Goal: Task Accomplishment & Management: Manage account settings

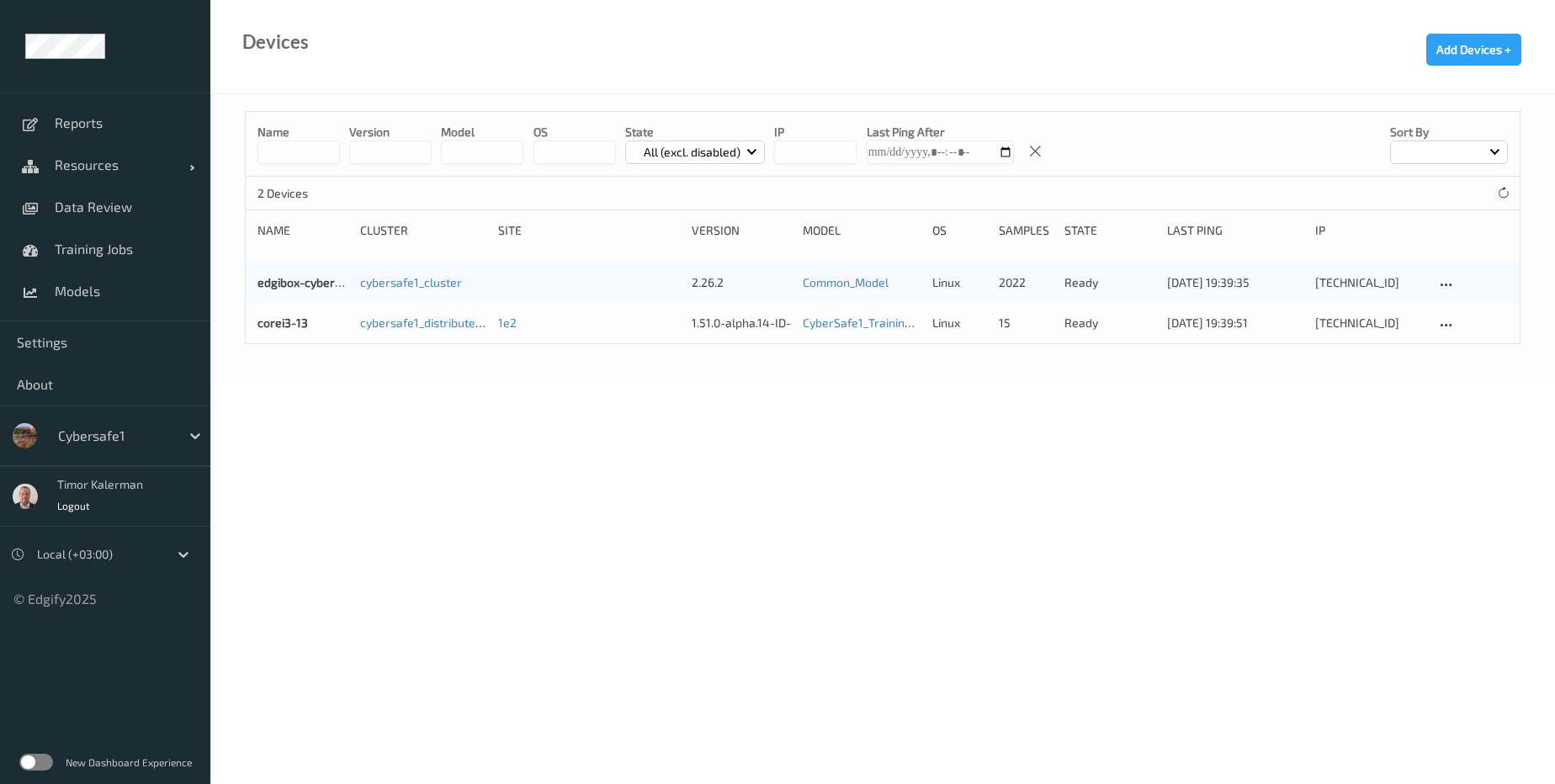
click at [145, 456] on div "Cybersafe1" at bounding box center [105, 435] width 210 height 60
click at [154, 448] on div "Cybersafe1" at bounding box center [115, 436] width 130 height 27
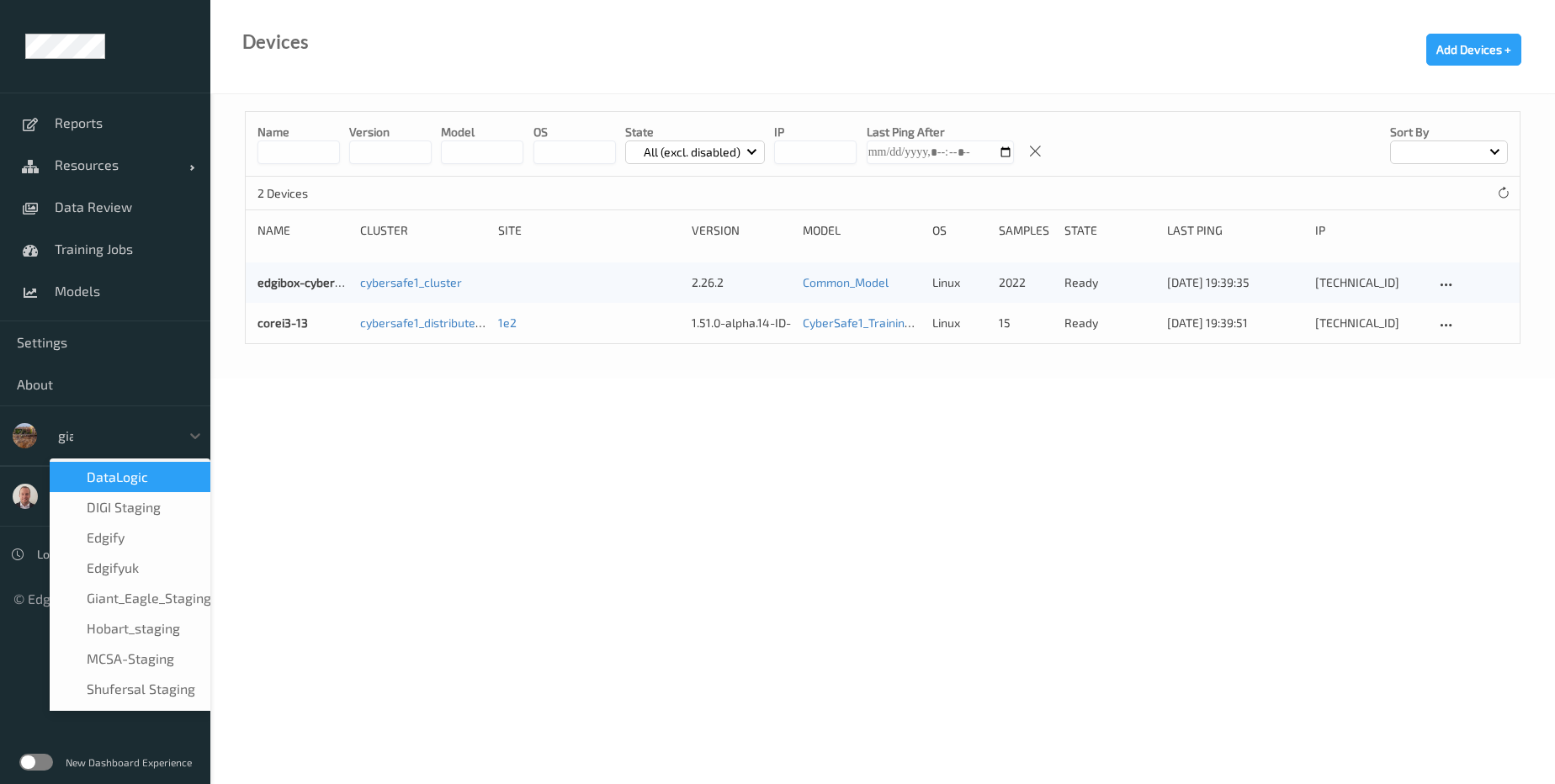
type input "giant"
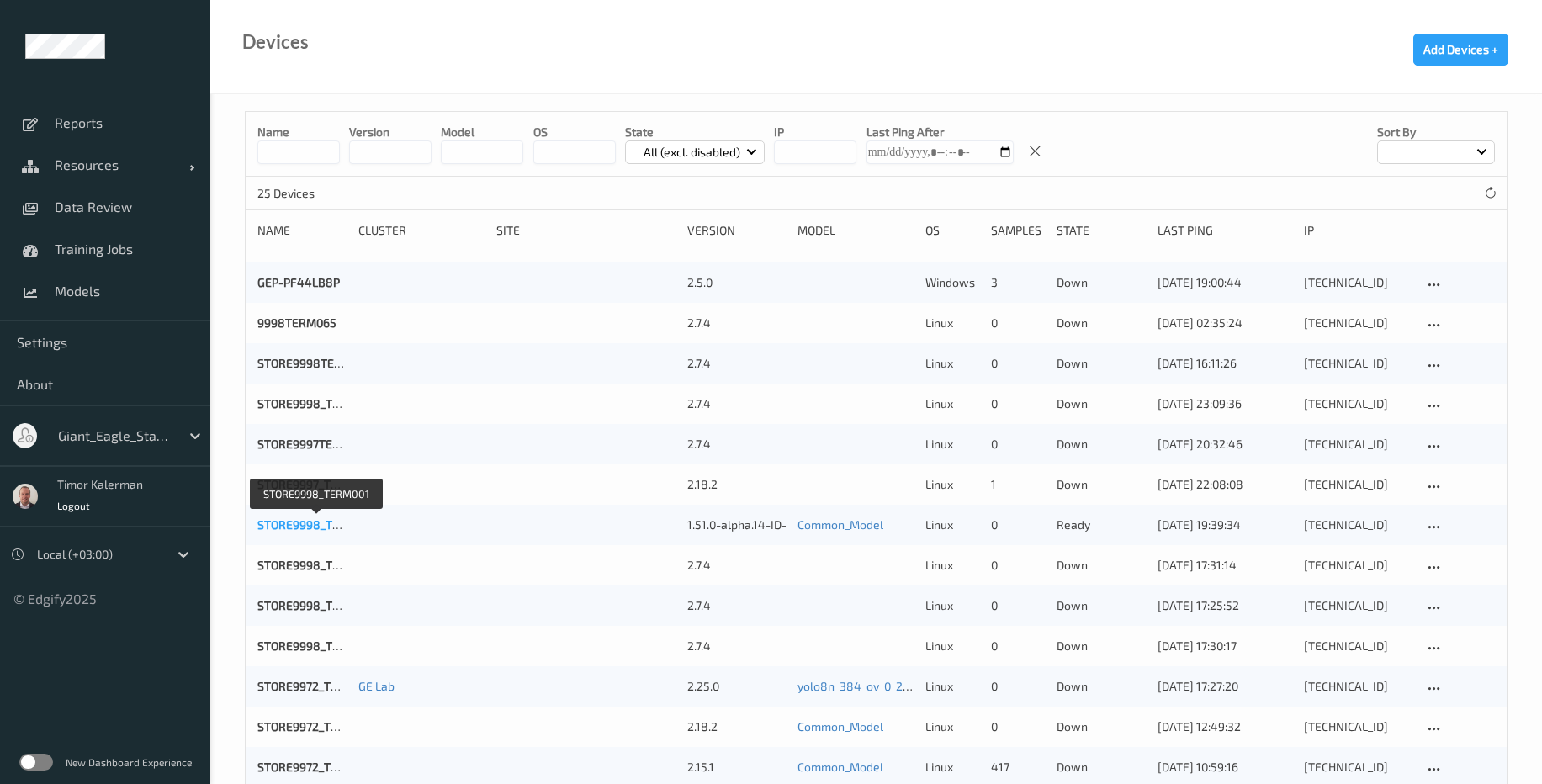
click at [306, 527] on link "STORE9998_TERM001" at bounding box center [316, 524] width 118 height 14
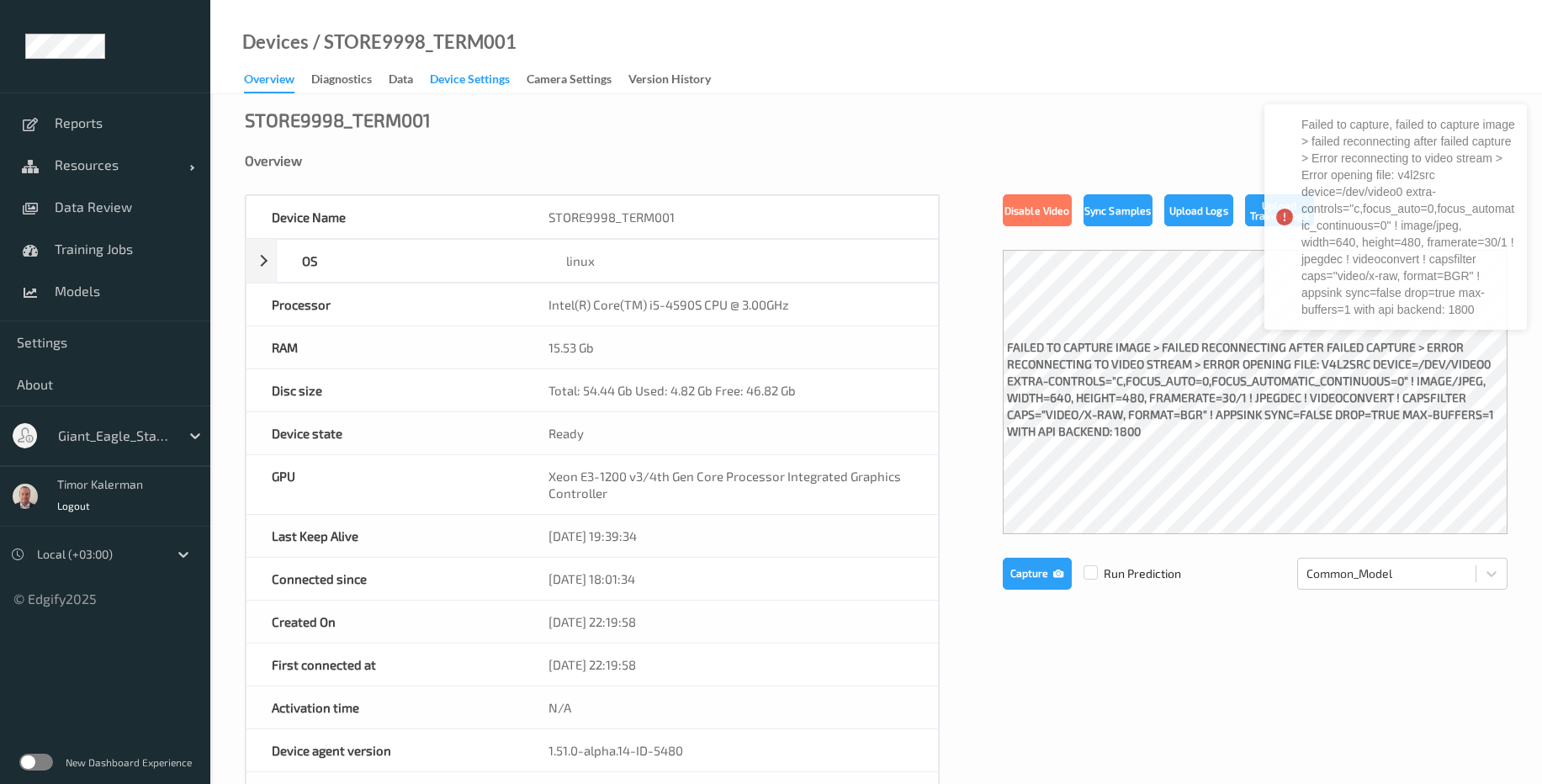
click at [467, 76] on div "Device Settings" at bounding box center [469, 81] width 80 height 21
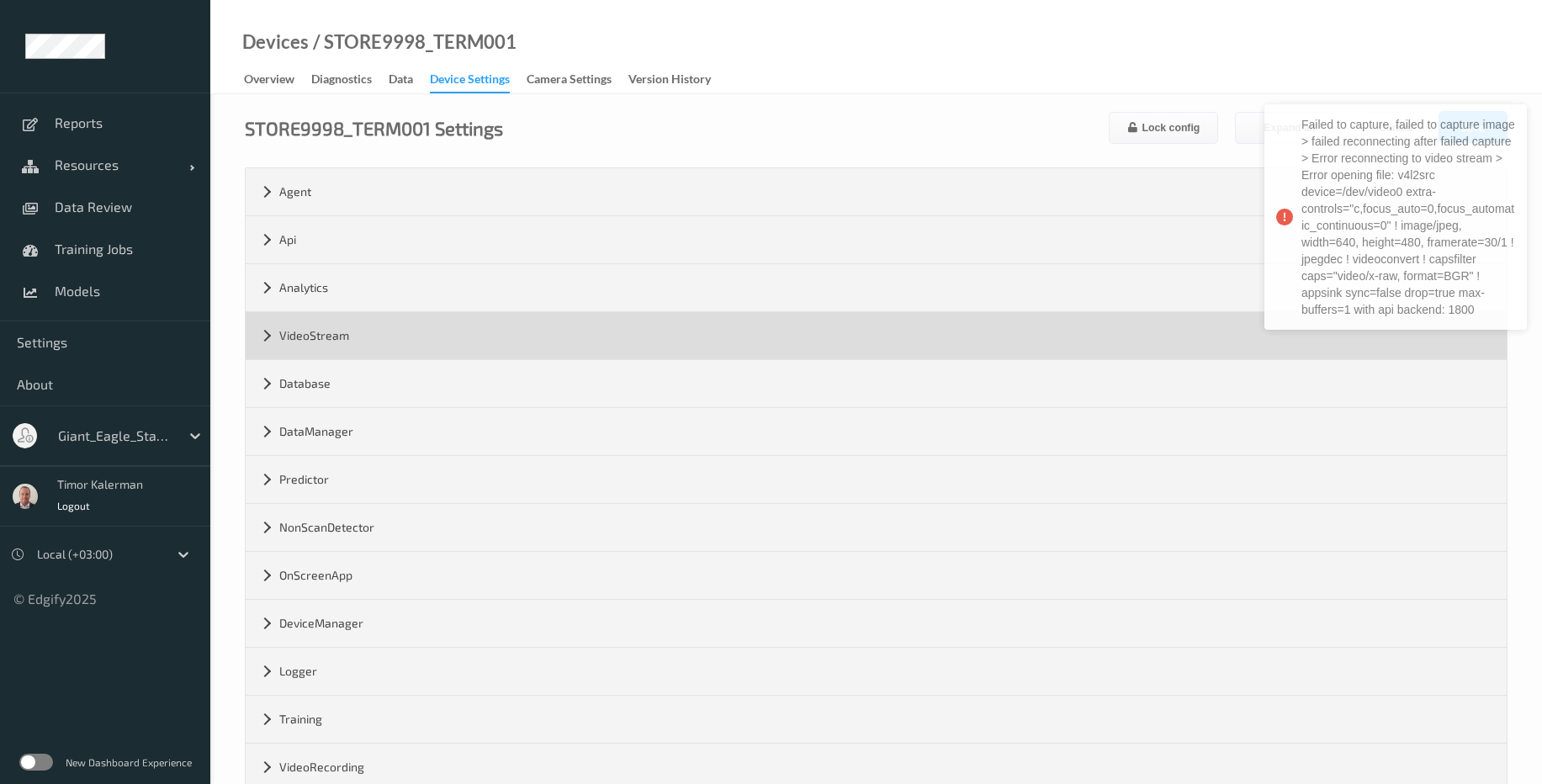
click at [368, 346] on div "VideoStream" at bounding box center [876, 336] width 1261 height 47
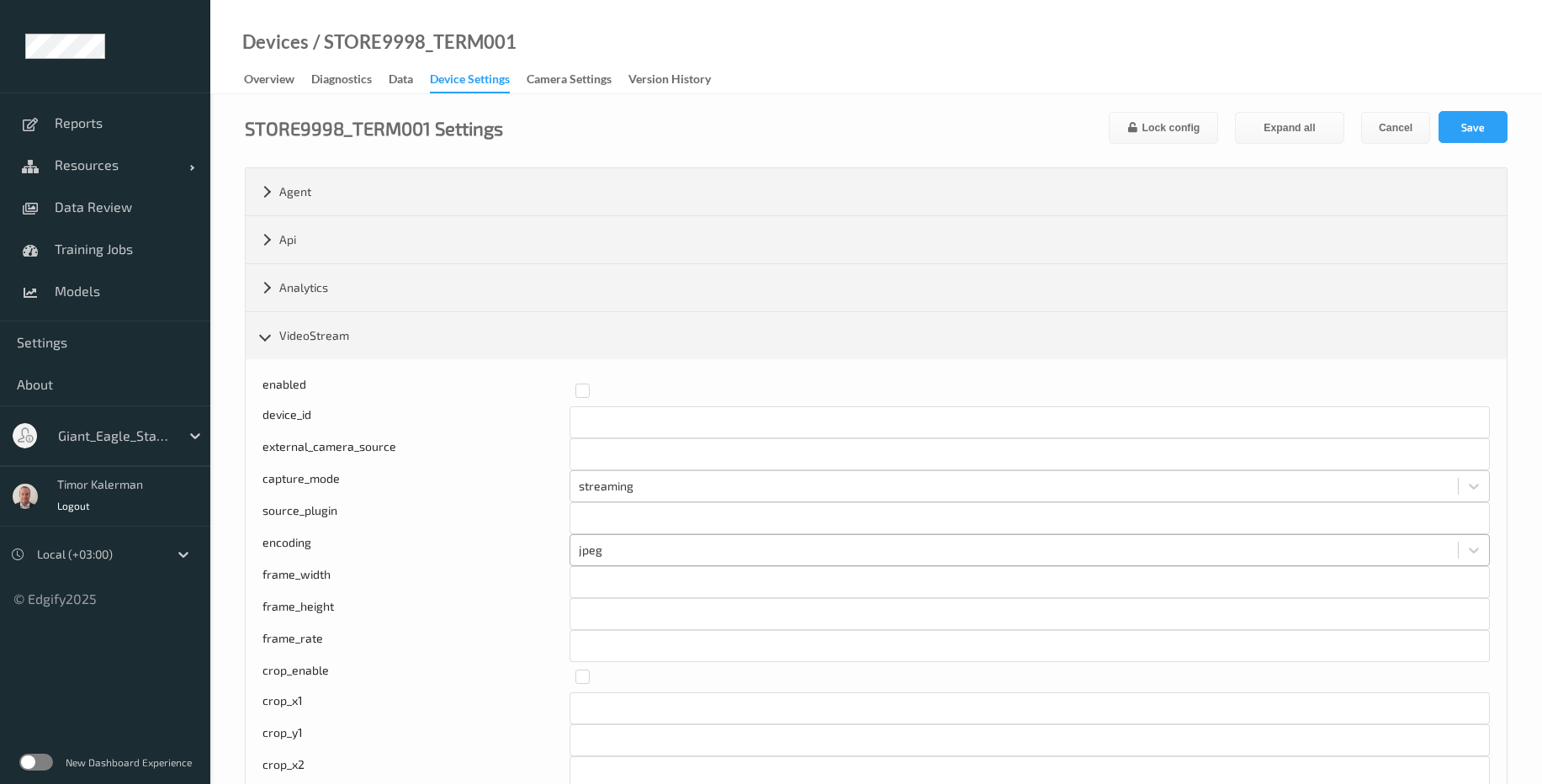
click at [612, 556] on div at bounding box center [1014, 550] width 871 height 20
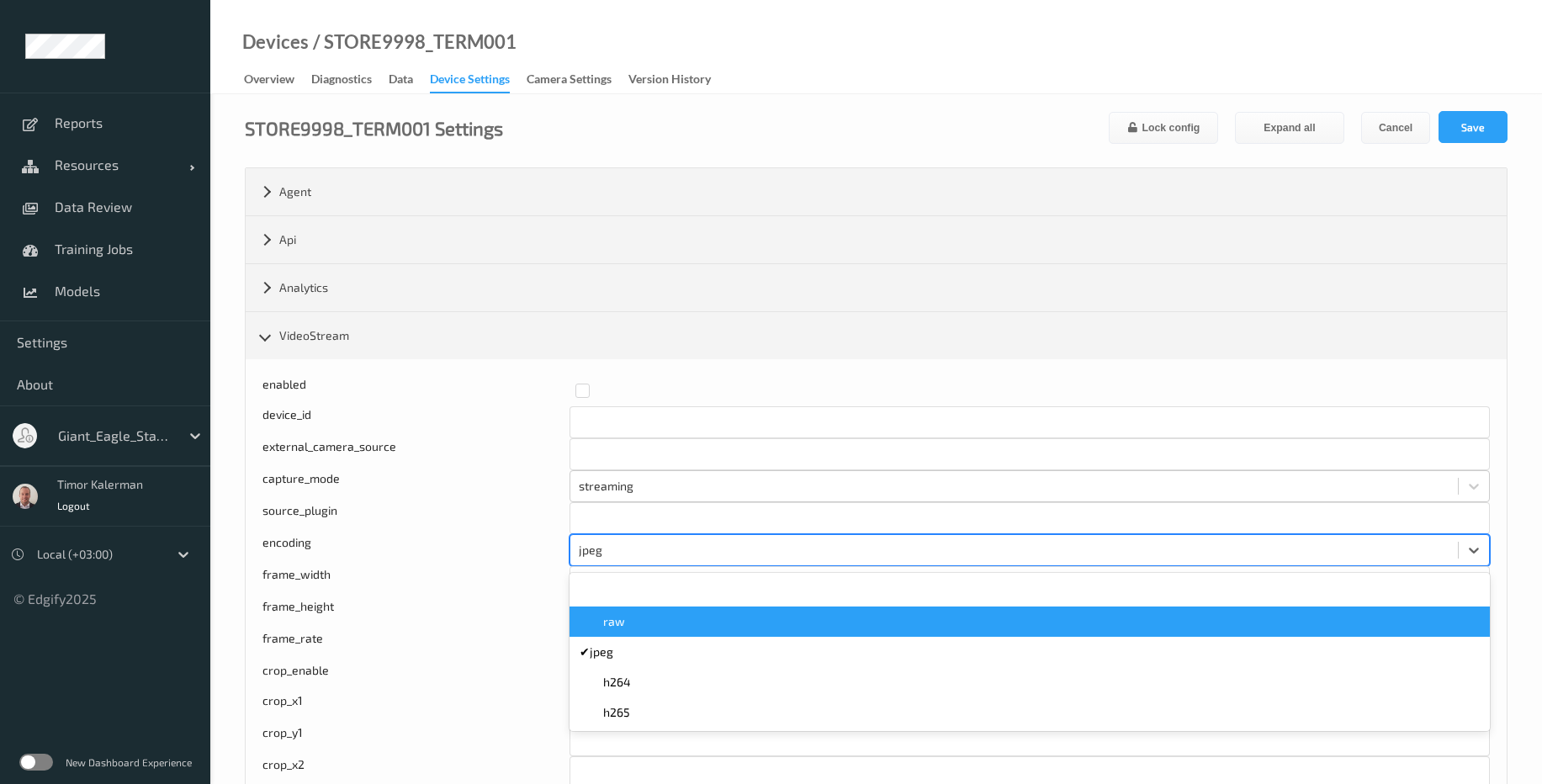
click at [643, 620] on div "raw" at bounding box center [1029, 621] width 901 height 17
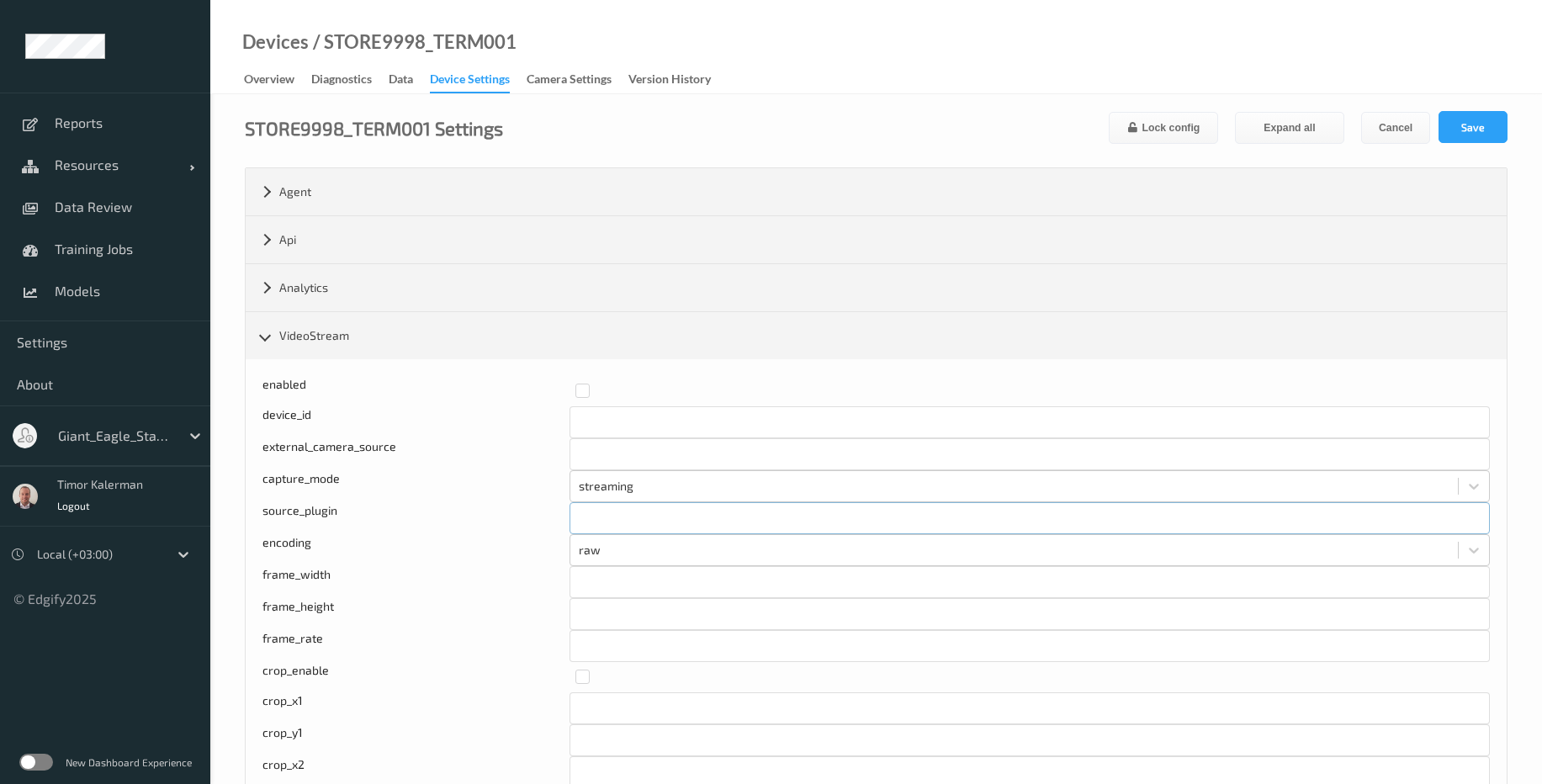
click at [608, 514] on input "text" at bounding box center [1030, 518] width 921 height 32
type input "tcamsrc"
click at [1493, 130] on button "Save" at bounding box center [1473, 127] width 69 height 32
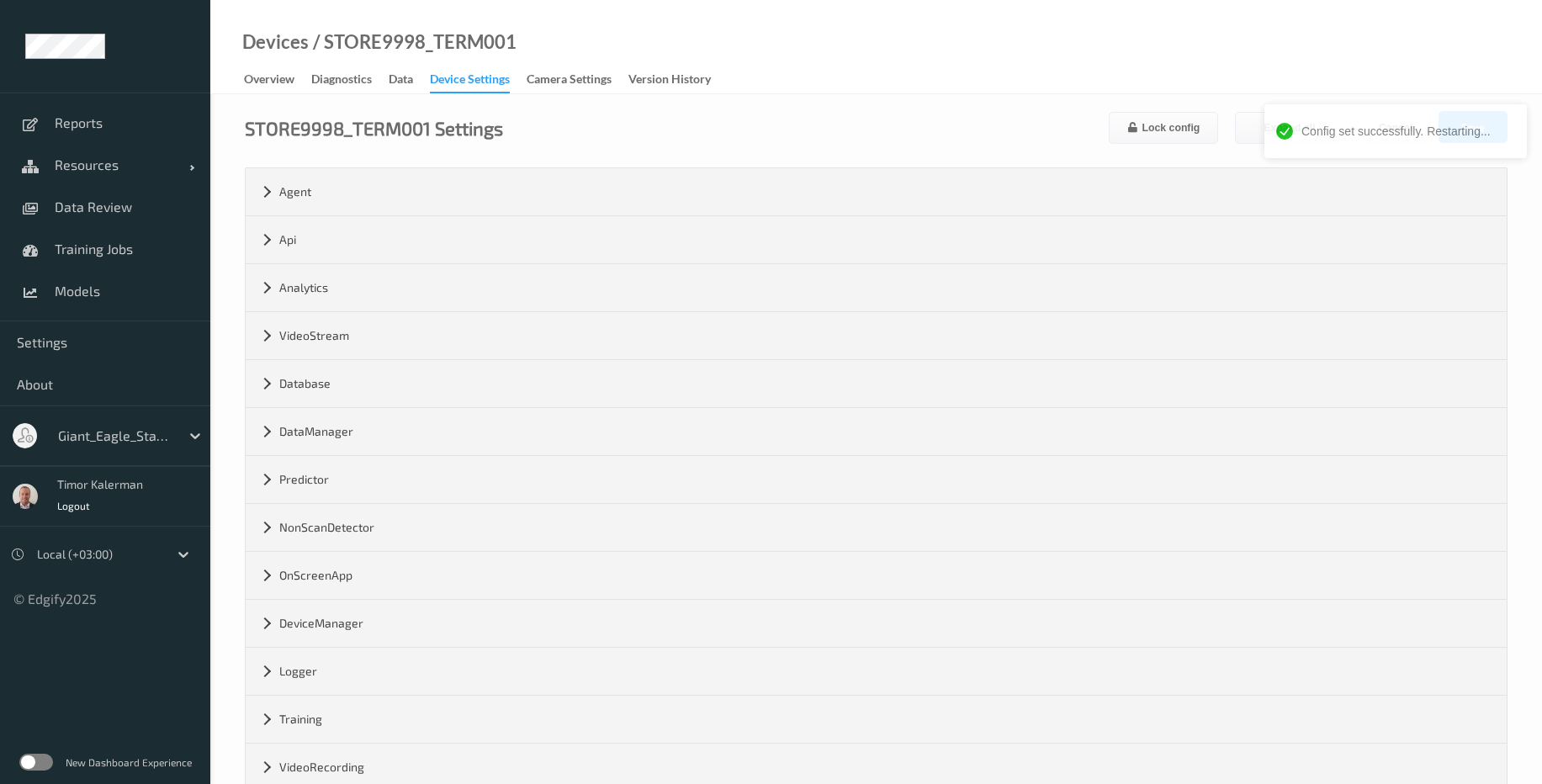
click at [404, 360] on div "Database path shared/edgify.db optimize_period_minutes ****" at bounding box center [876, 383] width 1261 height 48
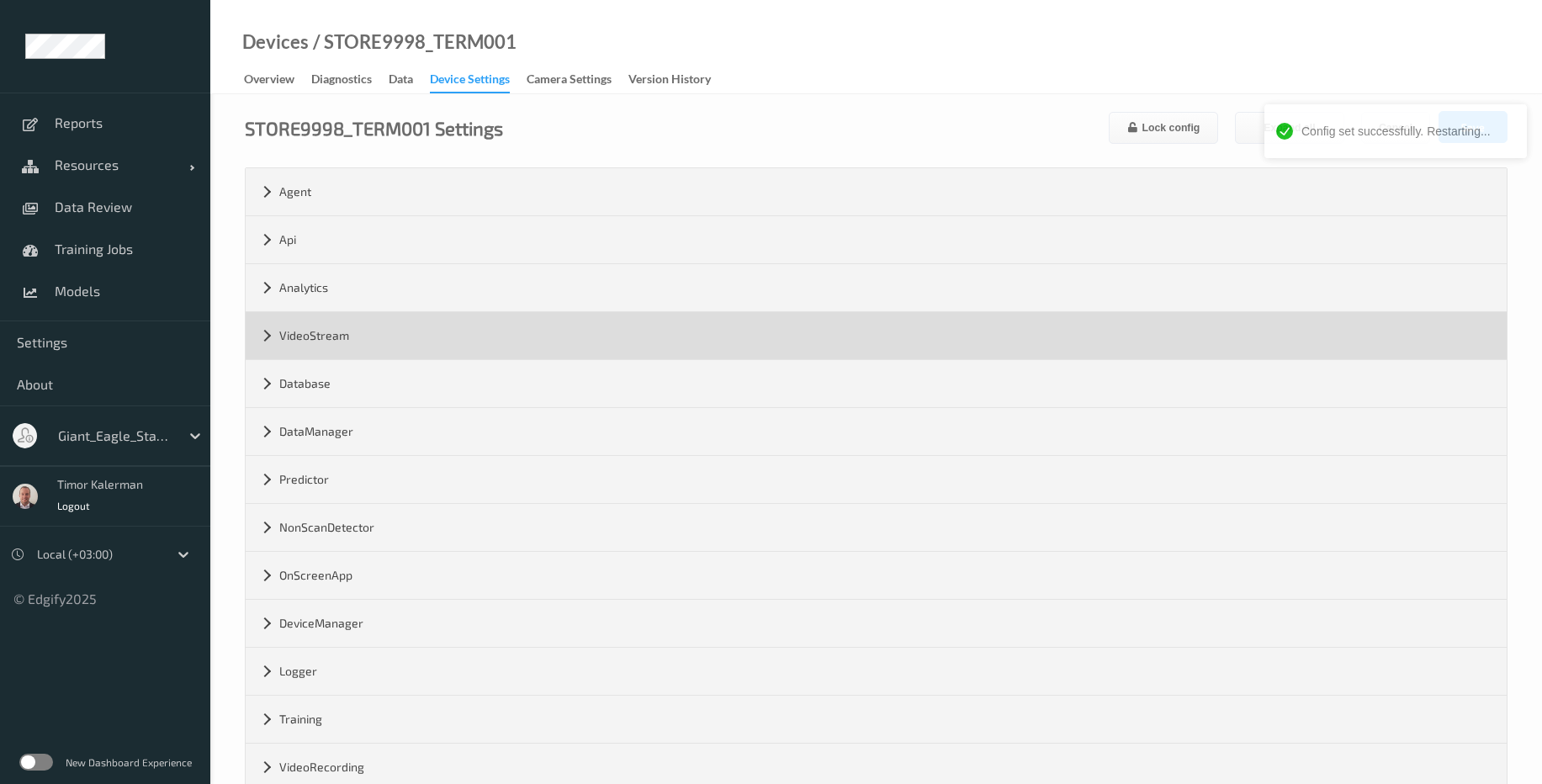
click at [410, 354] on div "VideoStream" at bounding box center [876, 336] width 1261 height 47
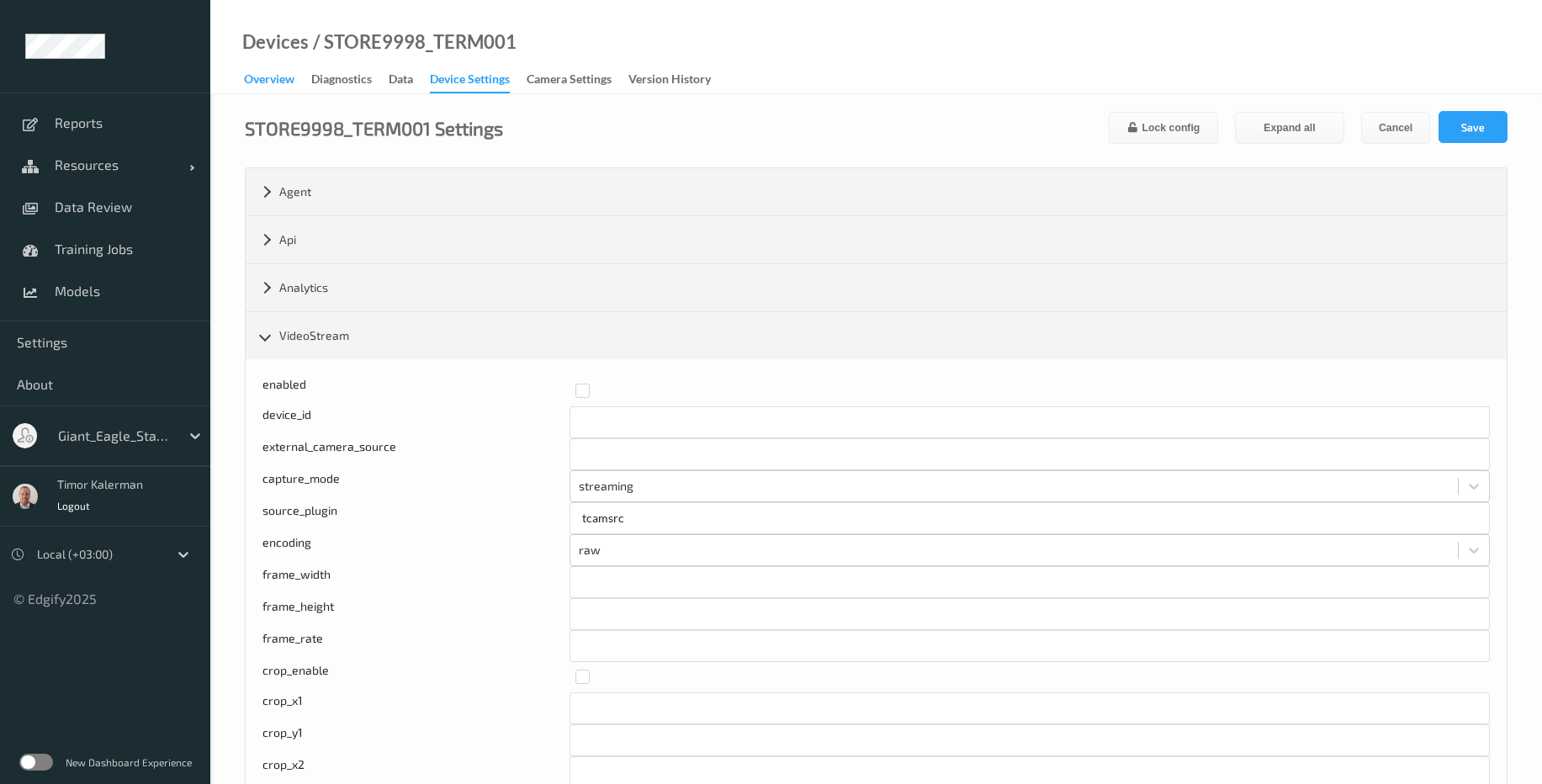
click at [282, 80] on div "Overview" at bounding box center [270, 81] width 51 height 21
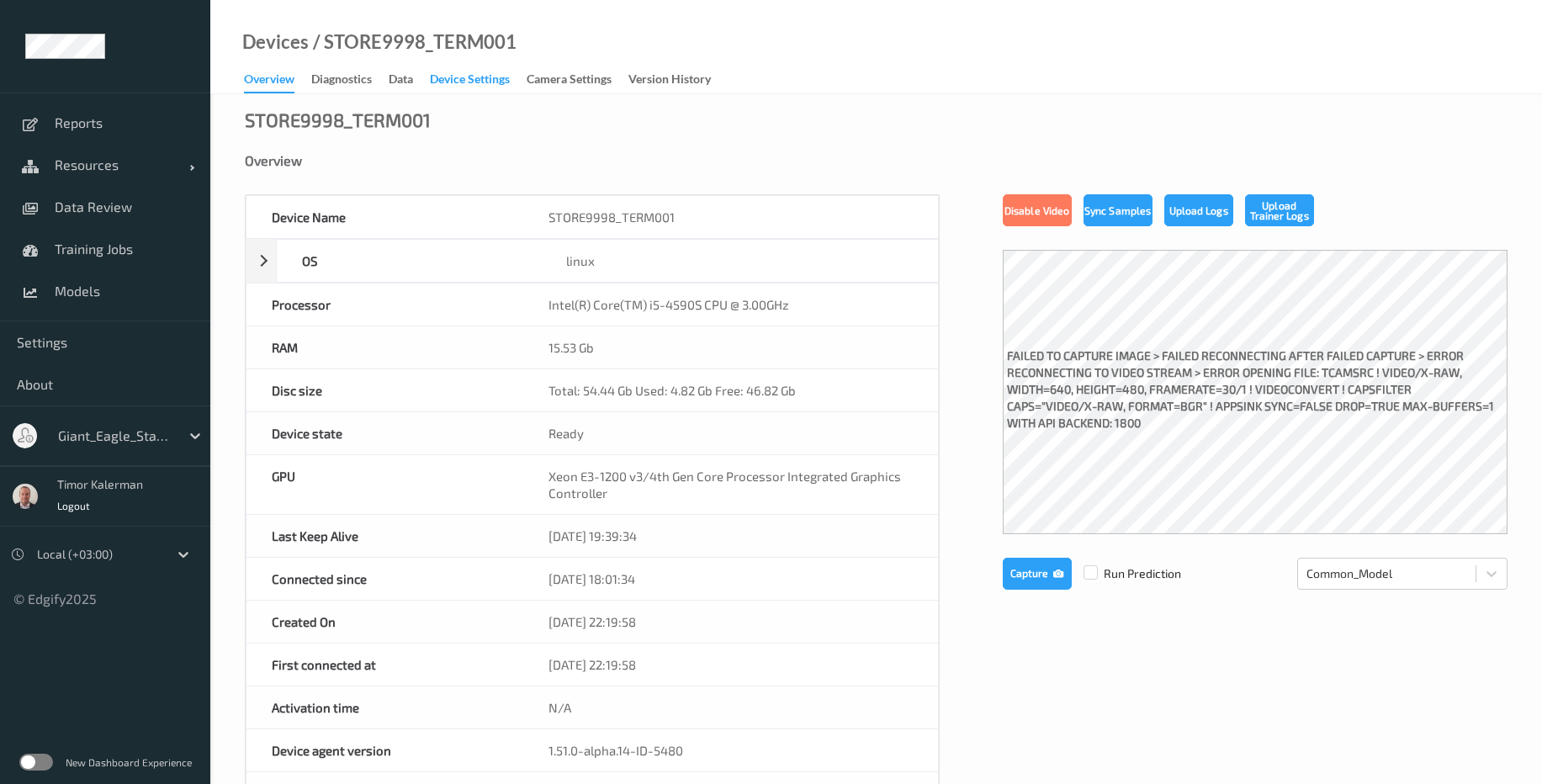
click at [453, 82] on div "Device Settings" at bounding box center [469, 81] width 80 height 21
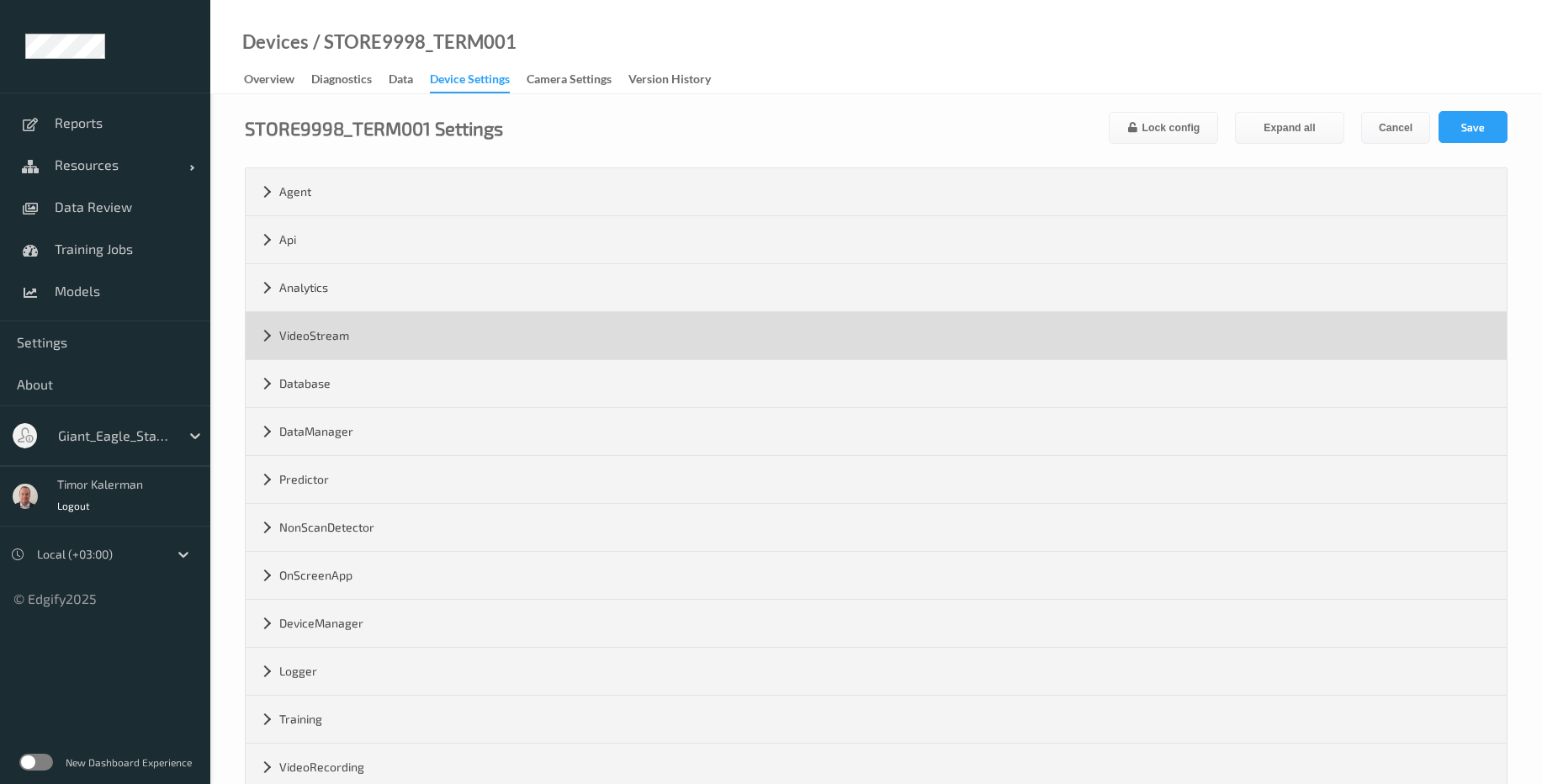
click at [410, 346] on div "VideoStream" at bounding box center [876, 336] width 1261 height 47
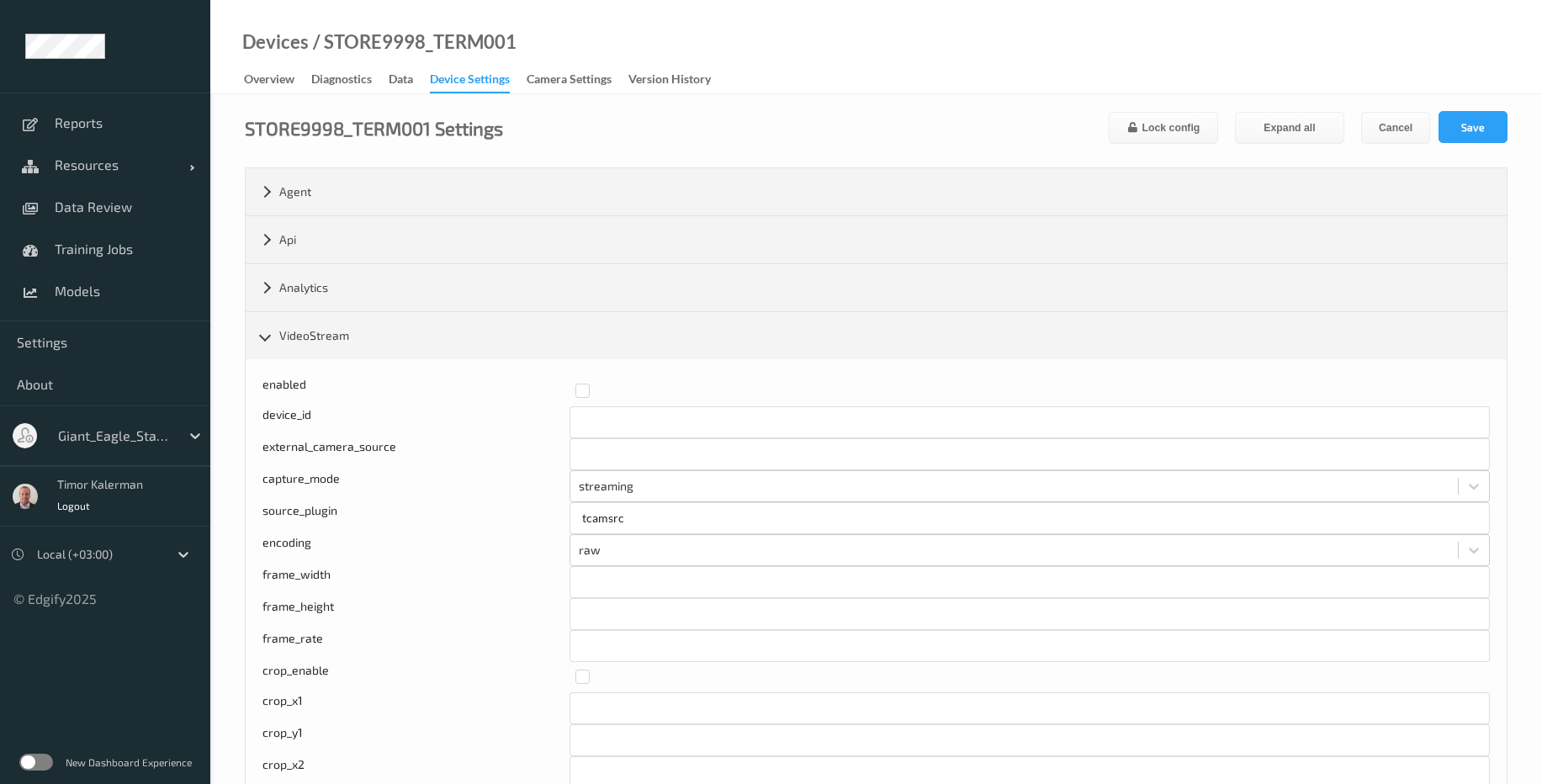
scroll to position [101, 0]
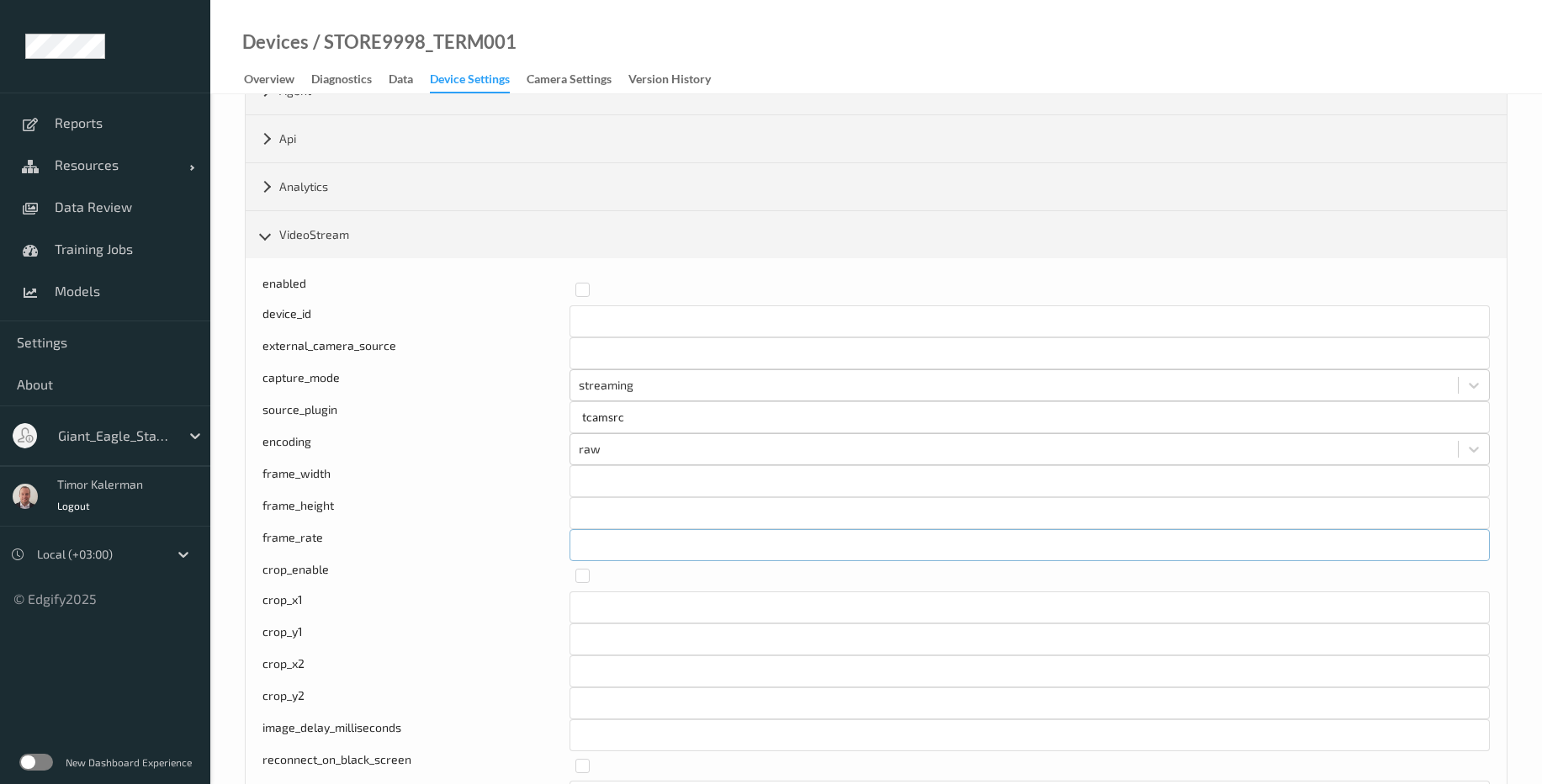
click at [613, 547] on input "**" at bounding box center [1030, 545] width 921 height 32
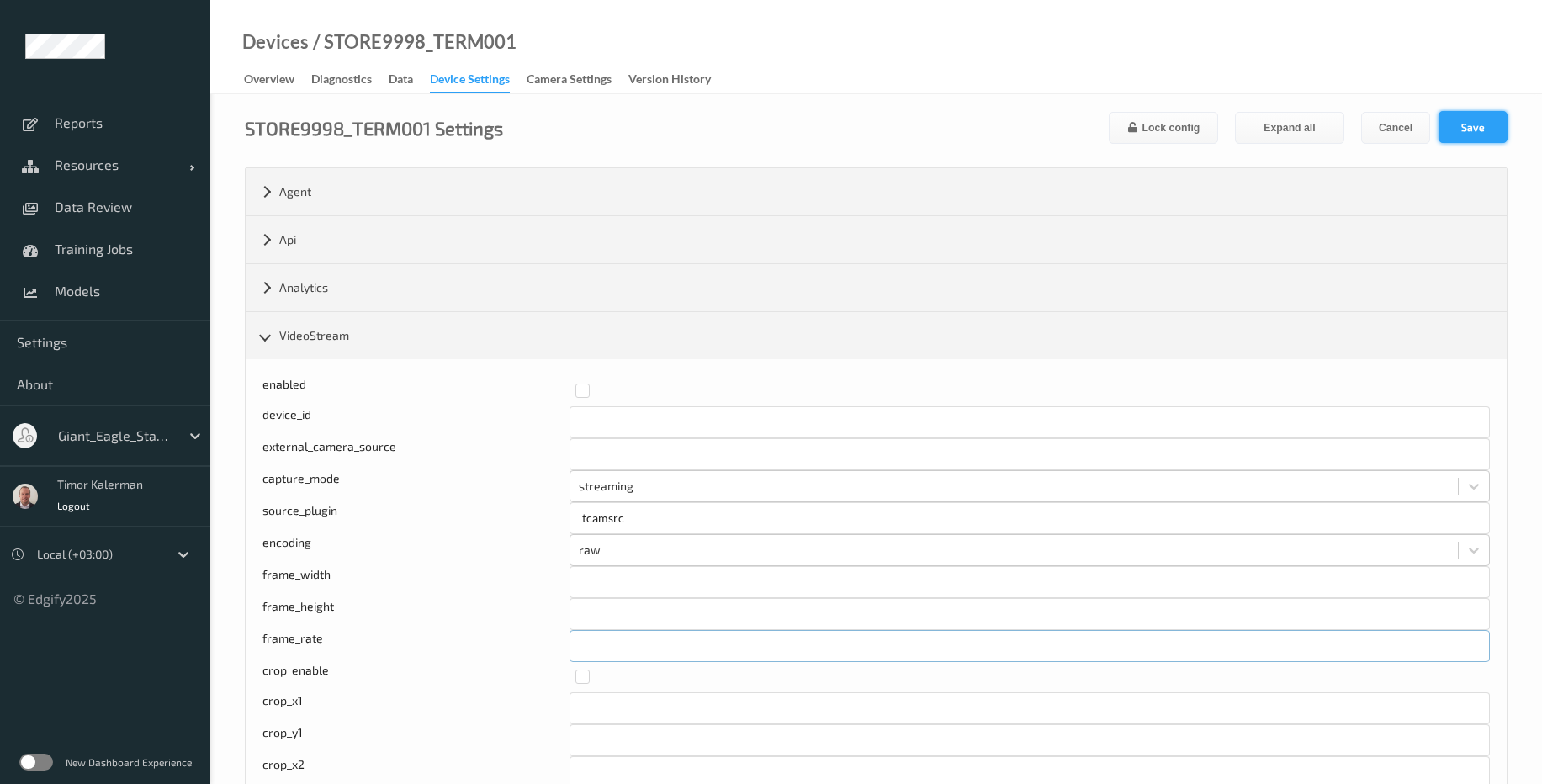
type input "**"
click at [1481, 113] on button "Save" at bounding box center [1473, 127] width 69 height 32
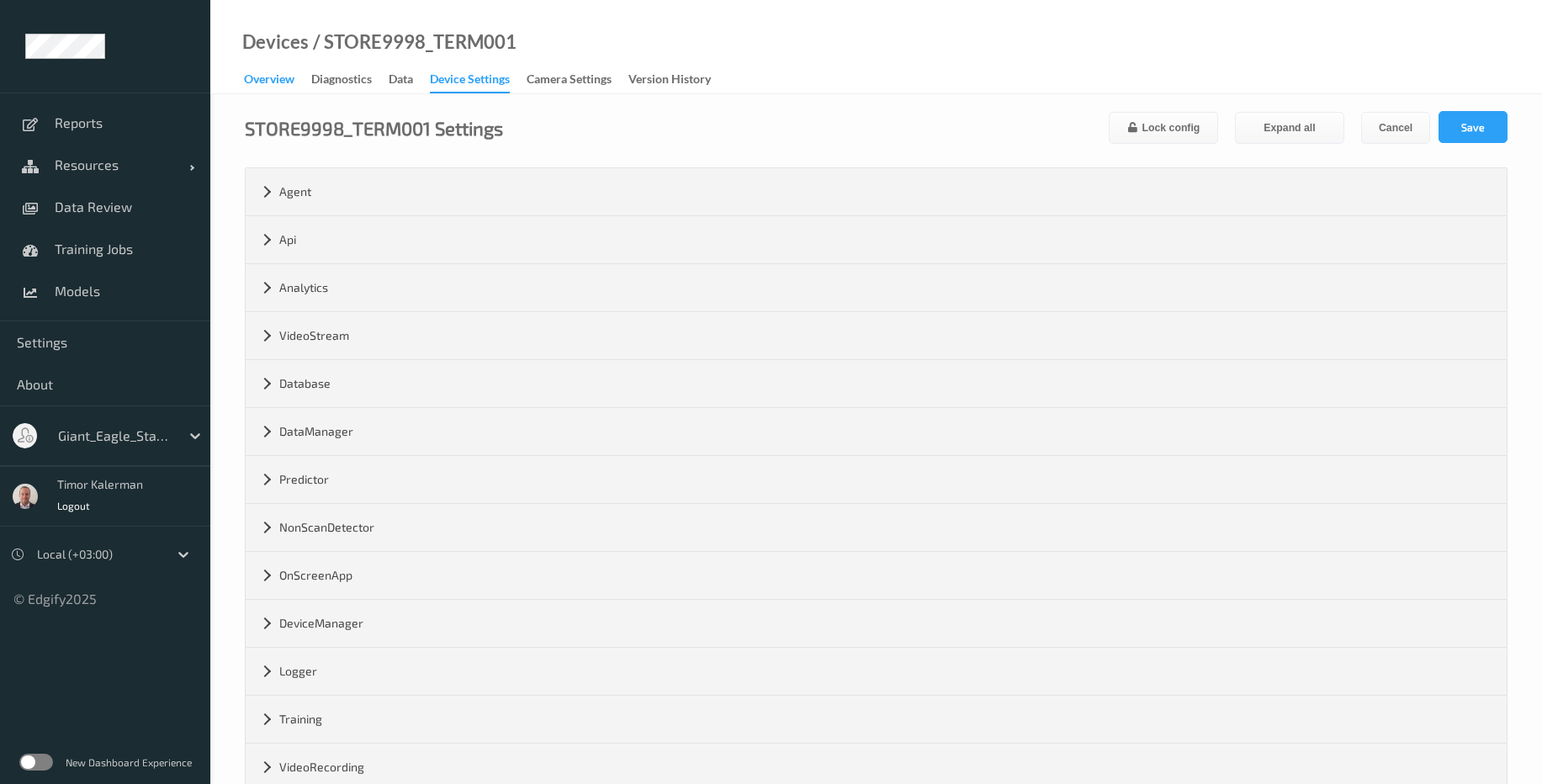
click at [280, 89] on div "Overview" at bounding box center [270, 81] width 51 height 21
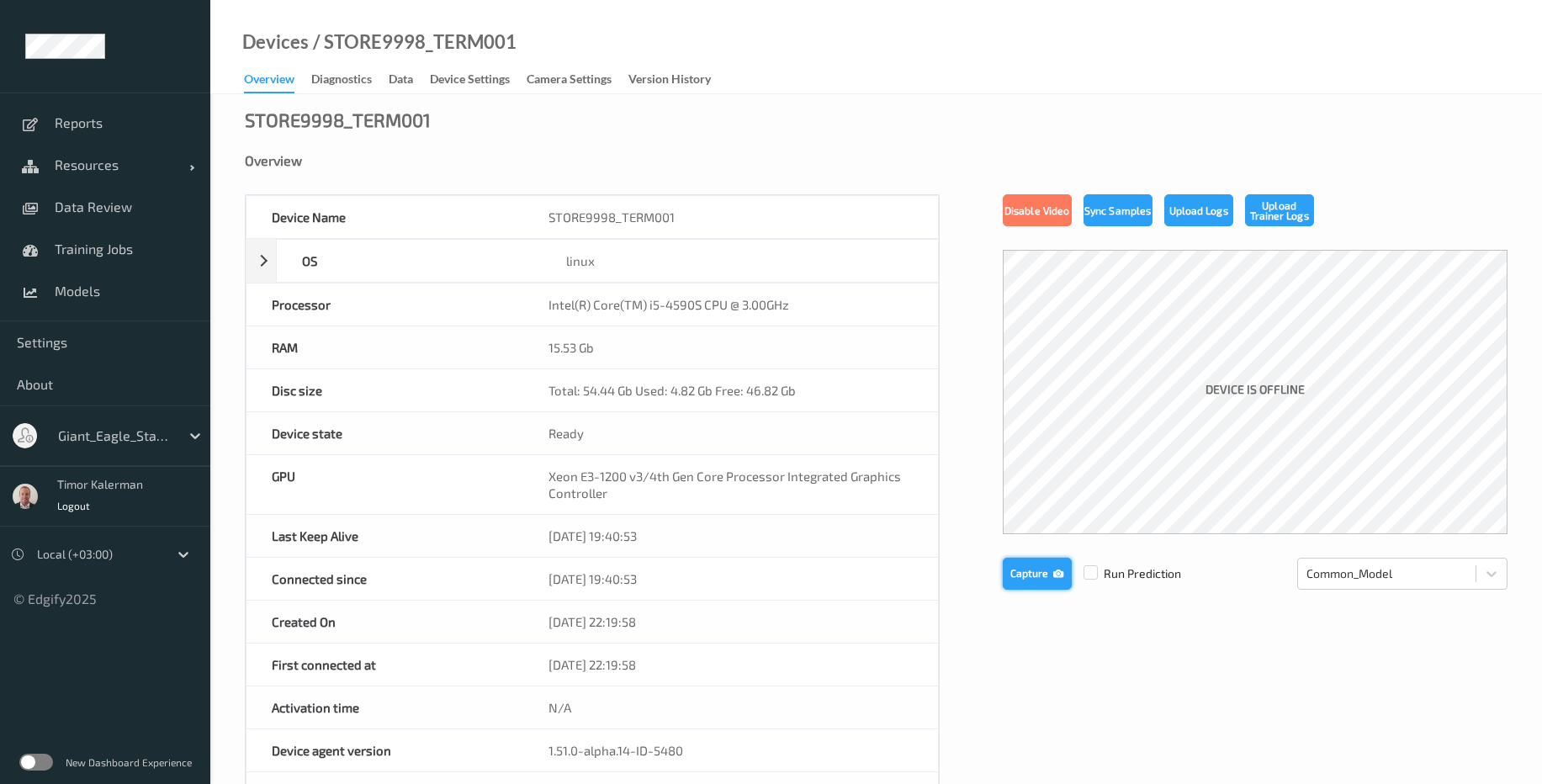
click at [1027, 575] on button "Capture" at bounding box center [1037, 573] width 69 height 32
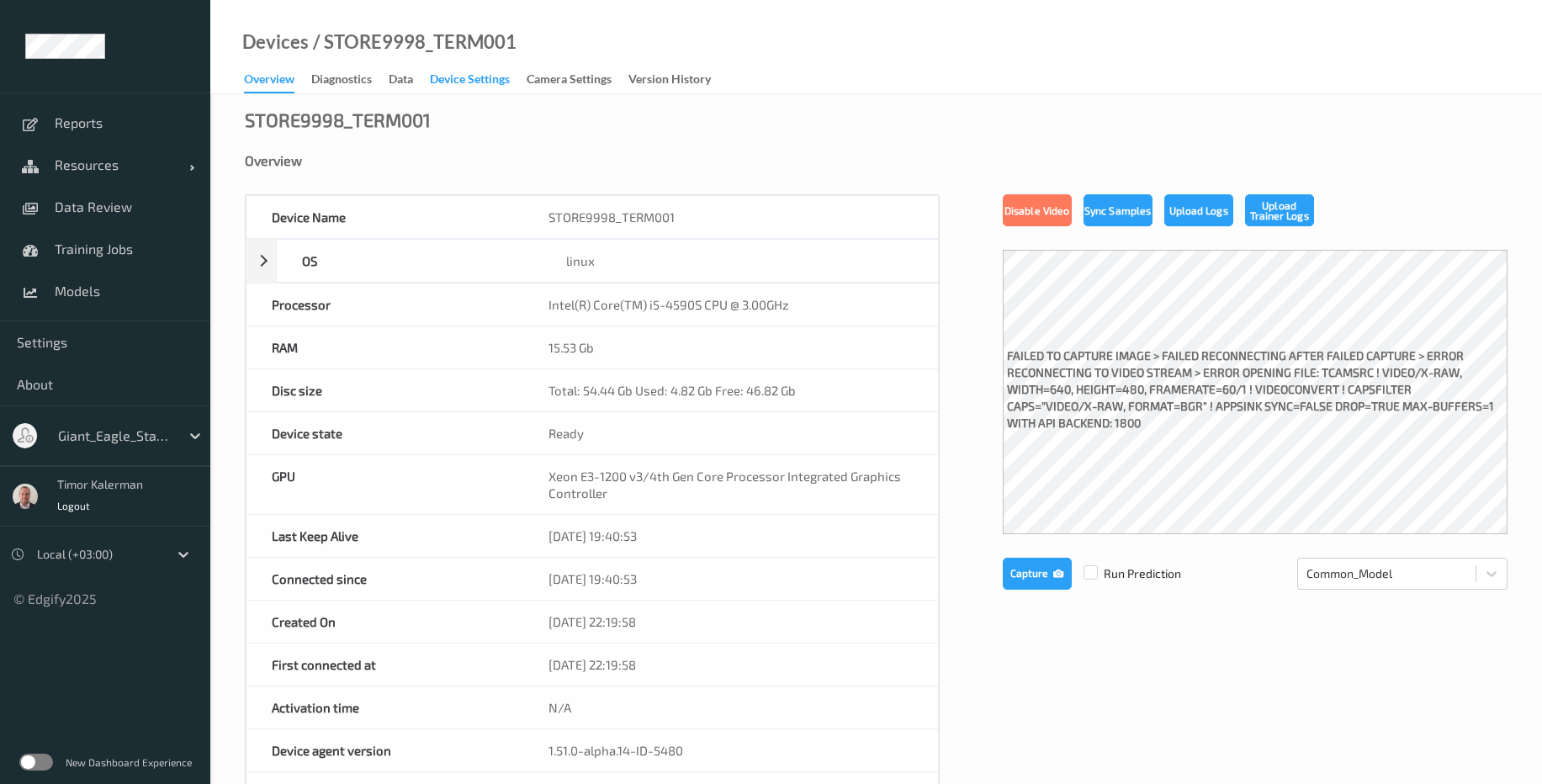
click at [474, 75] on div "Device Settings" at bounding box center [469, 81] width 80 height 21
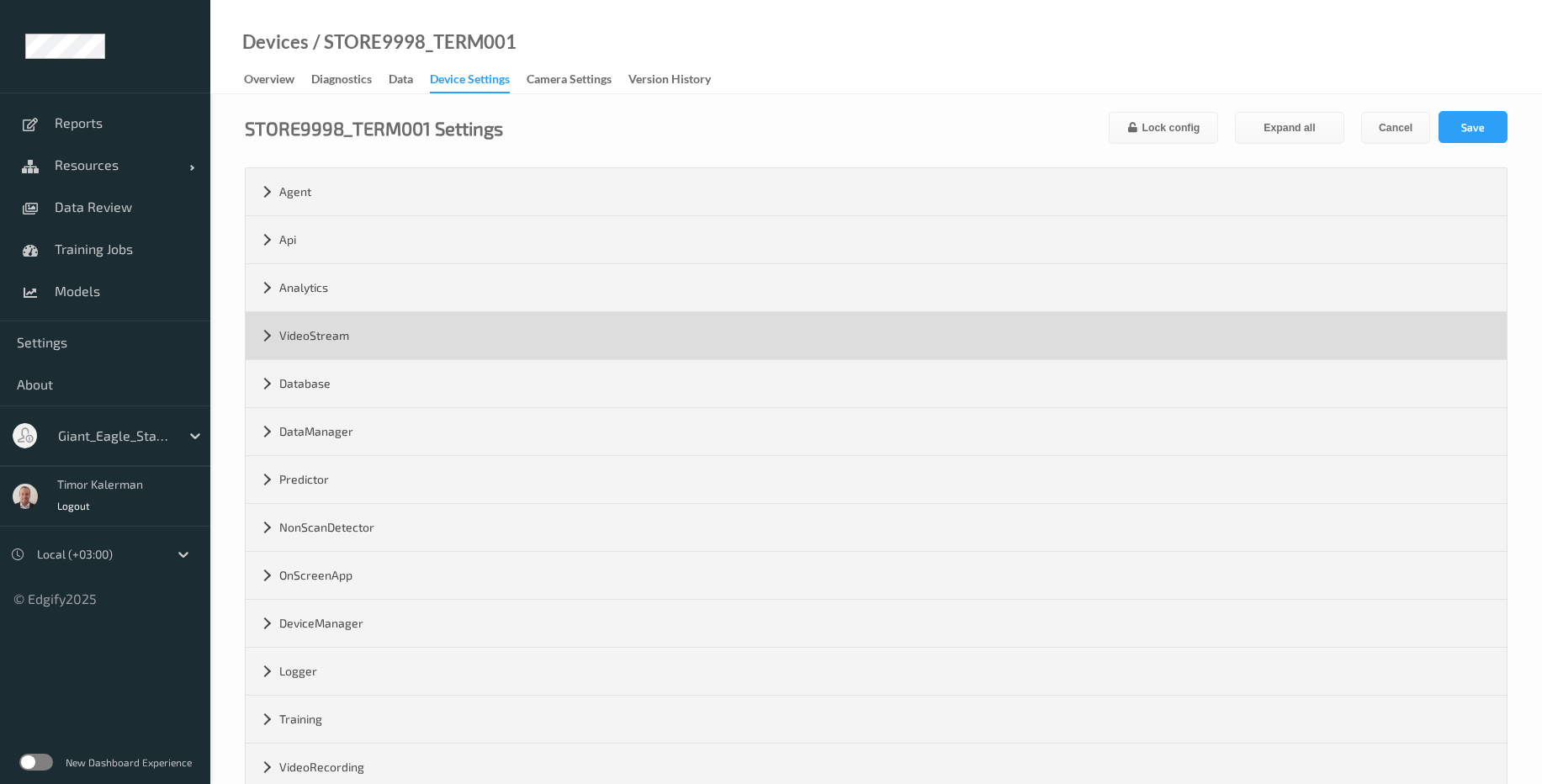
click at [392, 334] on div "VideoStream" at bounding box center [876, 336] width 1261 height 47
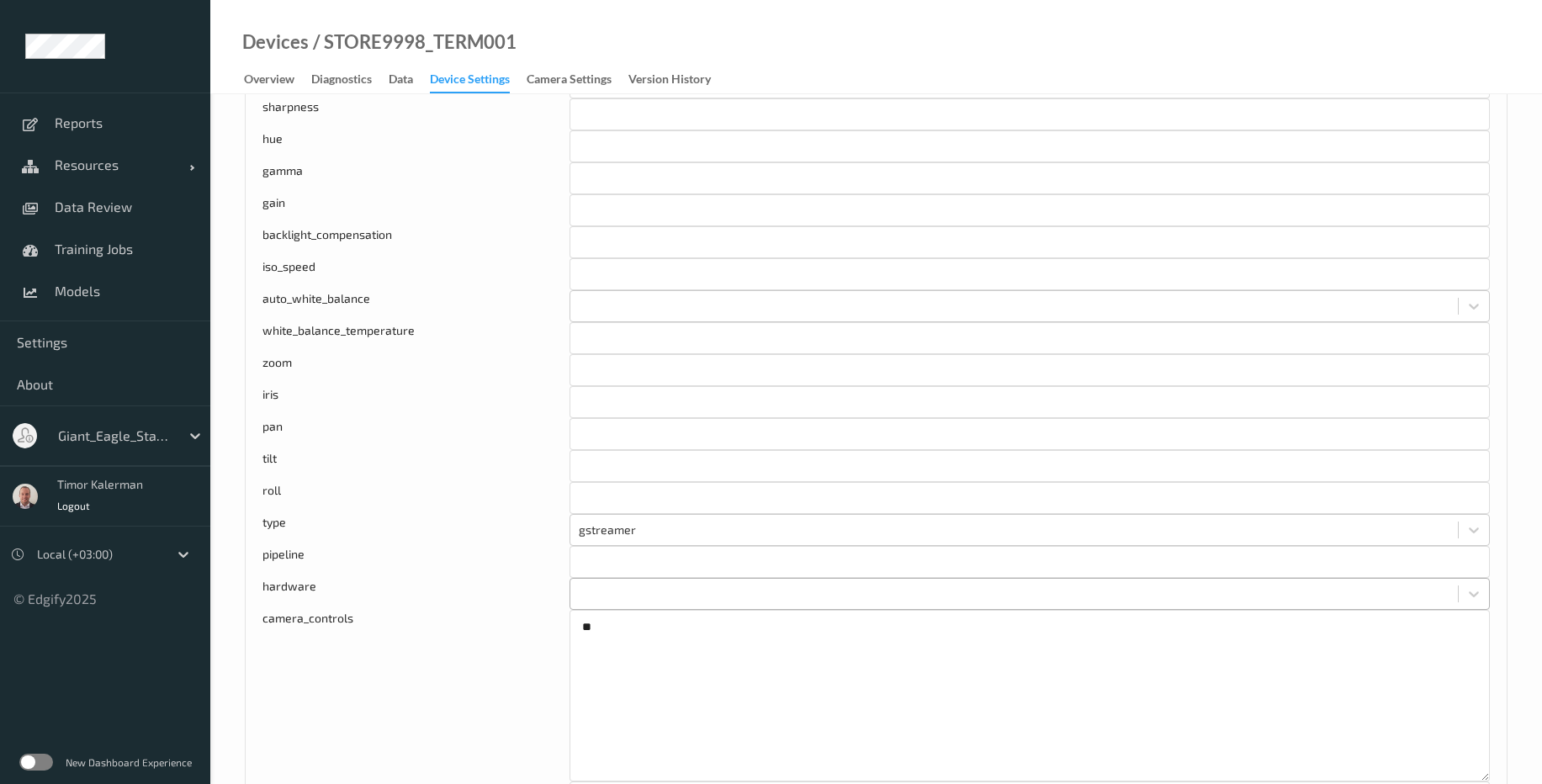
scroll to position [1010, 0]
click at [627, 557] on input "text" at bounding box center [1030, 559] width 921 height 32
type input "tcamsrc ! video/x-bayer, width=1920, height=1080, framerate=30/1 ! tcamconvert …"
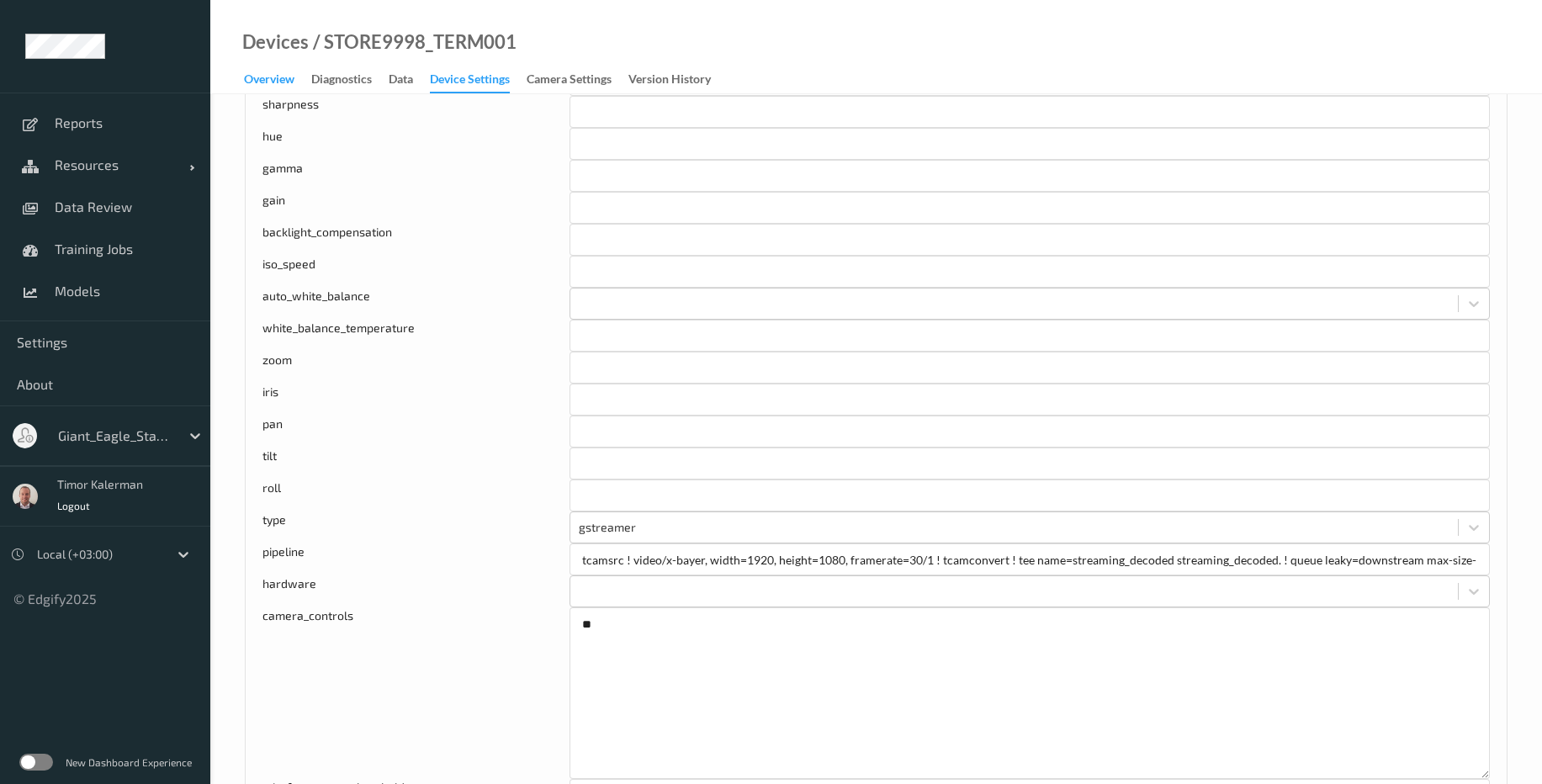
click at [267, 82] on div "Overview" at bounding box center [270, 81] width 51 height 21
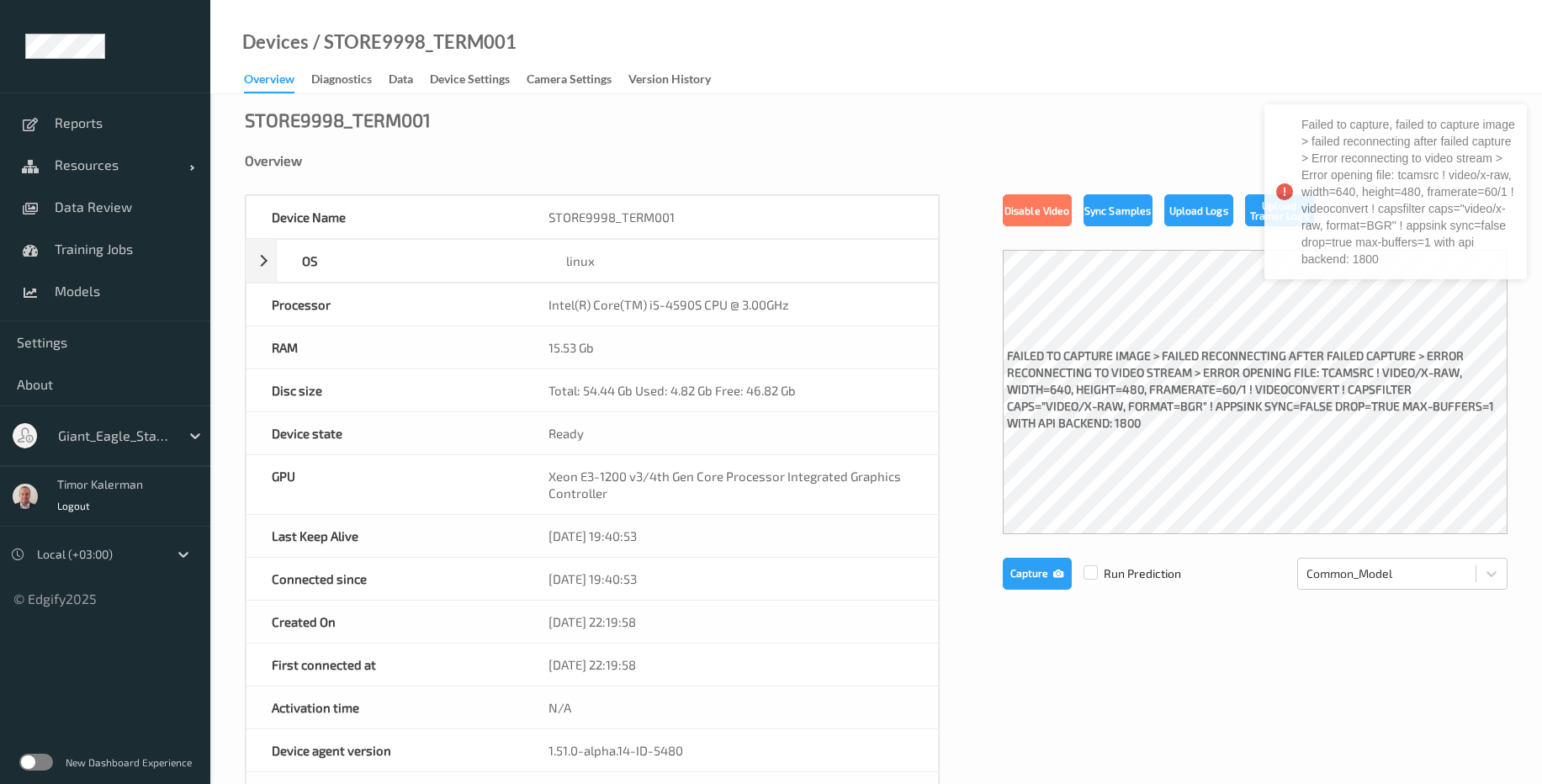
click at [1273, 402] on label "failed to capture image > failed reconnecting after failed capture > Error reco…" at bounding box center [1255, 391] width 505 height 97
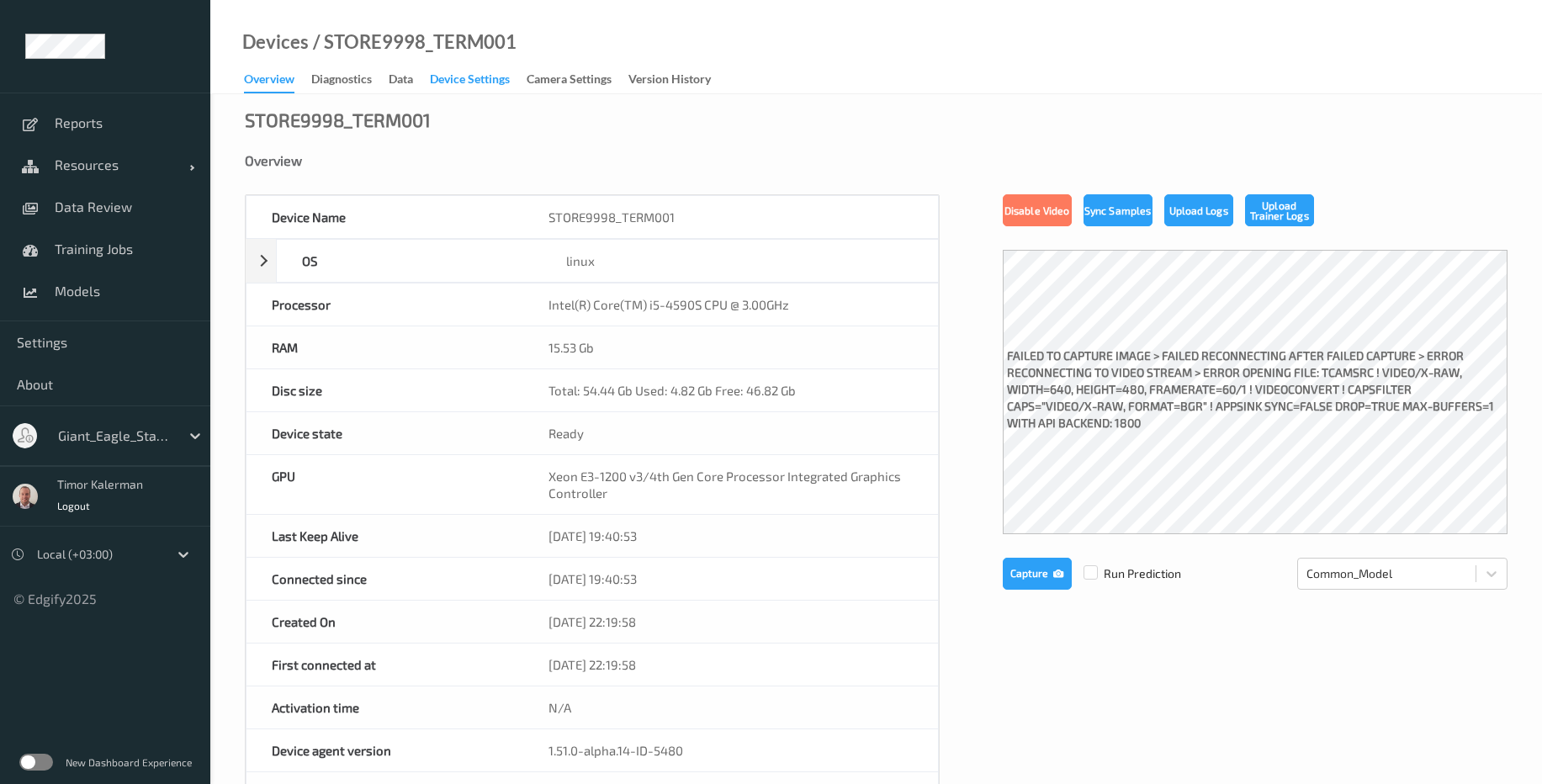
click at [492, 88] on div "Device Settings" at bounding box center [469, 81] width 80 height 21
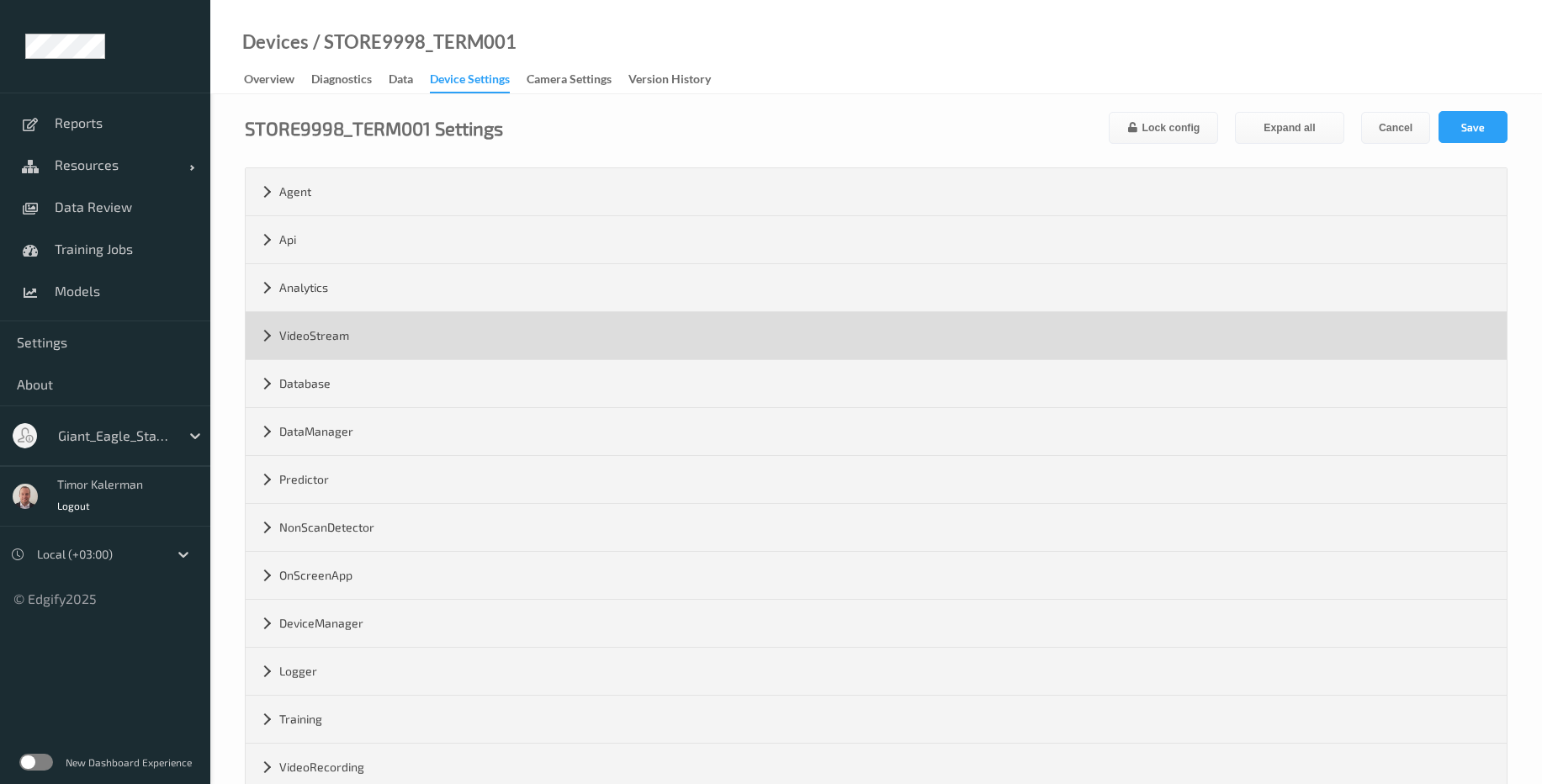
click at [368, 335] on div "VideoStream" at bounding box center [876, 336] width 1261 height 47
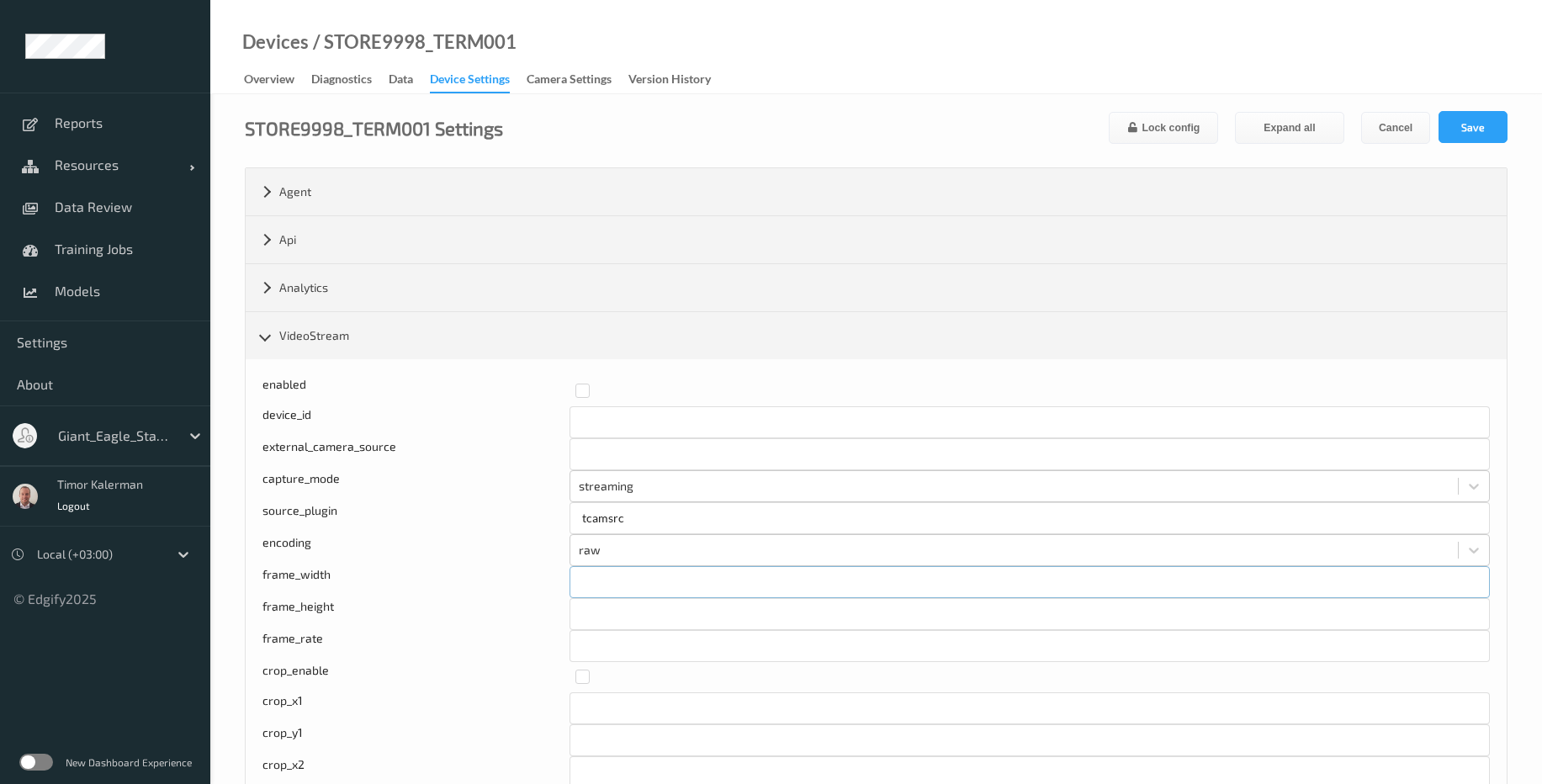
click at [635, 578] on input "***" at bounding box center [1030, 582] width 921 height 32
type input "****"
type input "*"
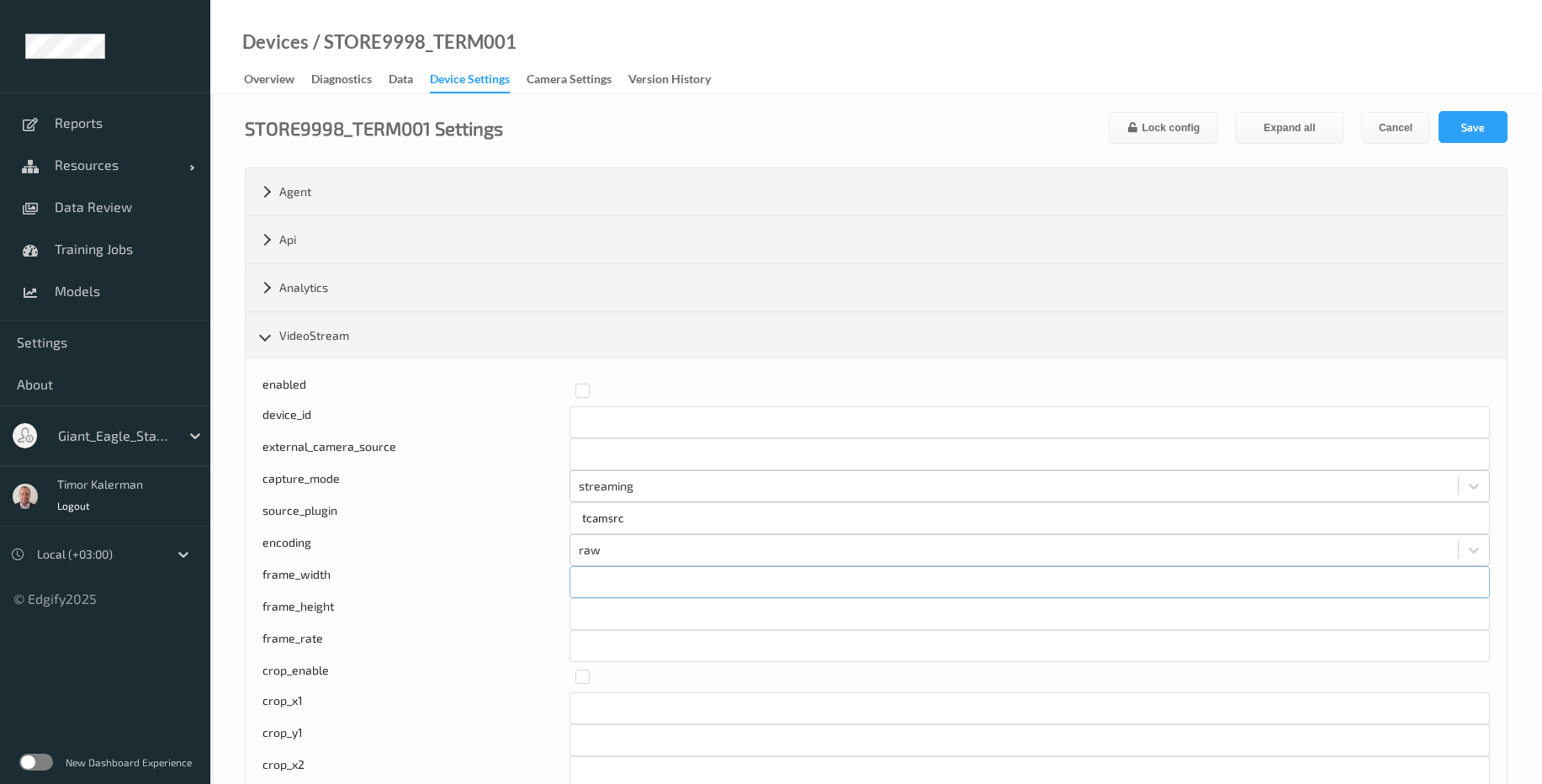
click at [671, 584] on input "****" at bounding box center [1030, 582] width 921 height 32
click at [660, 570] on input "****" at bounding box center [1030, 582] width 921 height 32
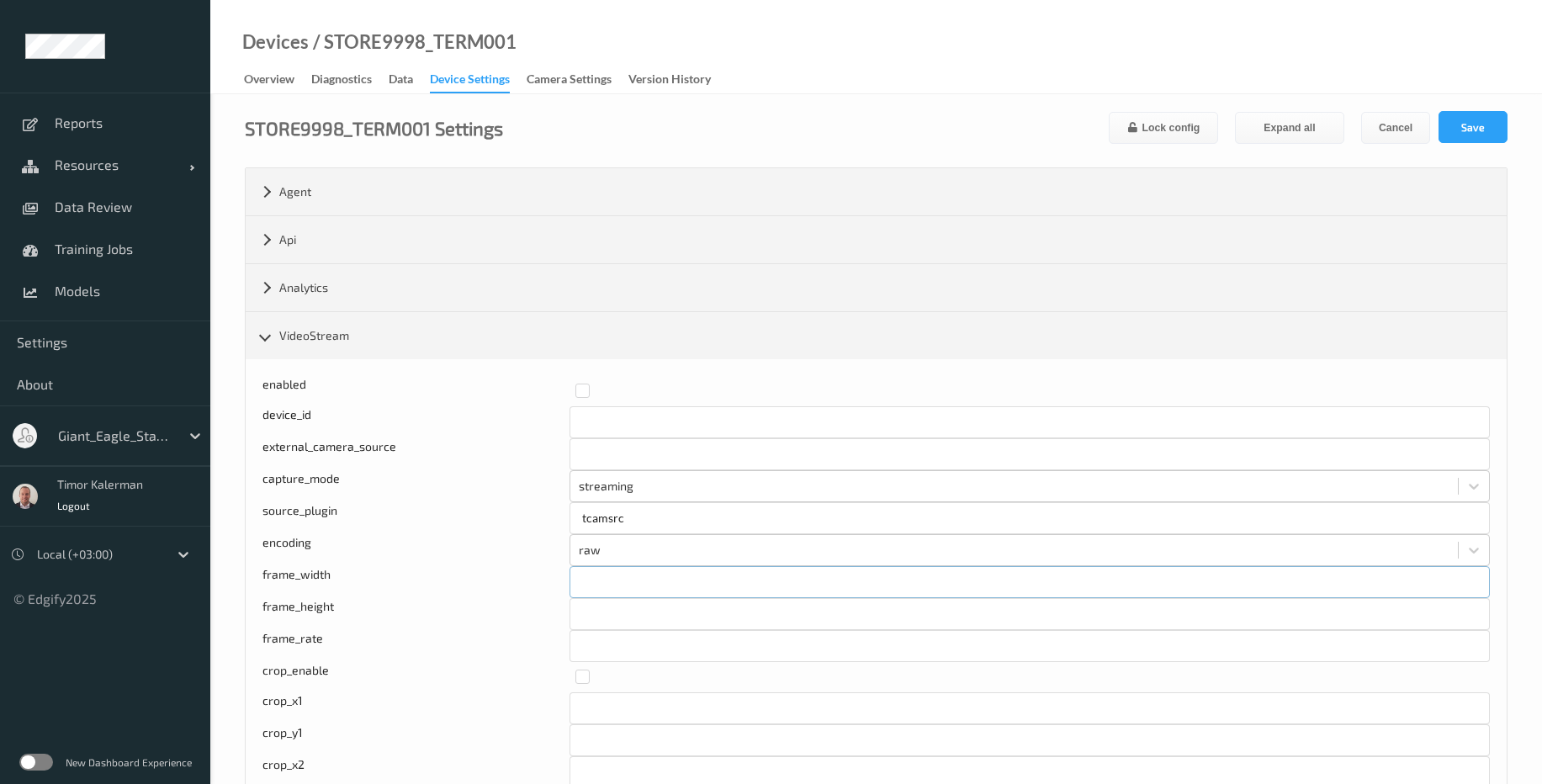
click at [660, 570] on input "****" at bounding box center [1030, 582] width 921 height 32
type input "****"
type input "***"
click at [1501, 116] on button "Save" at bounding box center [1473, 127] width 69 height 32
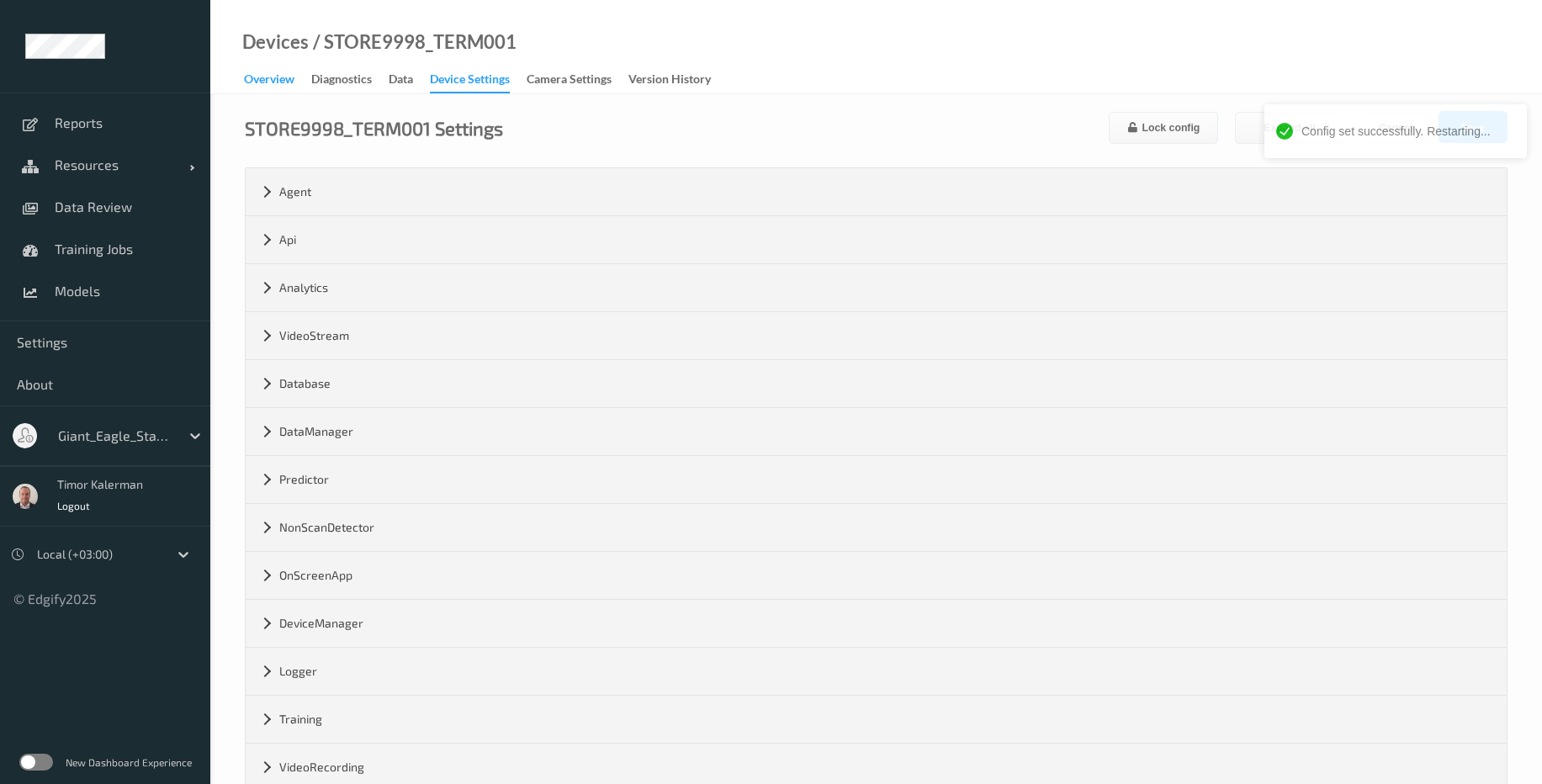
click at [281, 82] on div "Overview" at bounding box center [270, 81] width 51 height 21
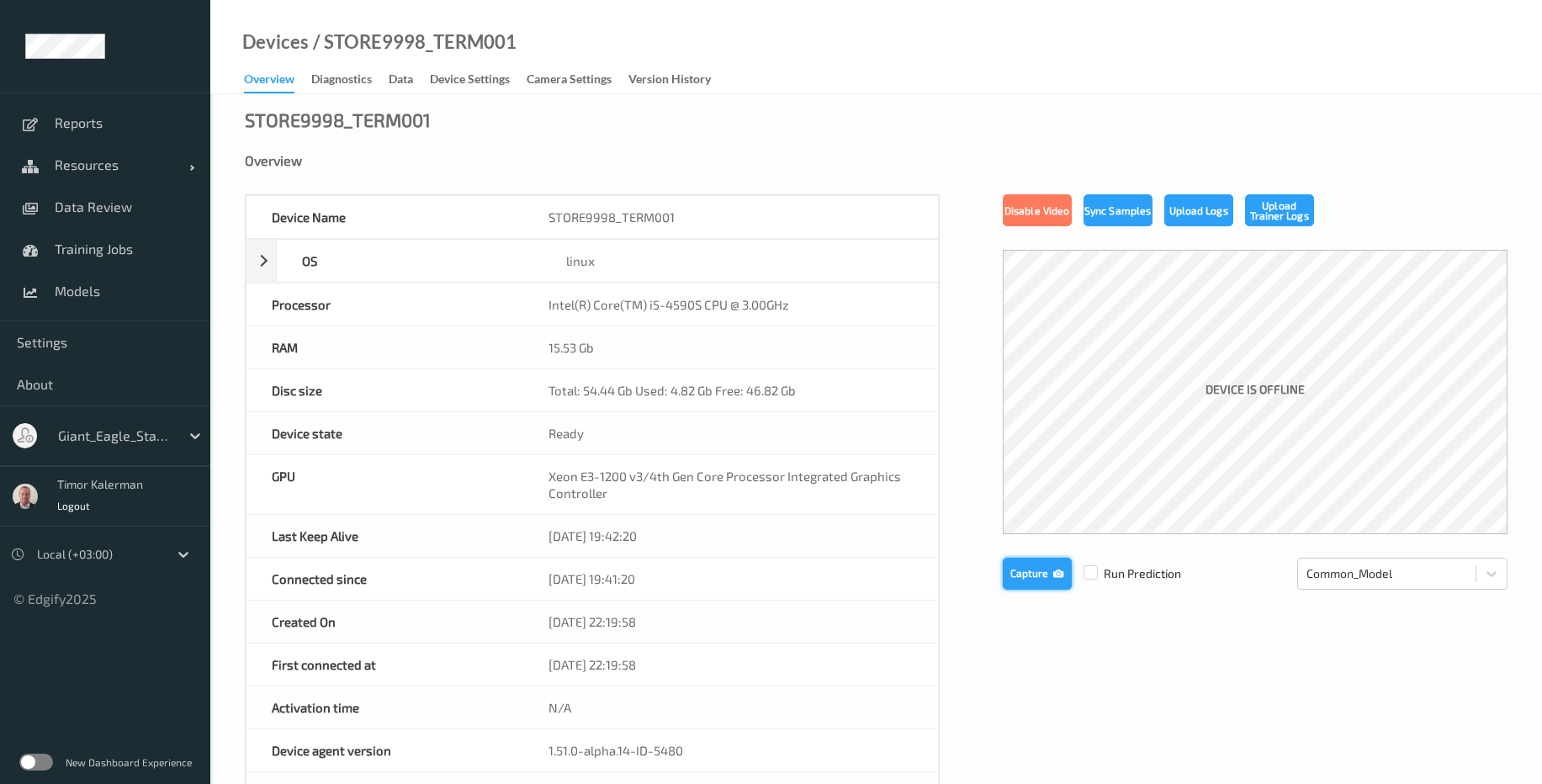
click at [1041, 577] on button "Capture" at bounding box center [1037, 573] width 69 height 32
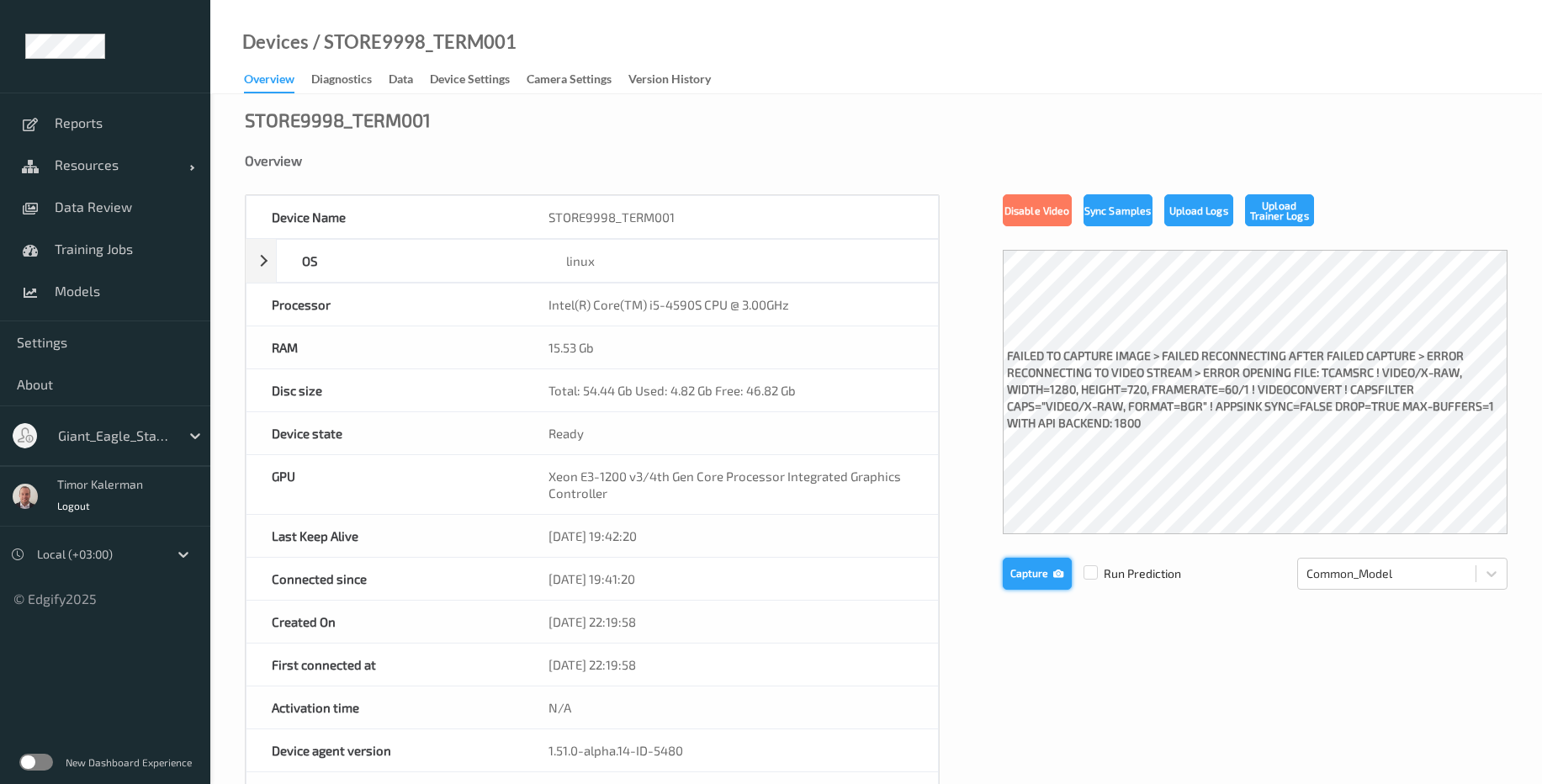
click at [1041, 577] on button "Capture" at bounding box center [1037, 573] width 69 height 32
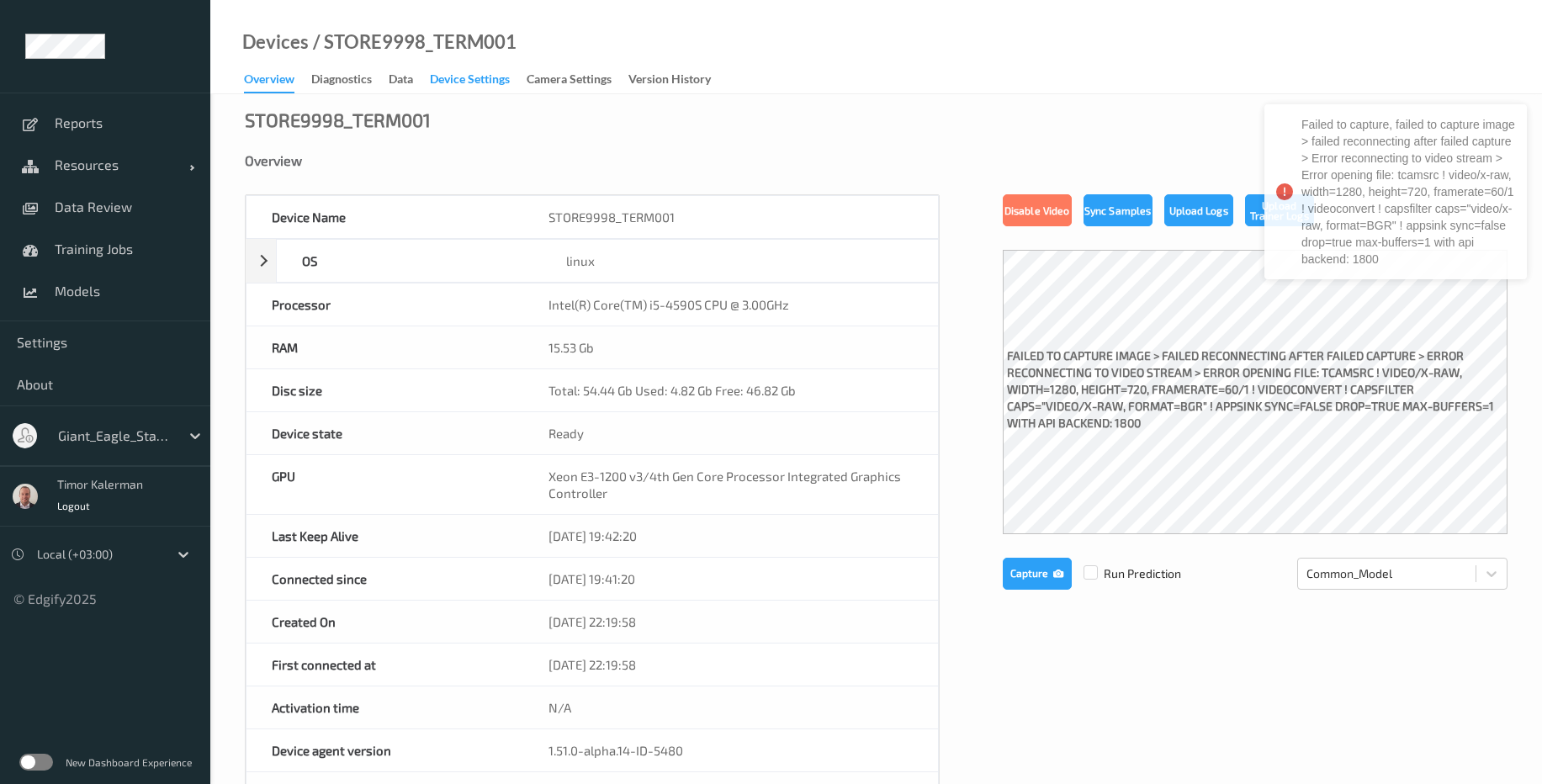
click at [480, 88] on div "Device Settings" at bounding box center [469, 81] width 80 height 21
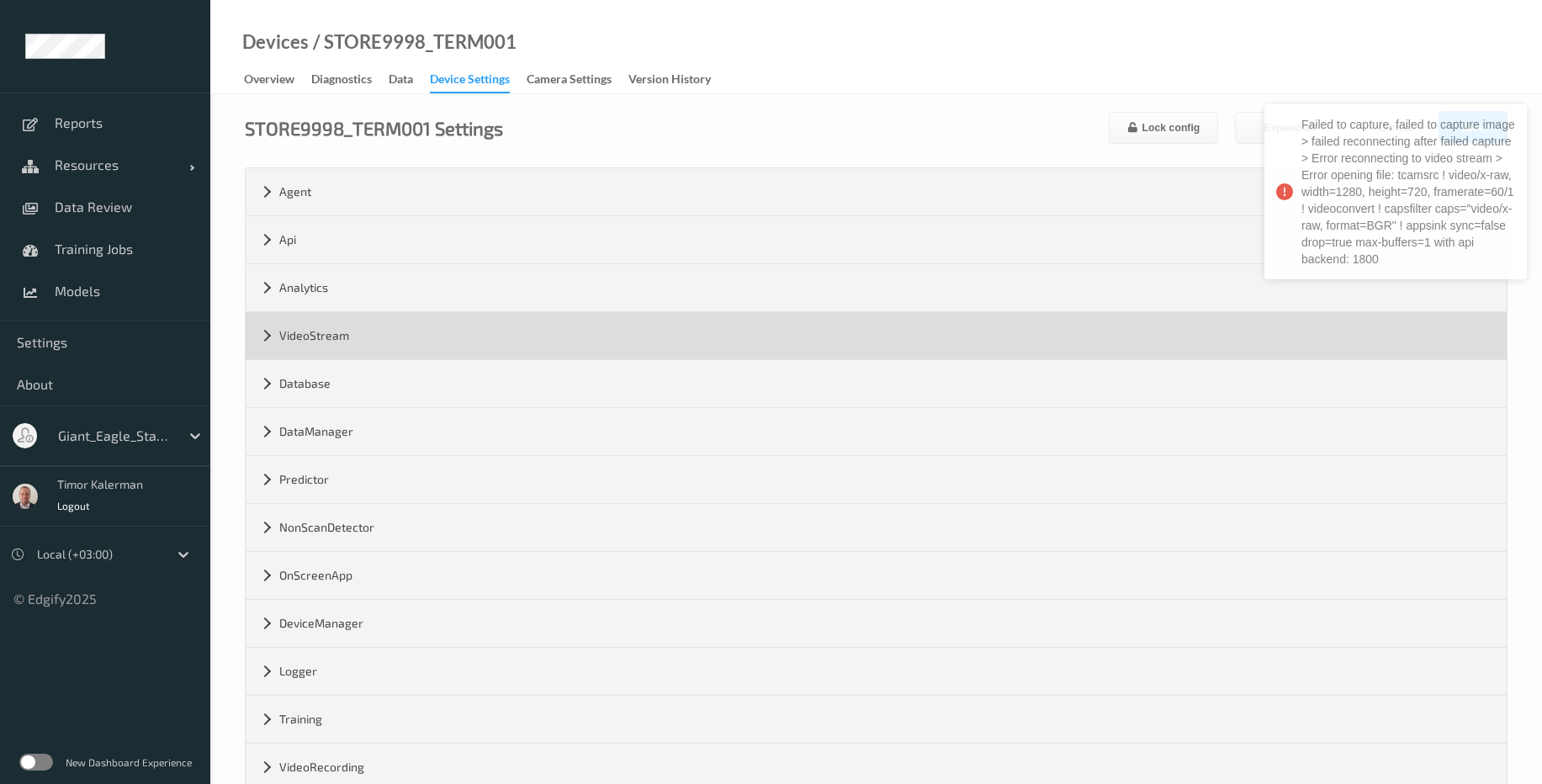
click at [379, 345] on div "VideoStream" at bounding box center [876, 336] width 1261 height 47
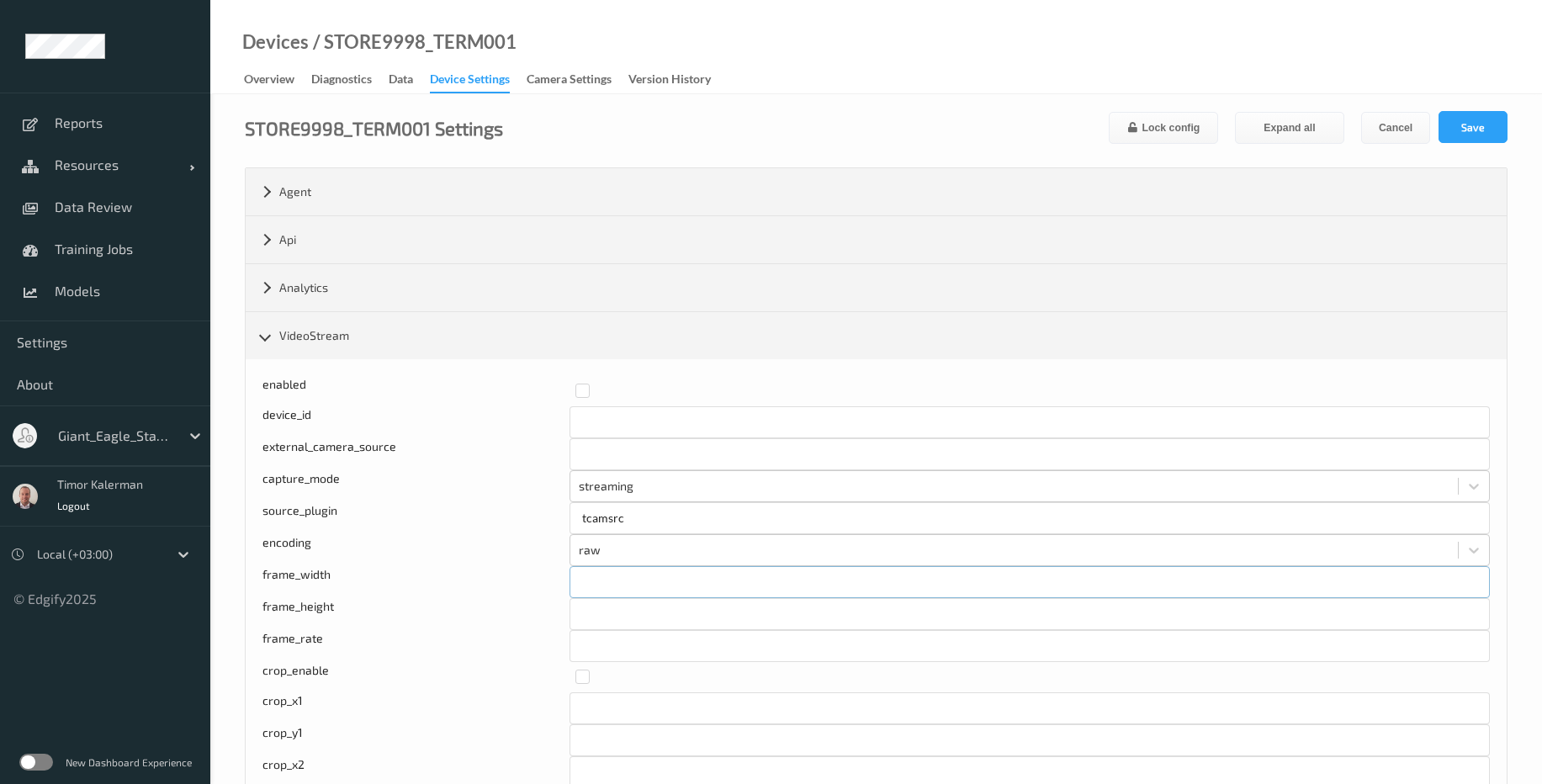
click at [627, 580] on input "****" at bounding box center [1030, 582] width 921 height 32
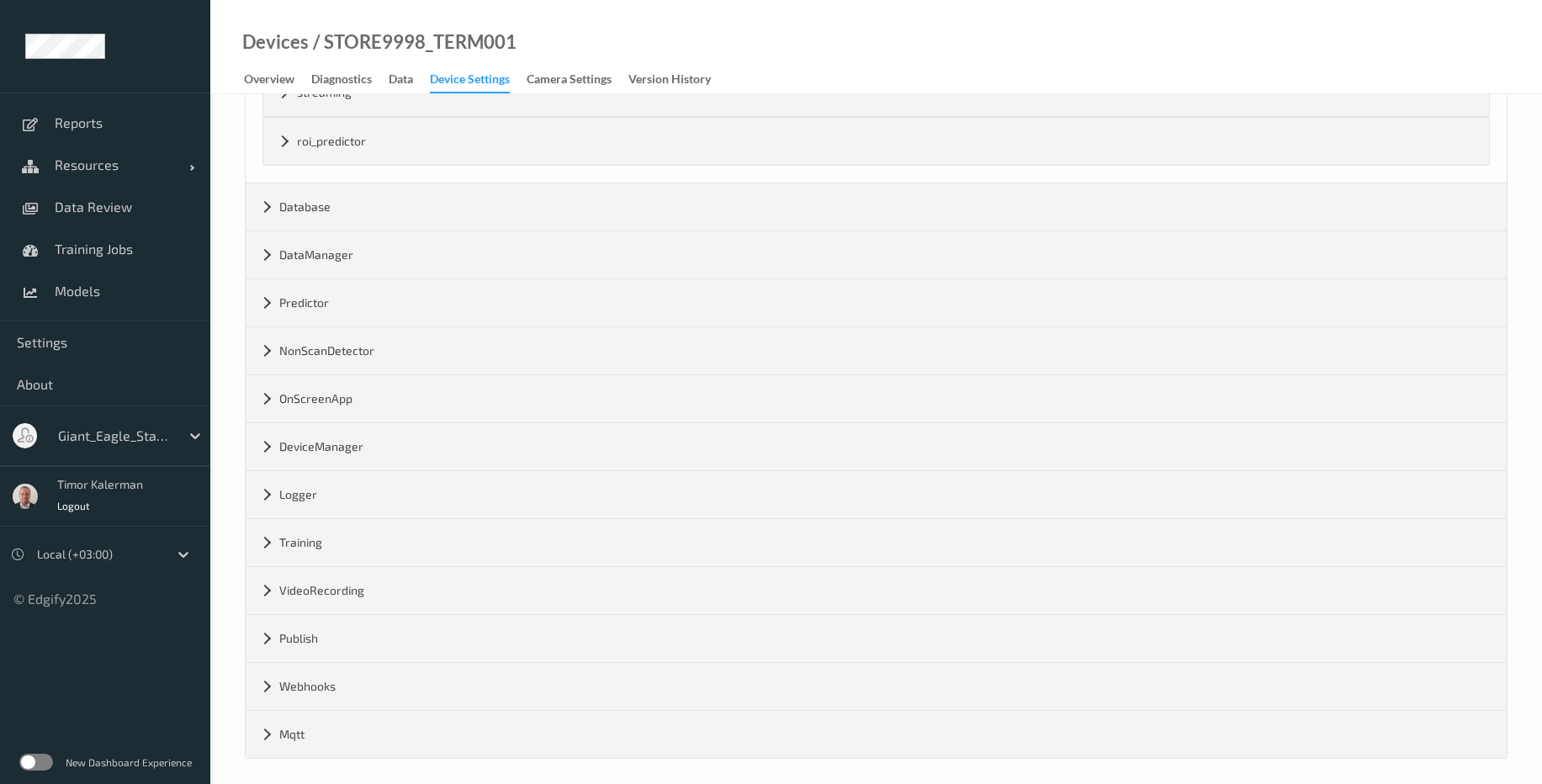
scroll to position [1794, 0]
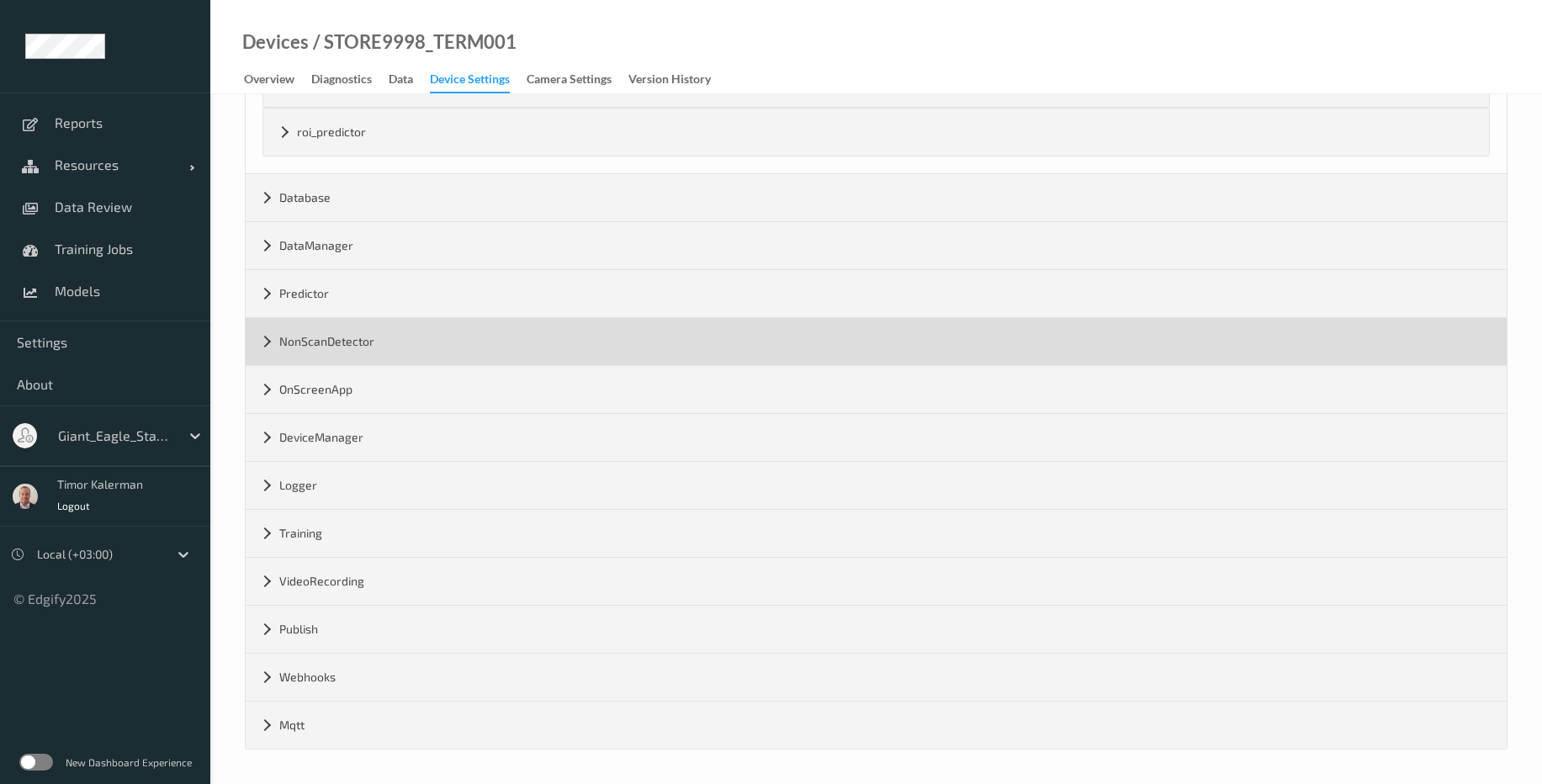
click at [401, 346] on div "NonScanDetector" at bounding box center [876, 341] width 1261 height 47
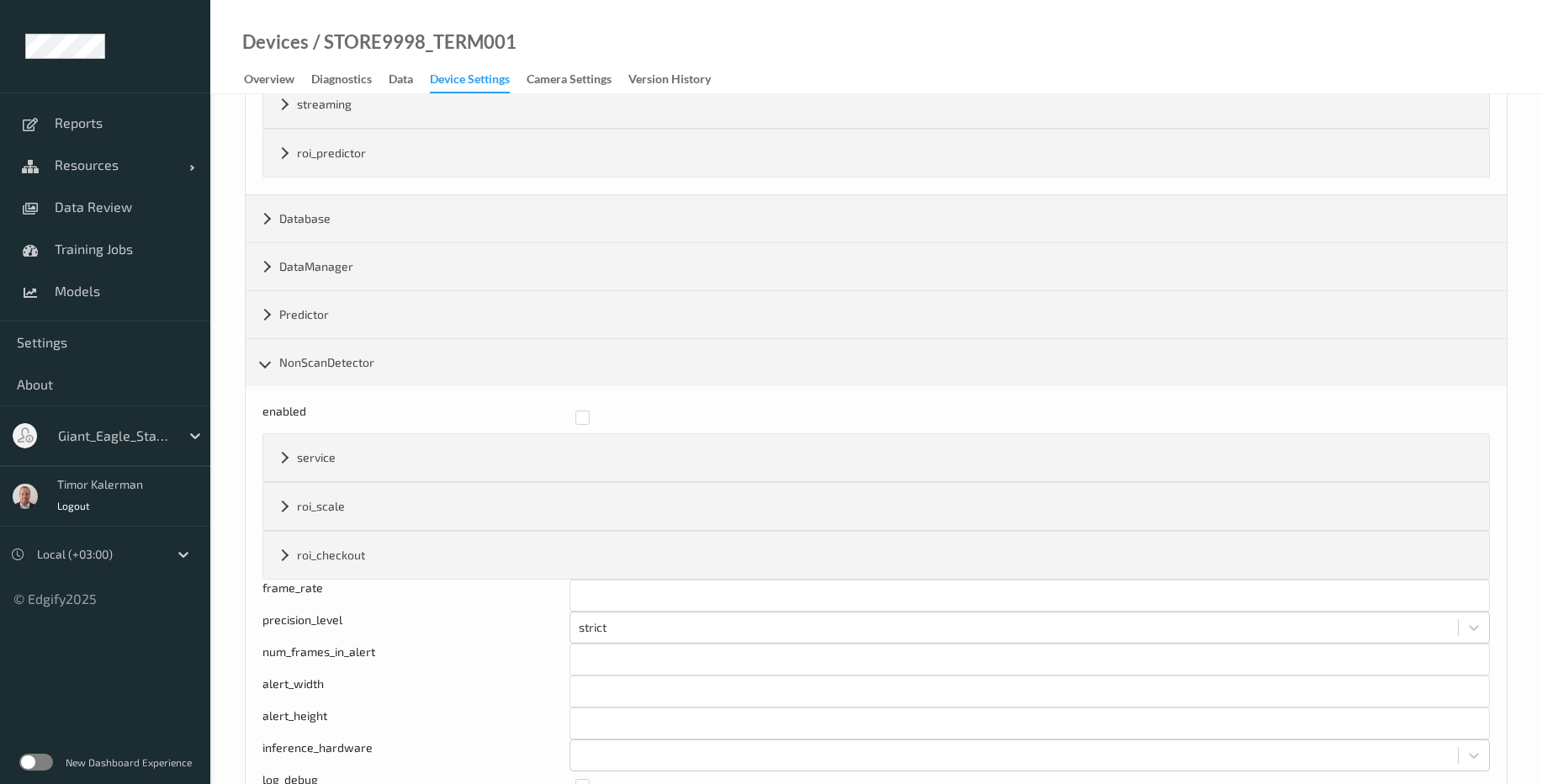
scroll to position [1693, 0]
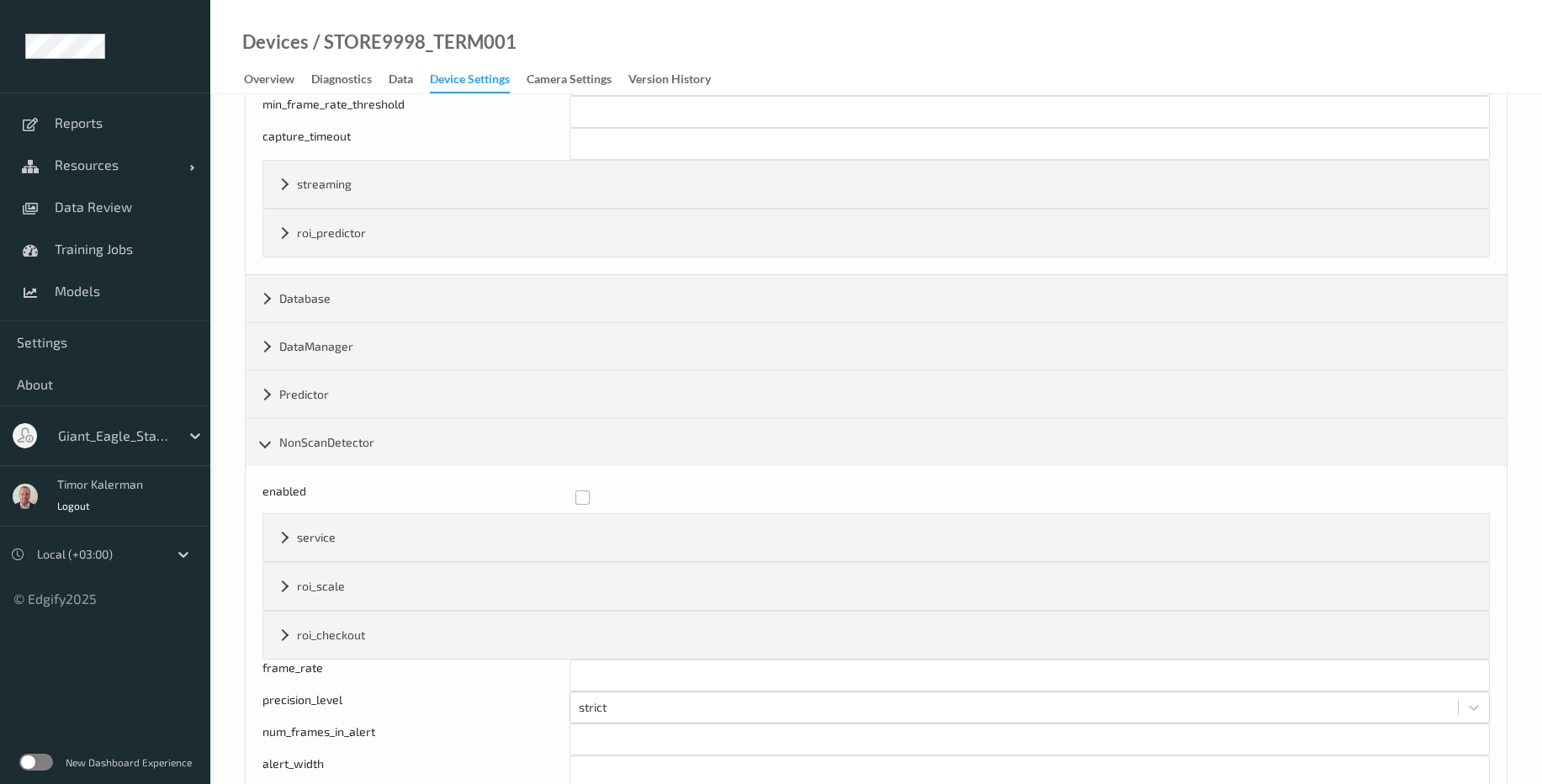
click at [585, 491] on label at bounding box center [1027, 491] width 903 height 0
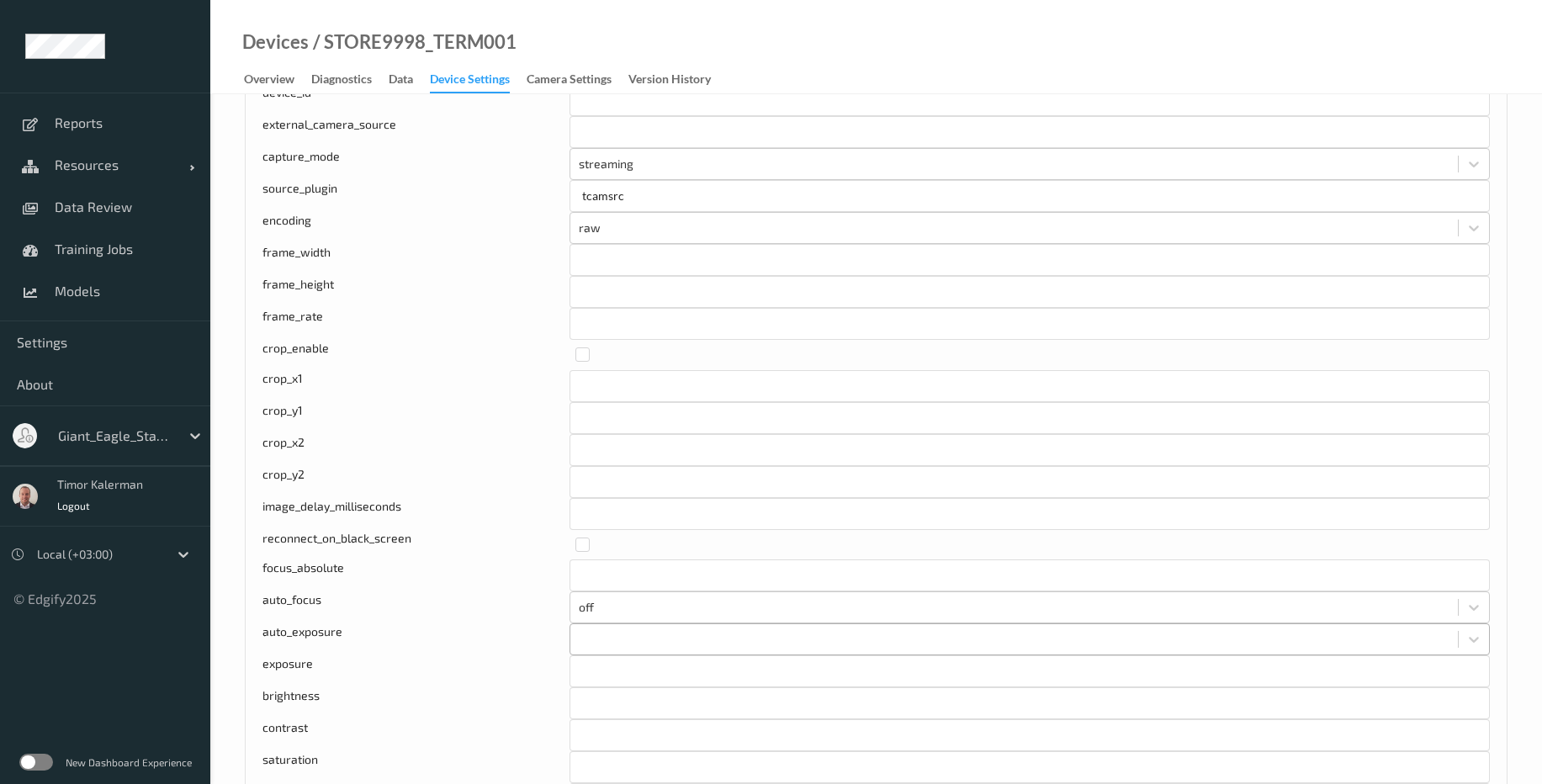
scroll to position [0, 0]
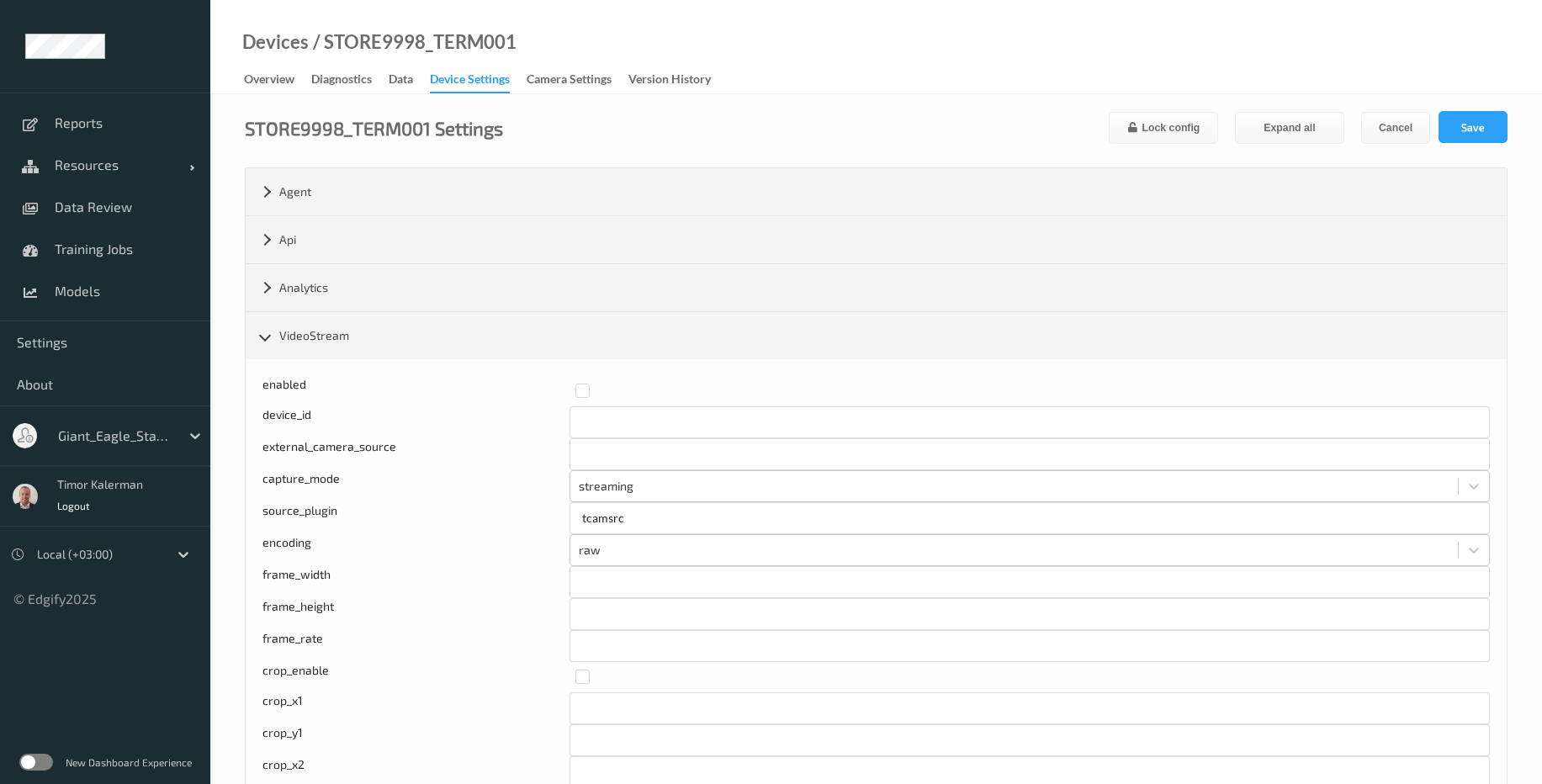
click at [1475, 126] on button "Save" at bounding box center [1473, 127] width 69 height 32
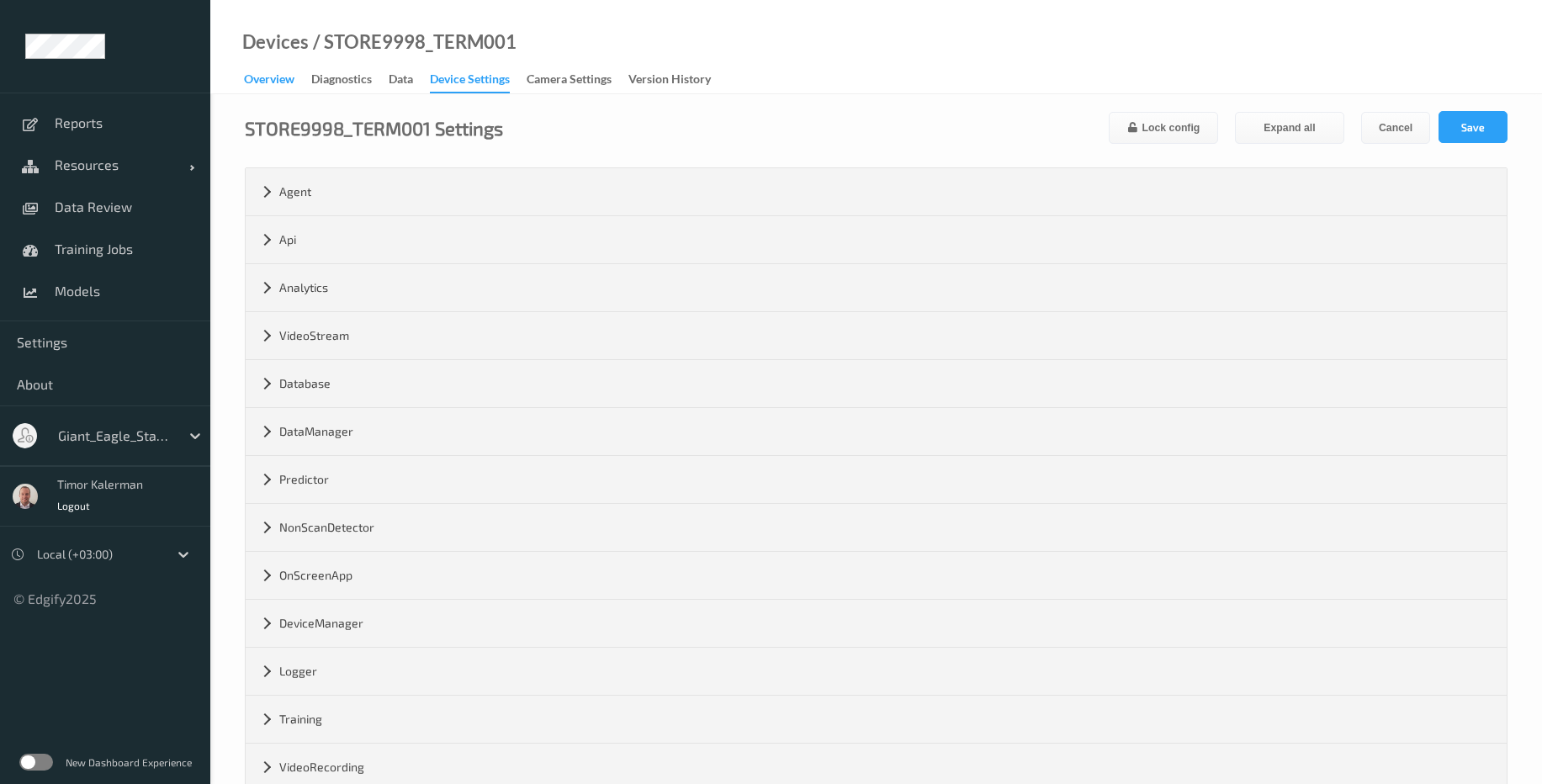
click at [282, 83] on div "Overview" at bounding box center [270, 81] width 51 height 21
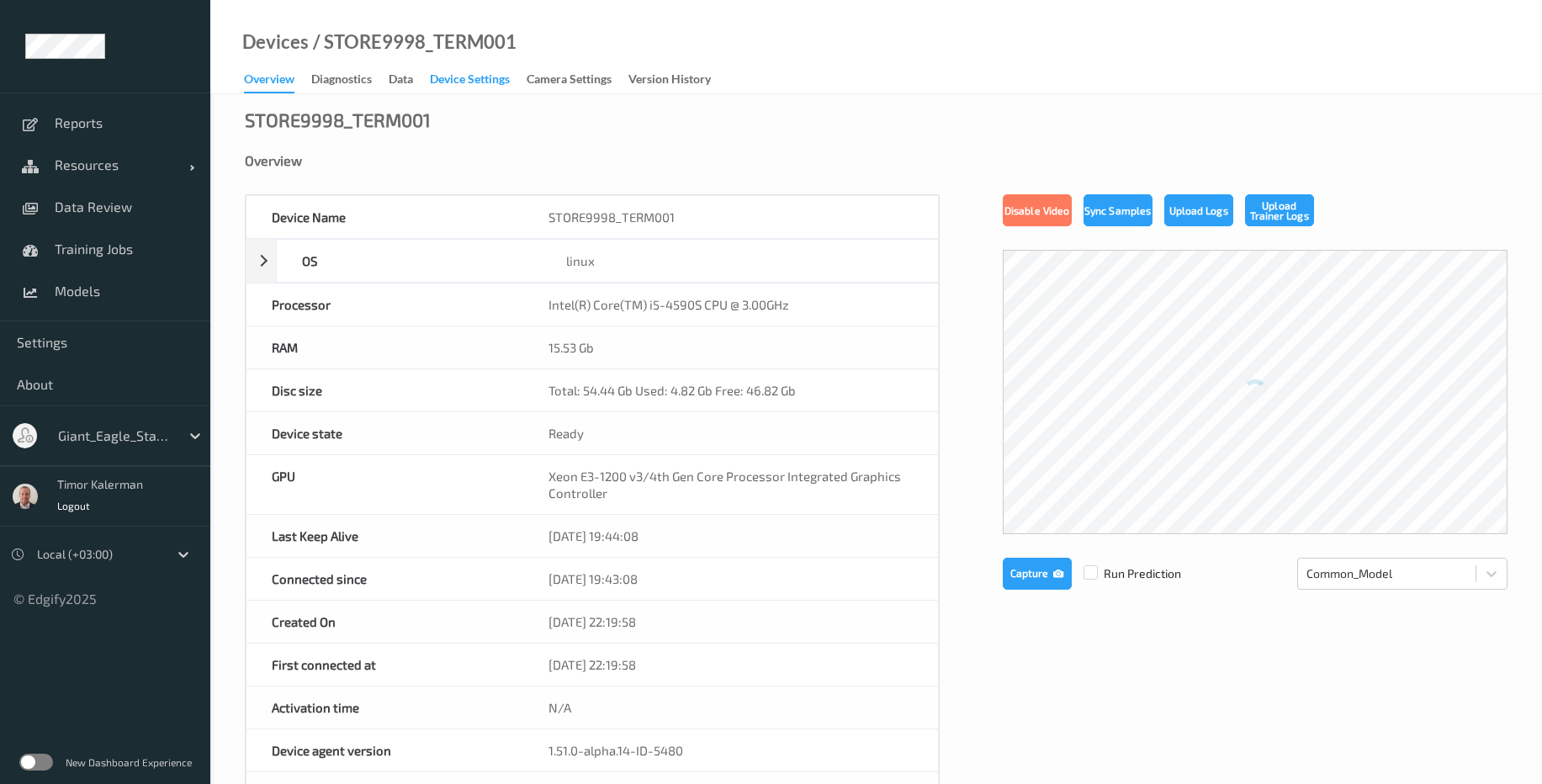
click at [465, 87] on div "Device Settings" at bounding box center [469, 81] width 80 height 21
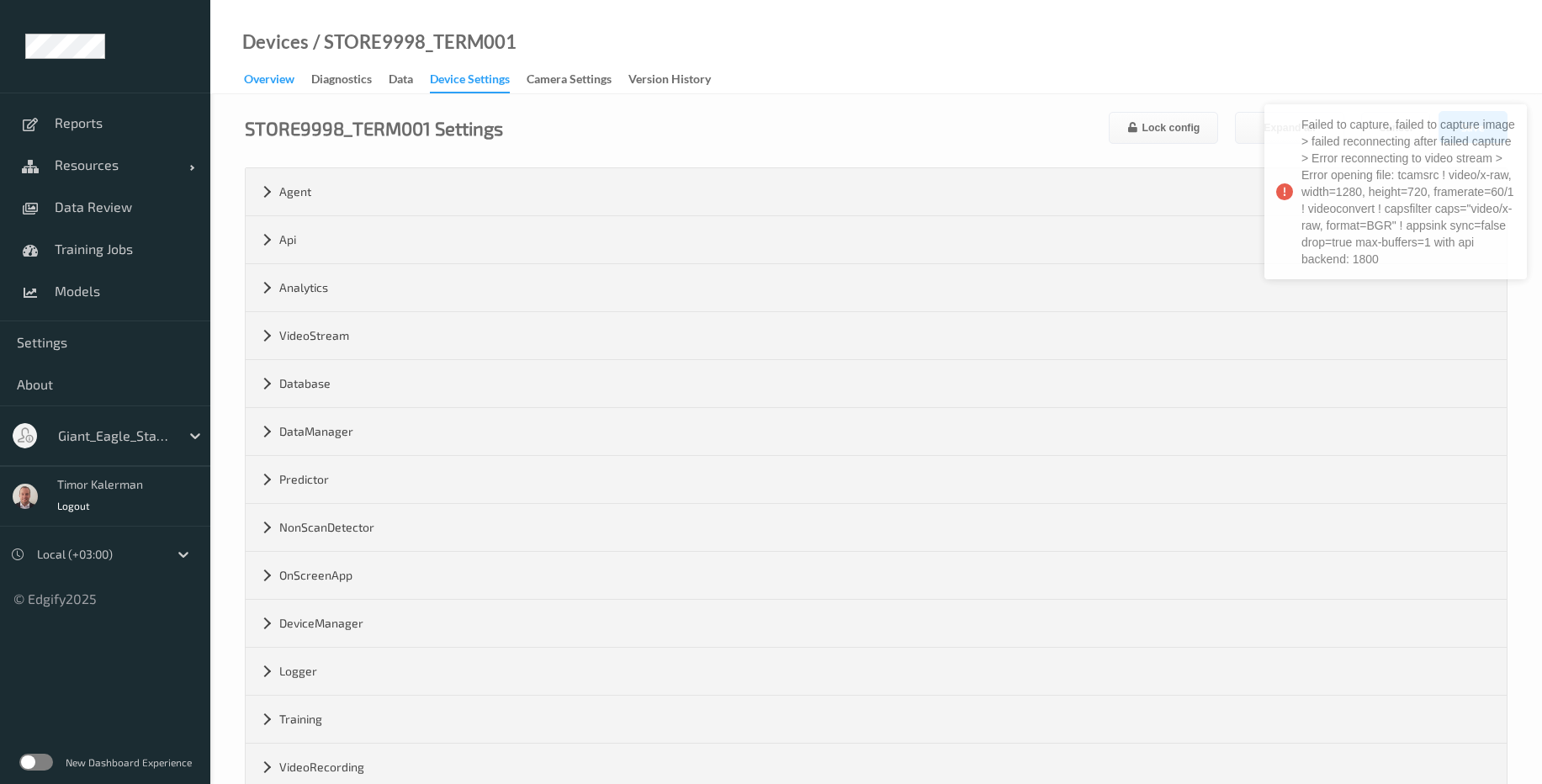
click at [279, 87] on div "Overview" at bounding box center [270, 81] width 51 height 21
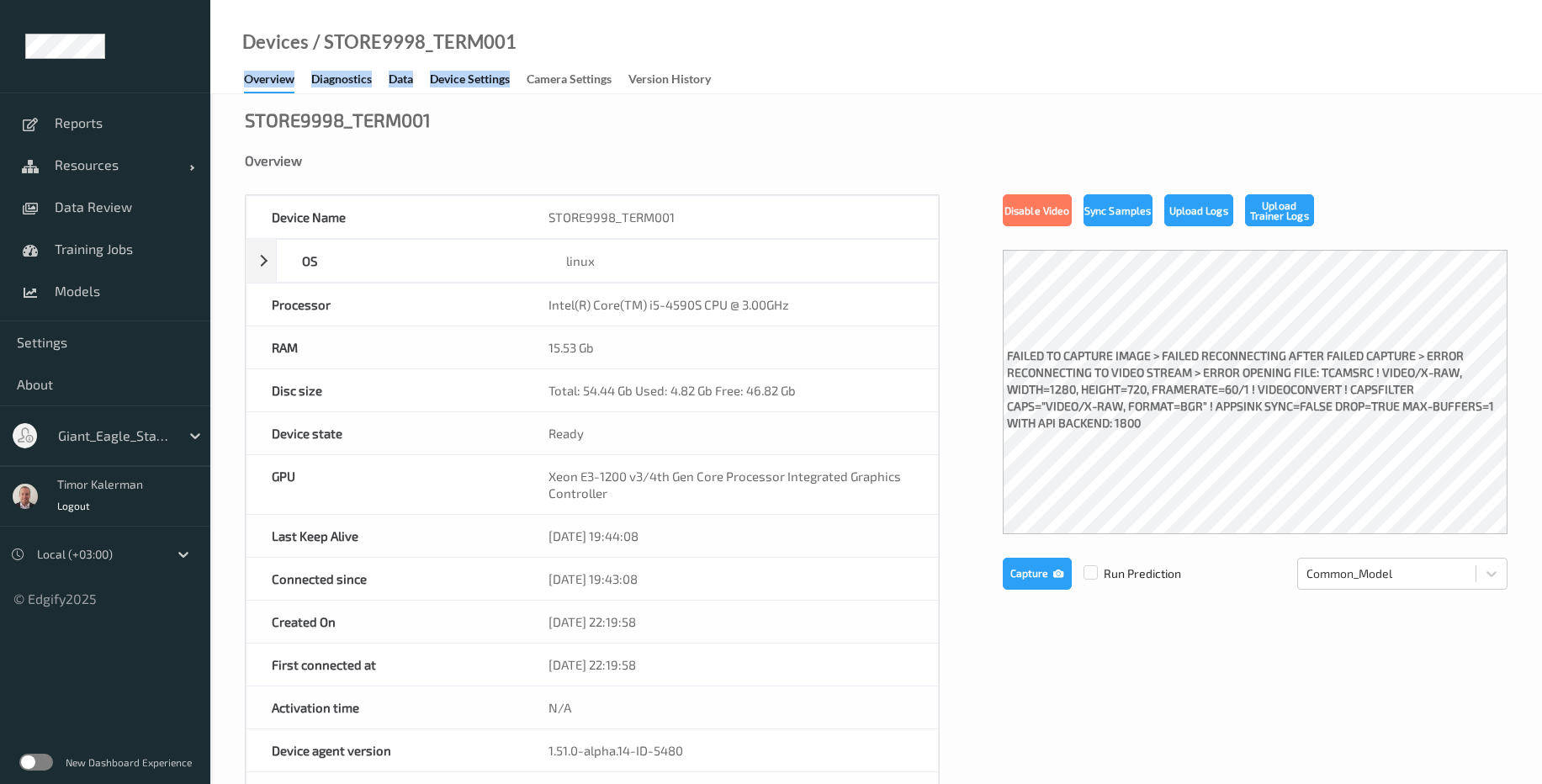
click at [474, 93] on div "Devices / STORE9998_TERM001 Overview Diagnostics Data Device Settings Camera Se…" at bounding box center [876, 47] width 1332 height 94
click at [479, 88] on div "Device Settings" at bounding box center [469, 81] width 80 height 21
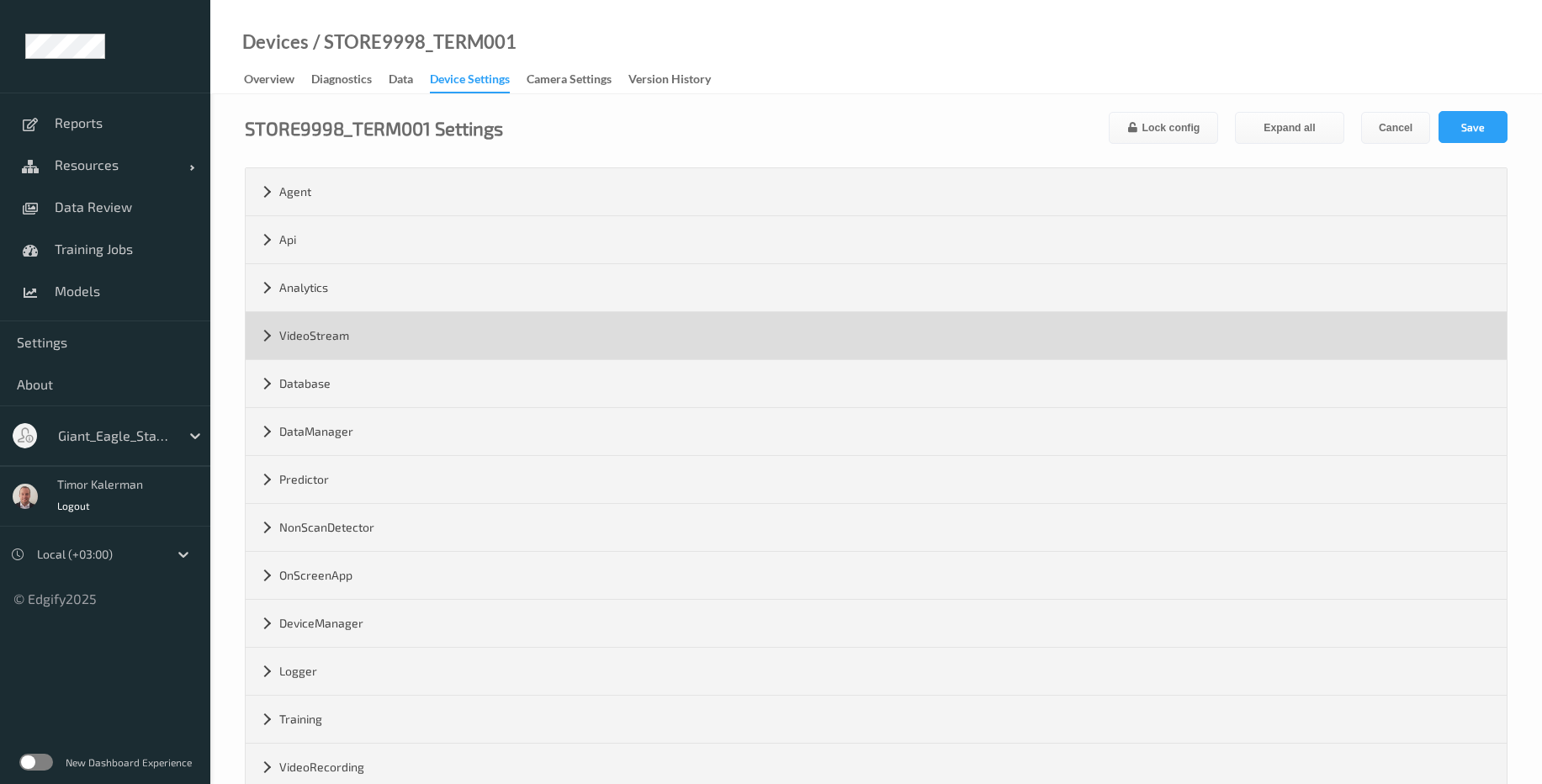
click at [375, 341] on div "VideoStream" at bounding box center [876, 336] width 1261 height 47
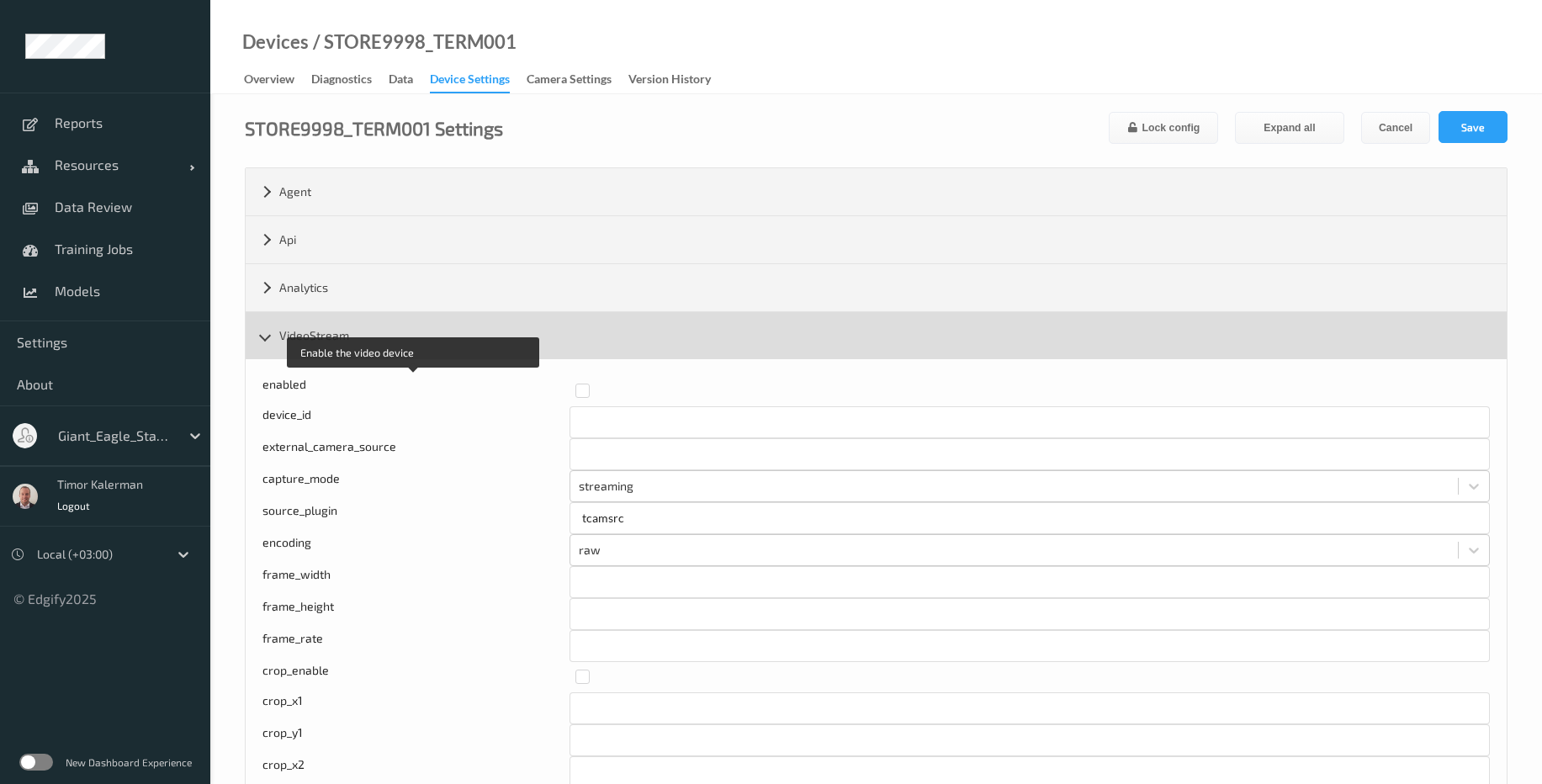
click at [381, 329] on div "VideoStream" at bounding box center [876, 336] width 1261 height 47
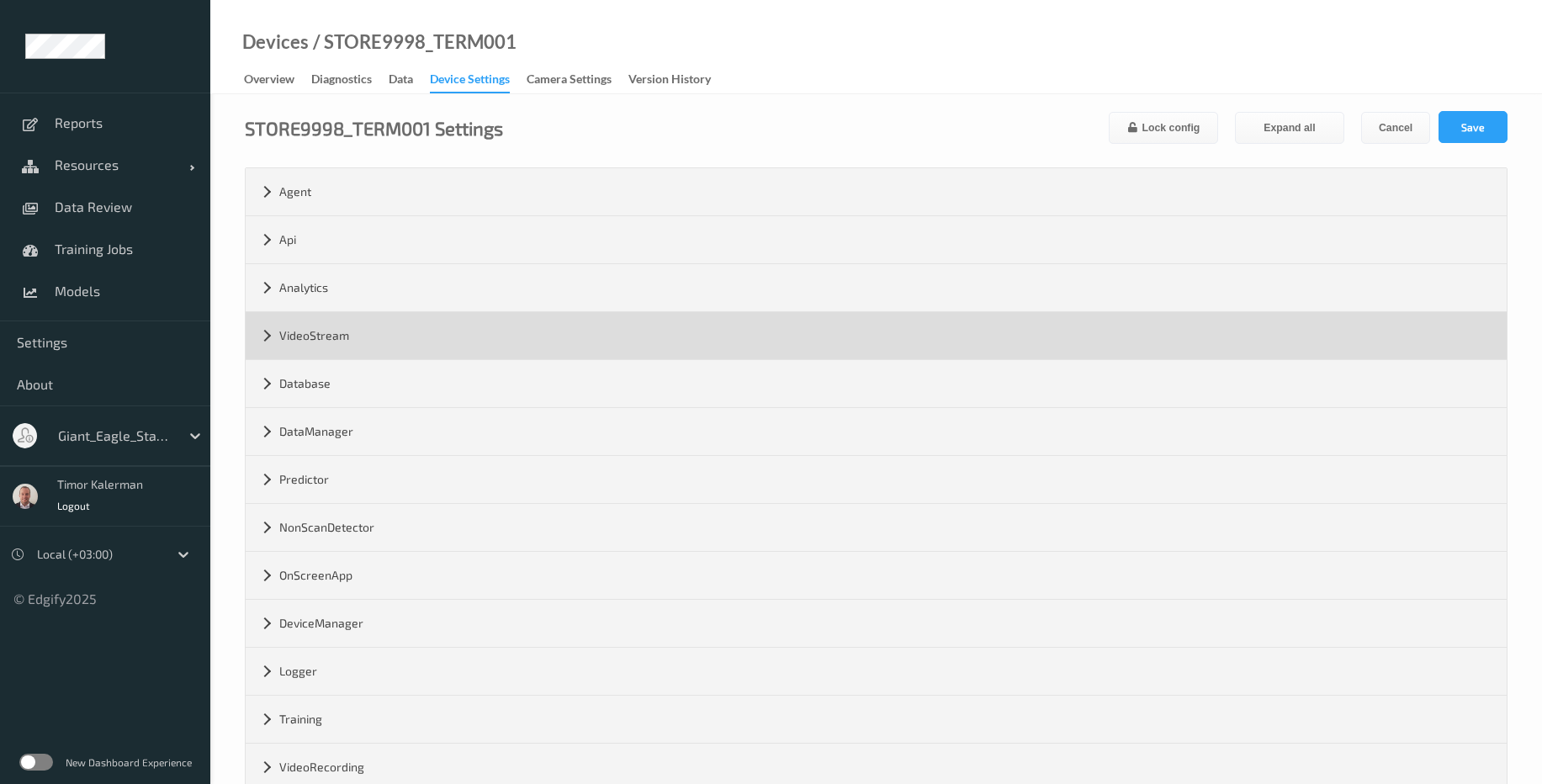
click at [372, 326] on div "VideoStream" at bounding box center [876, 336] width 1261 height 47
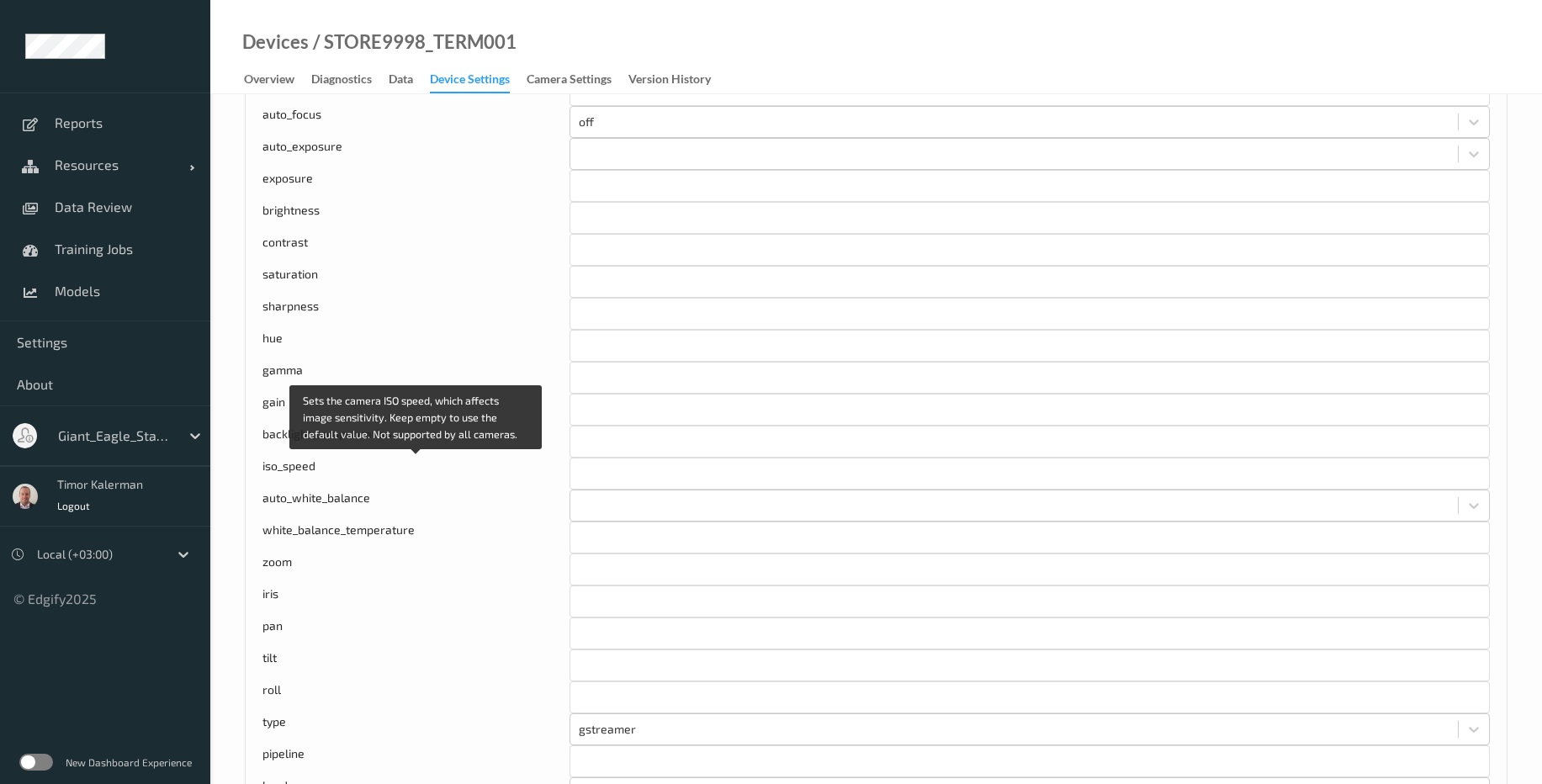
scroll to position [1212, 0]
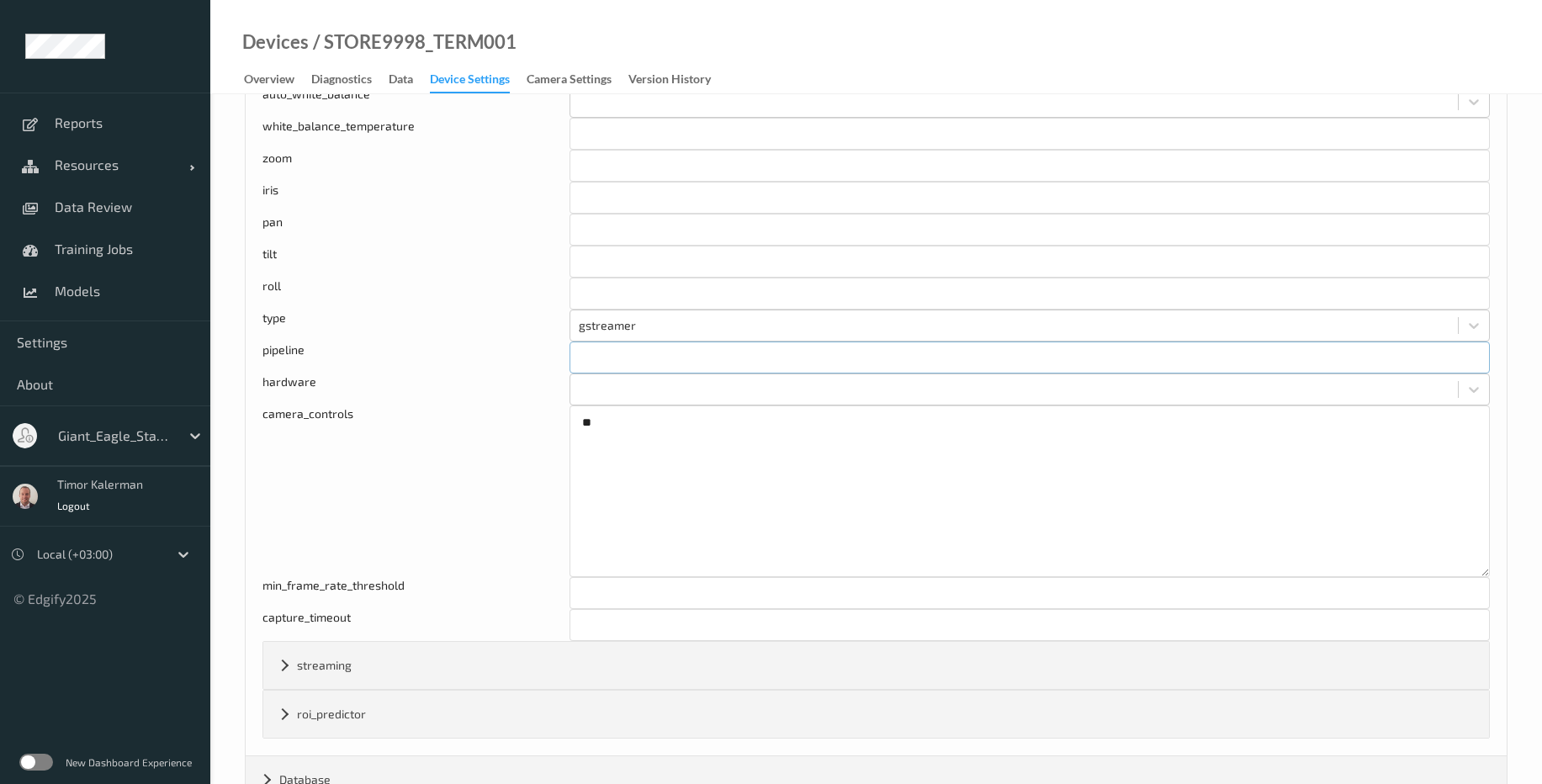
click at [621, 357] on input "text" at bounding box center [1030, 357] width 921 height 32
type input "tcamsrc ! video/x-bayer, width=1920, height=1080, framerate=30/1 ! tcamconvert …"
drag, startPoint x: 1279, startPoint y: 361, endPoint x: 1600, endPoint y: 364, distance: 321.0
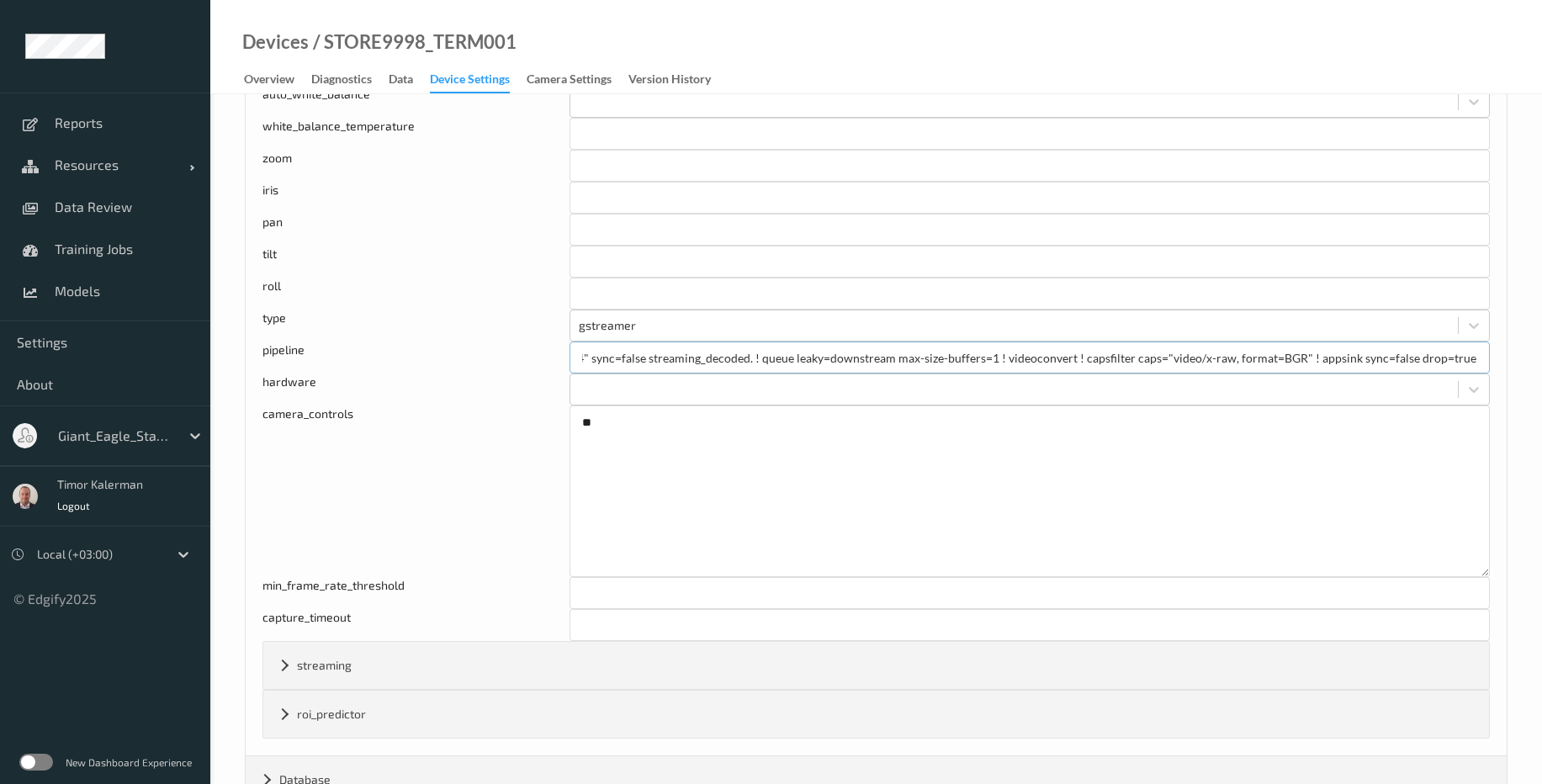
click at [1293, 354] on input "tcamsrc ! video/x-bayer, width=1920, height=1080, framerate=30/1 ! tcamconvert …" at bounding box center [1030, 357] width 921 height 32
click at [1320, 365] on input "tcamsrc ! video/x-bayer, width=1920, height=1080, framerate=30/1 ! tcamconvert …" at bounding box center [1030, 357] width 921 height 32
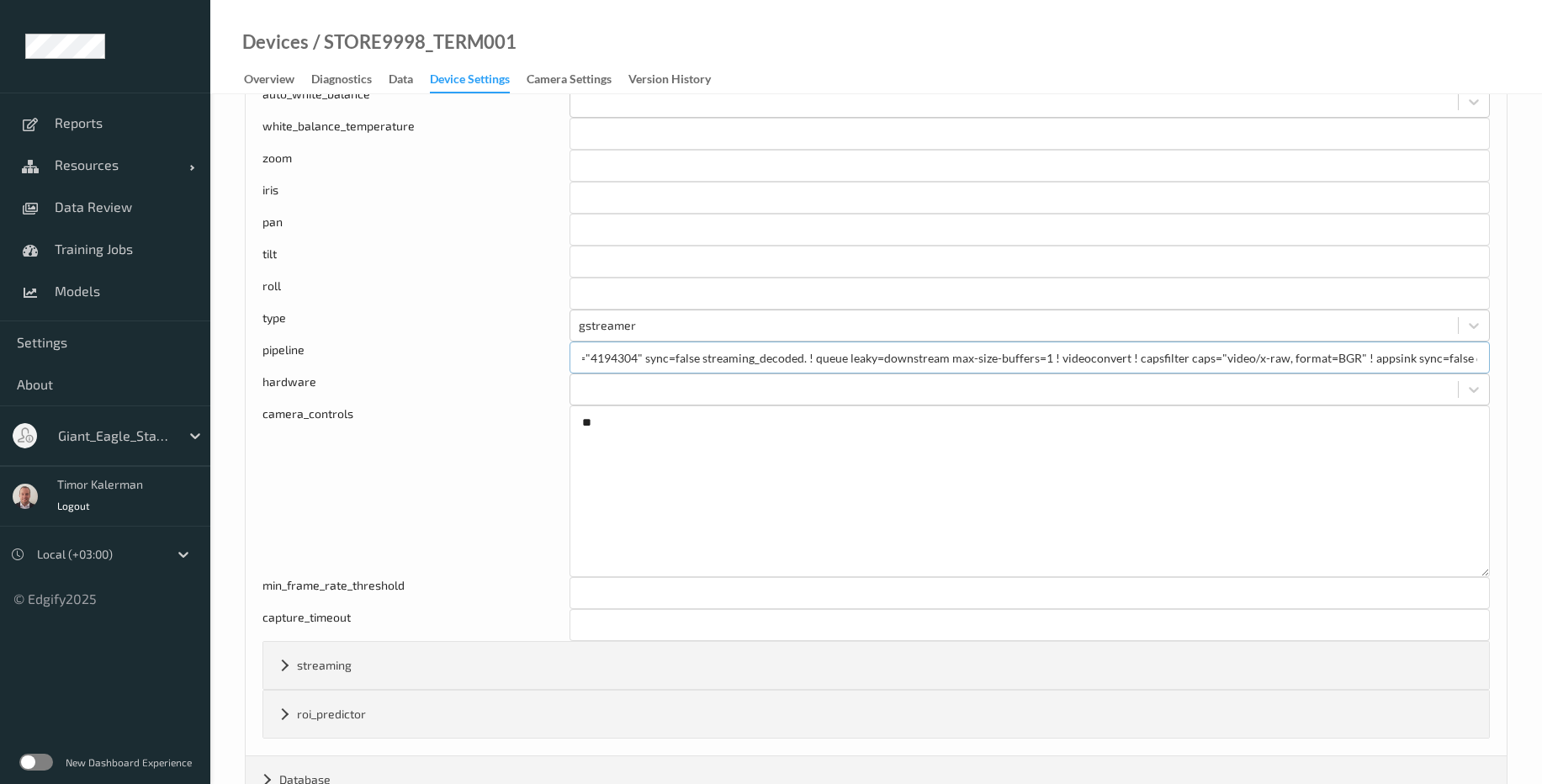
drag, startPoint x: 1299, startPoint y: 365, endPoint x: 1517, endPoint y: 369, distance: 218.0
click at [1520, 368] on div "STORE9998_TERM001 Settings Lock config Expand all Cancel Save Agent version 1.5…" at bounding box center [876, 124] width 1332 height 2483
click at [114, 165] on span "Resources" at bounding box center [122, 164] width 135 height 17
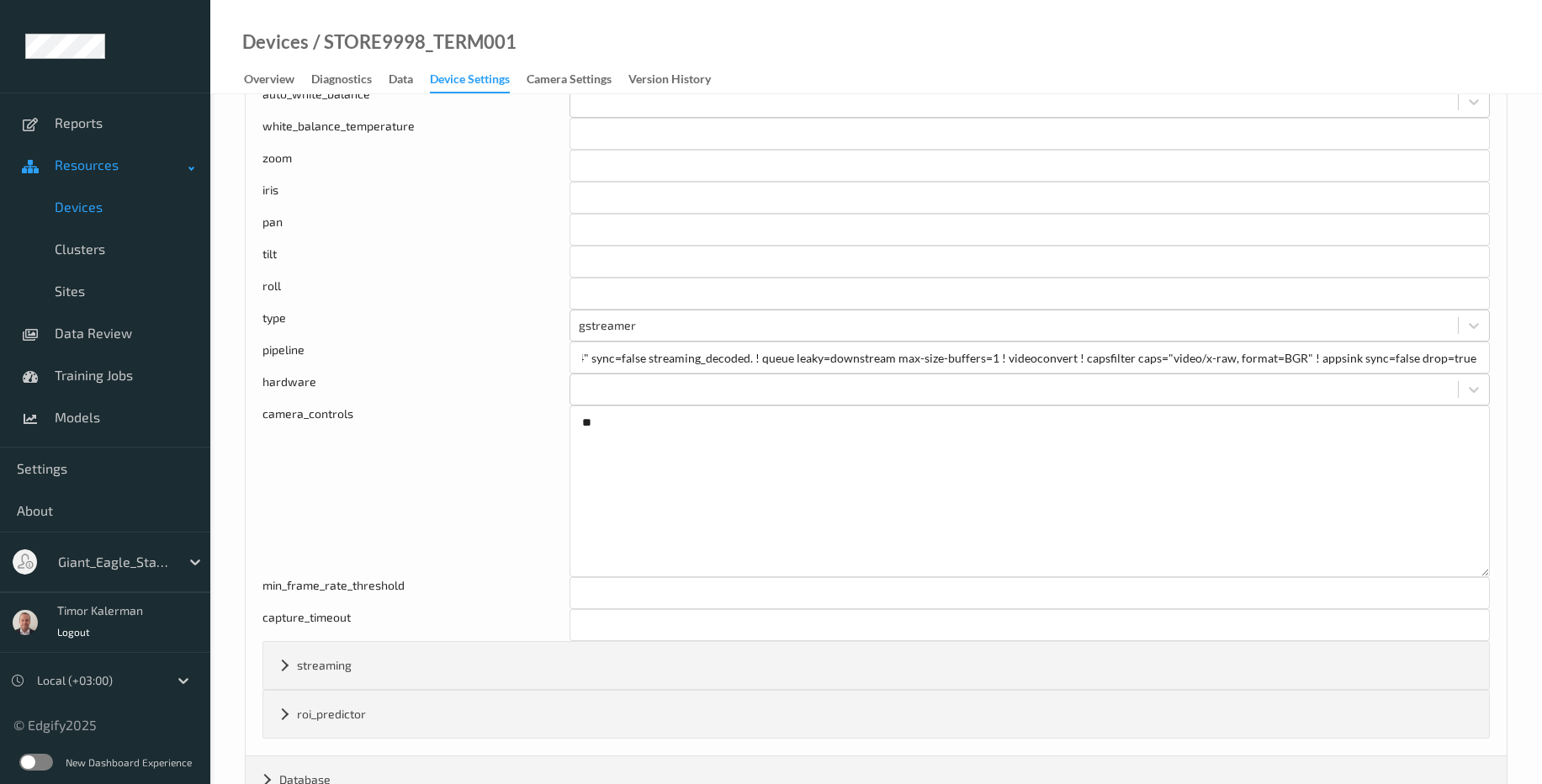
scroll to position [0, 0]
click at [103, 207] on span "Devices" at bounding box center [123, 206] width 139 height 17
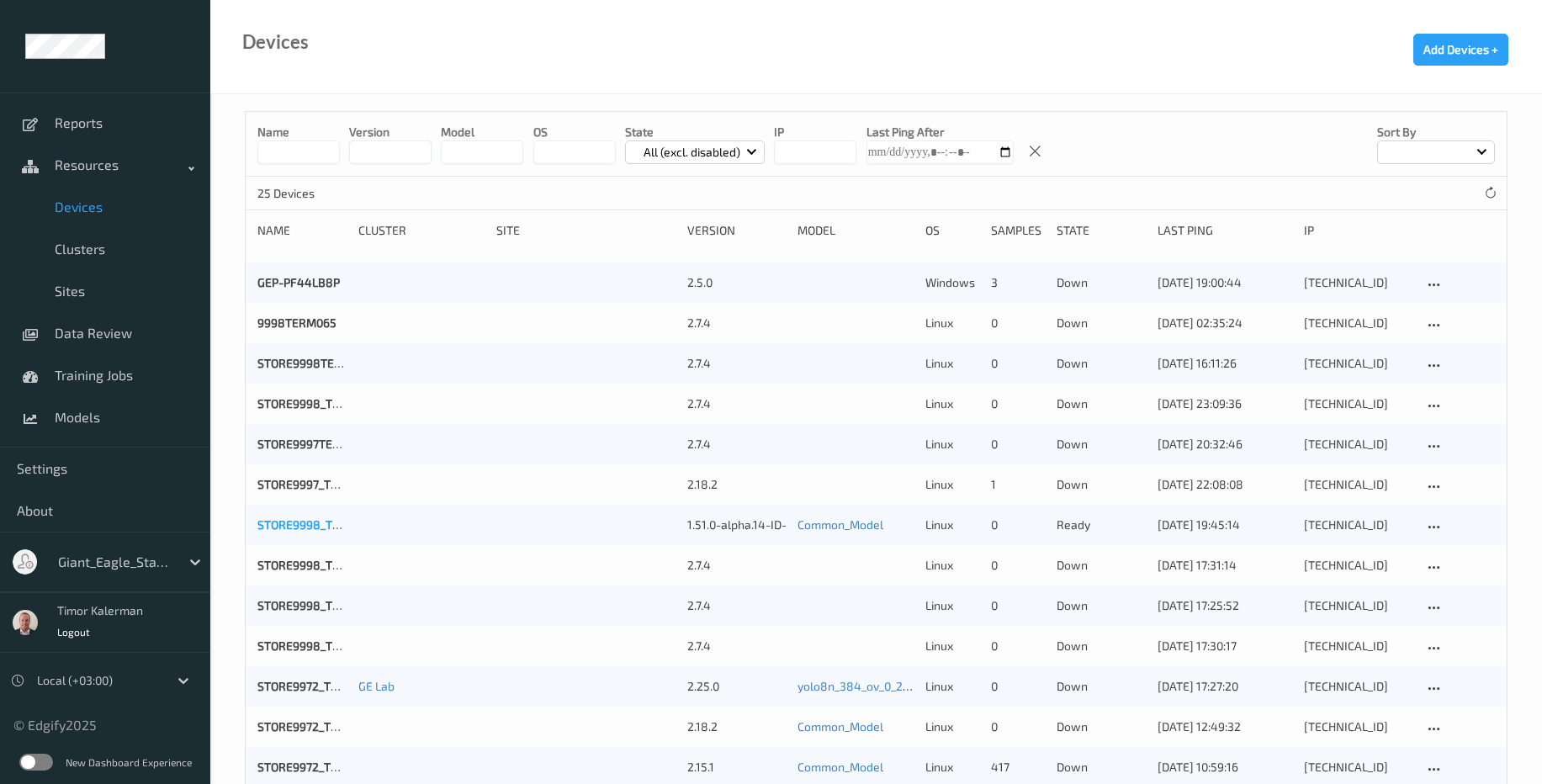
click at [292, 527] on link "STORE9998_TERM001" at bounding box center [316, 524] width 118 height 14
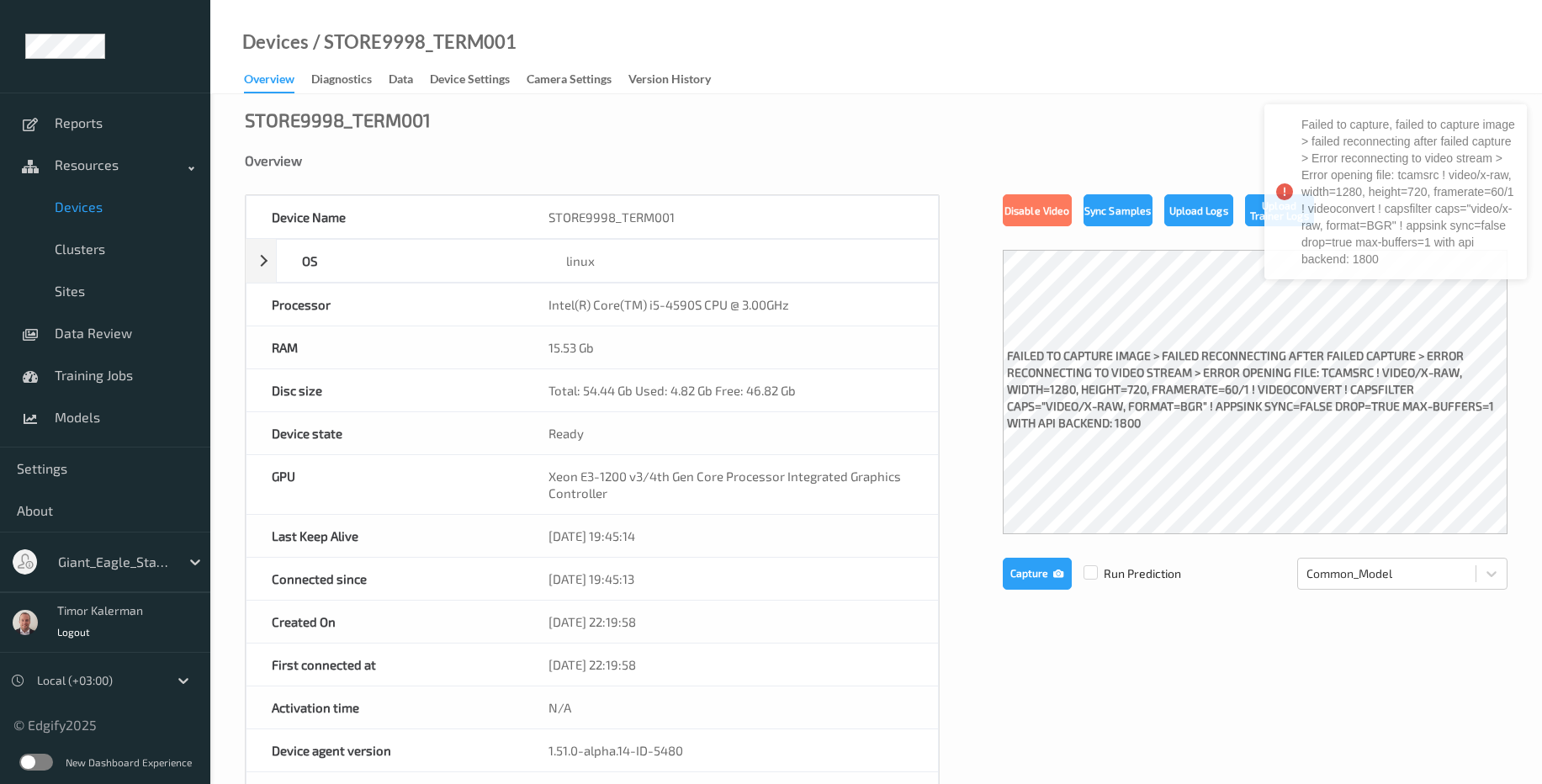
click at [1235, 419] on label "failed to capture image > failed reconnecting after failed capture > Error reco…" at bounding box center [1255, 391] width 505 height 97
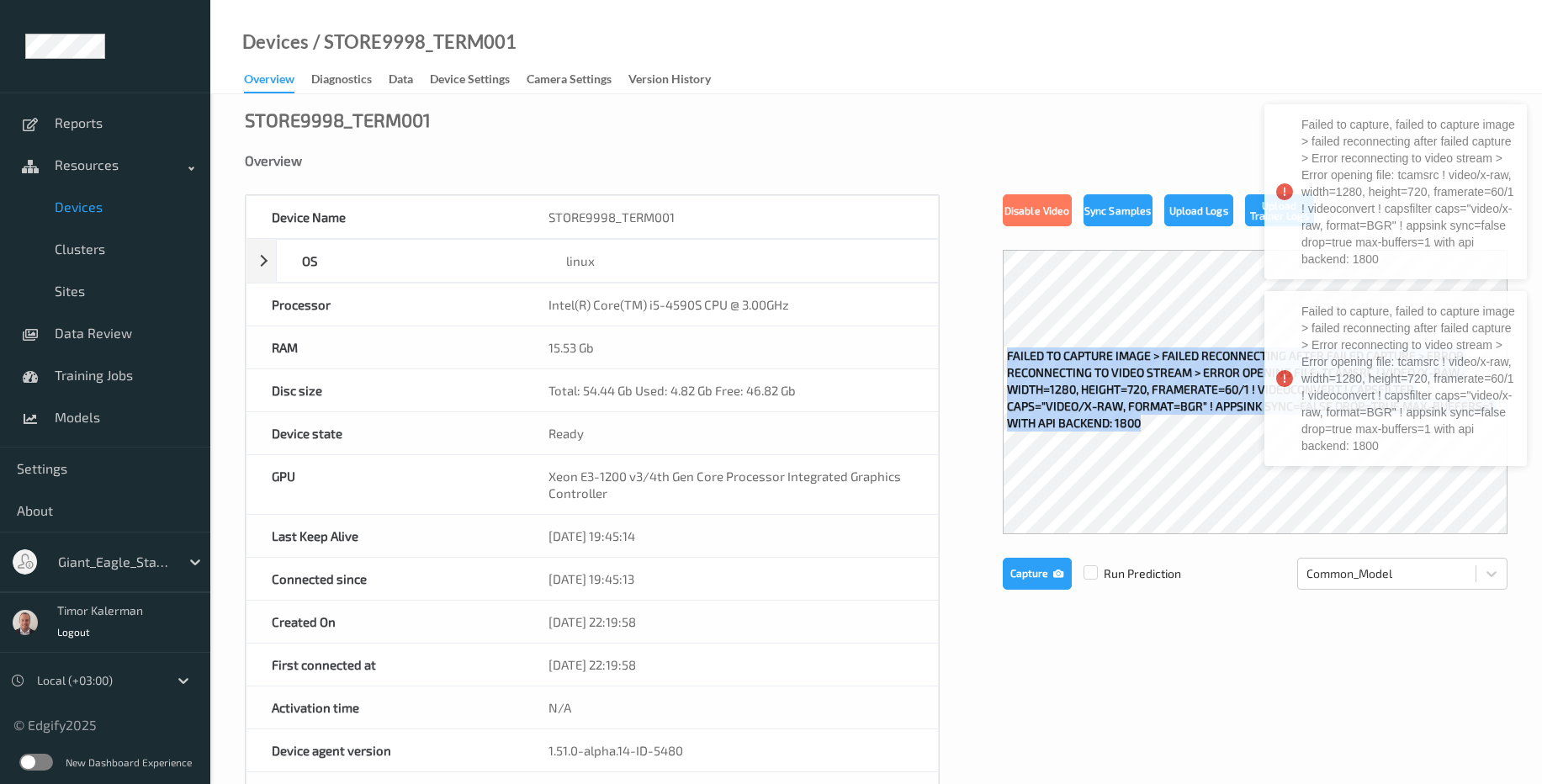
click at [1235, 419] on label "failed to capture image > failed reconnecting after failed capture > Error reco…" at bounding box center [1255, 391] width 505 height 97
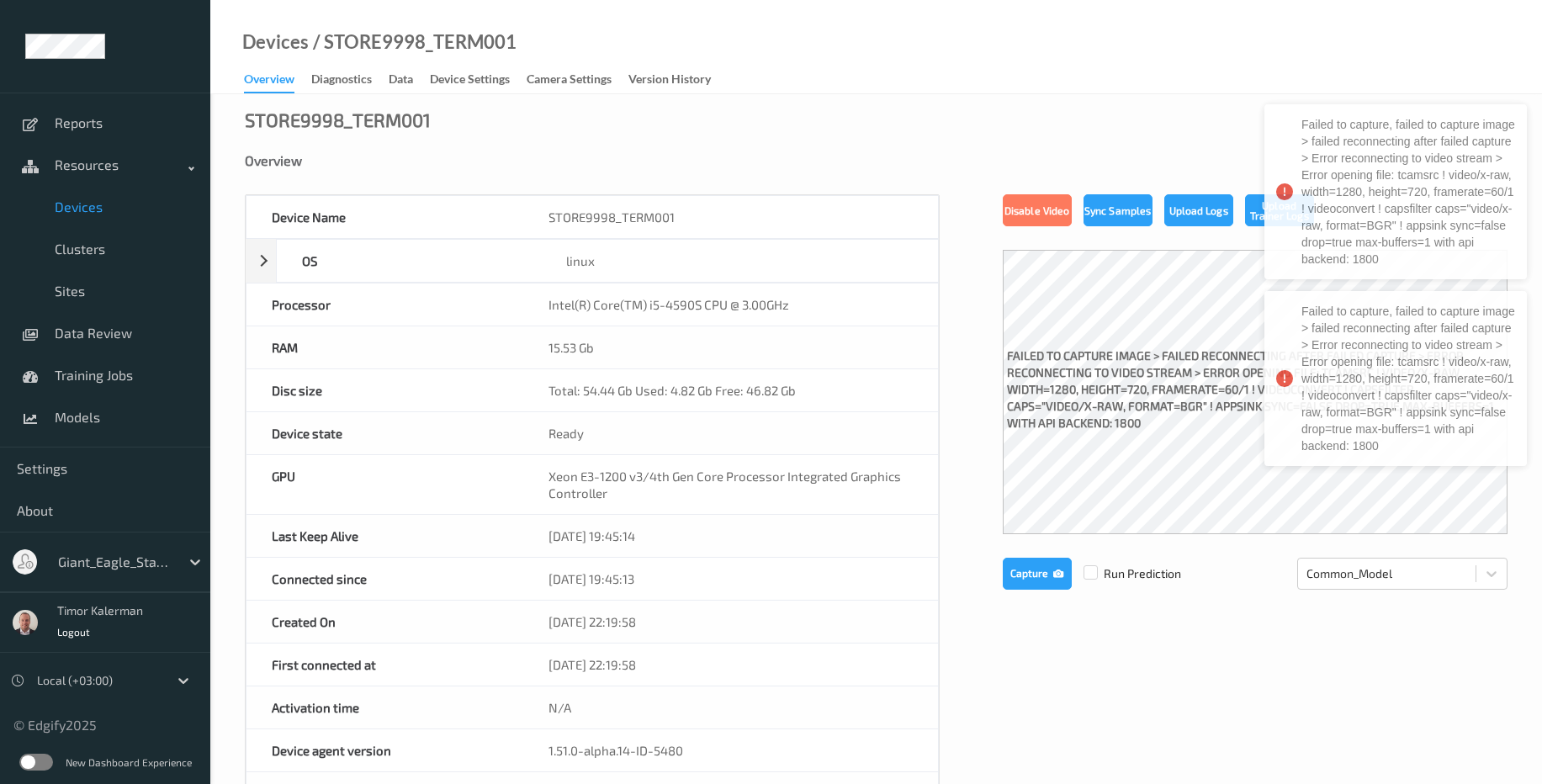
click at [1235, 419] on label "failed to capture image > failed reconnecting after failed capture > Error reco…" at bounding box center [1255, 391] width 505 height 97
click at [1238, 396] on label "failed to capture image > failed reconnecting after failed capture > Error reco…" at bounding box center [1255, 391] width 505 height 97
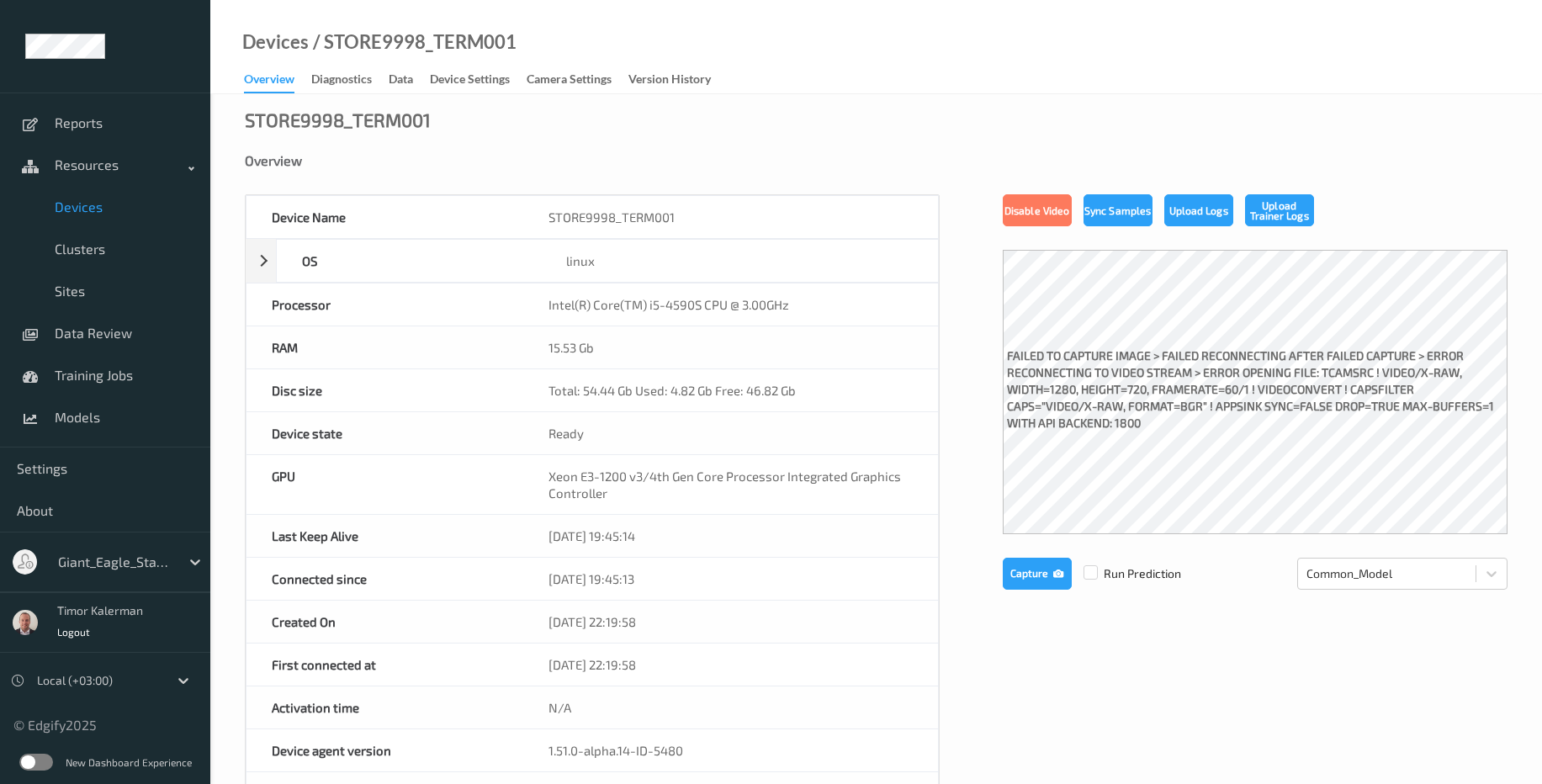
click at [95, 214] on span "Devices" at bounding box center [123, 206] width 139 height 17
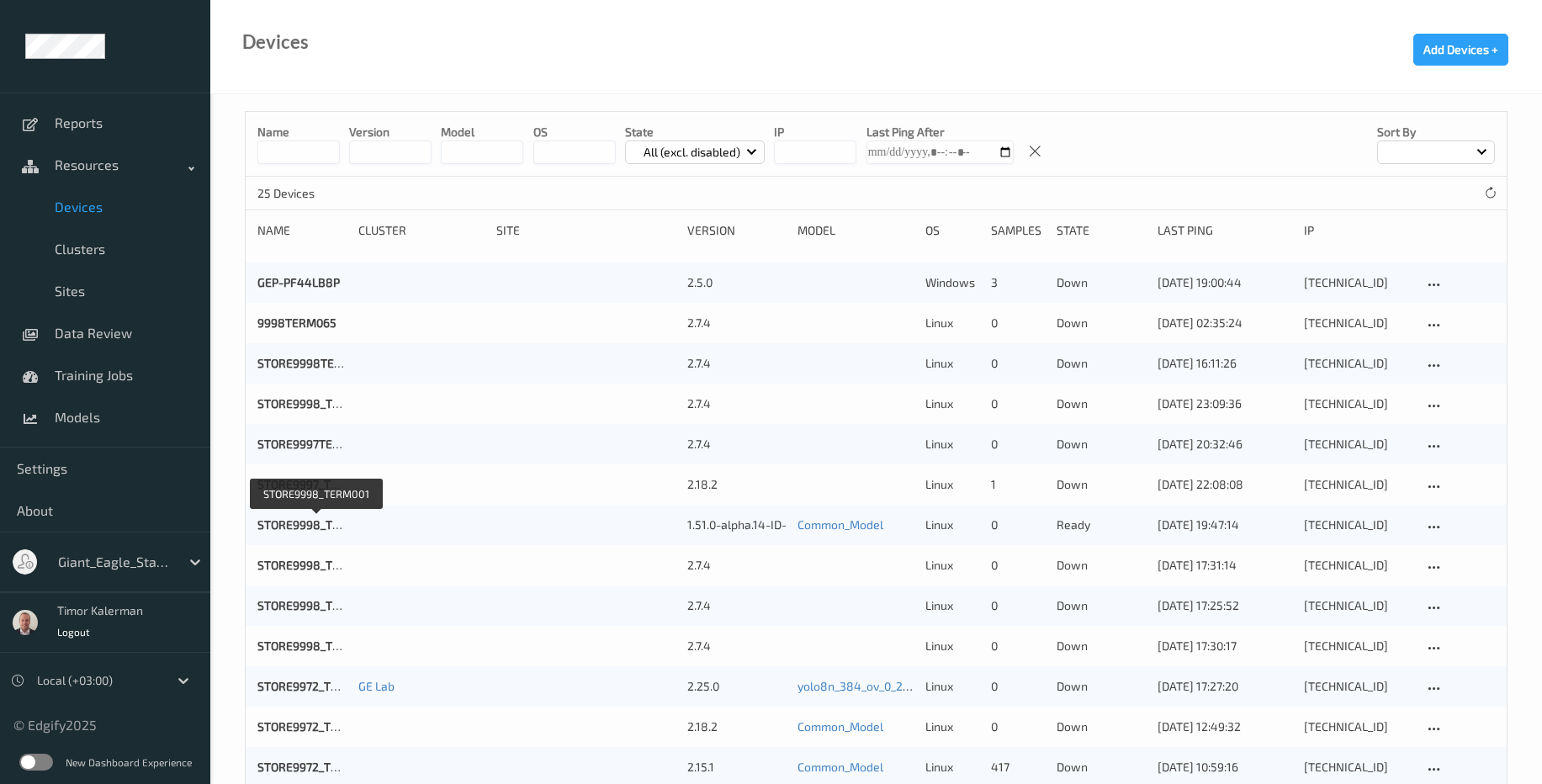
click at [299, 533] on div "STORE9998_TERM001" at bounding box center [302, 524] width 89 height 17
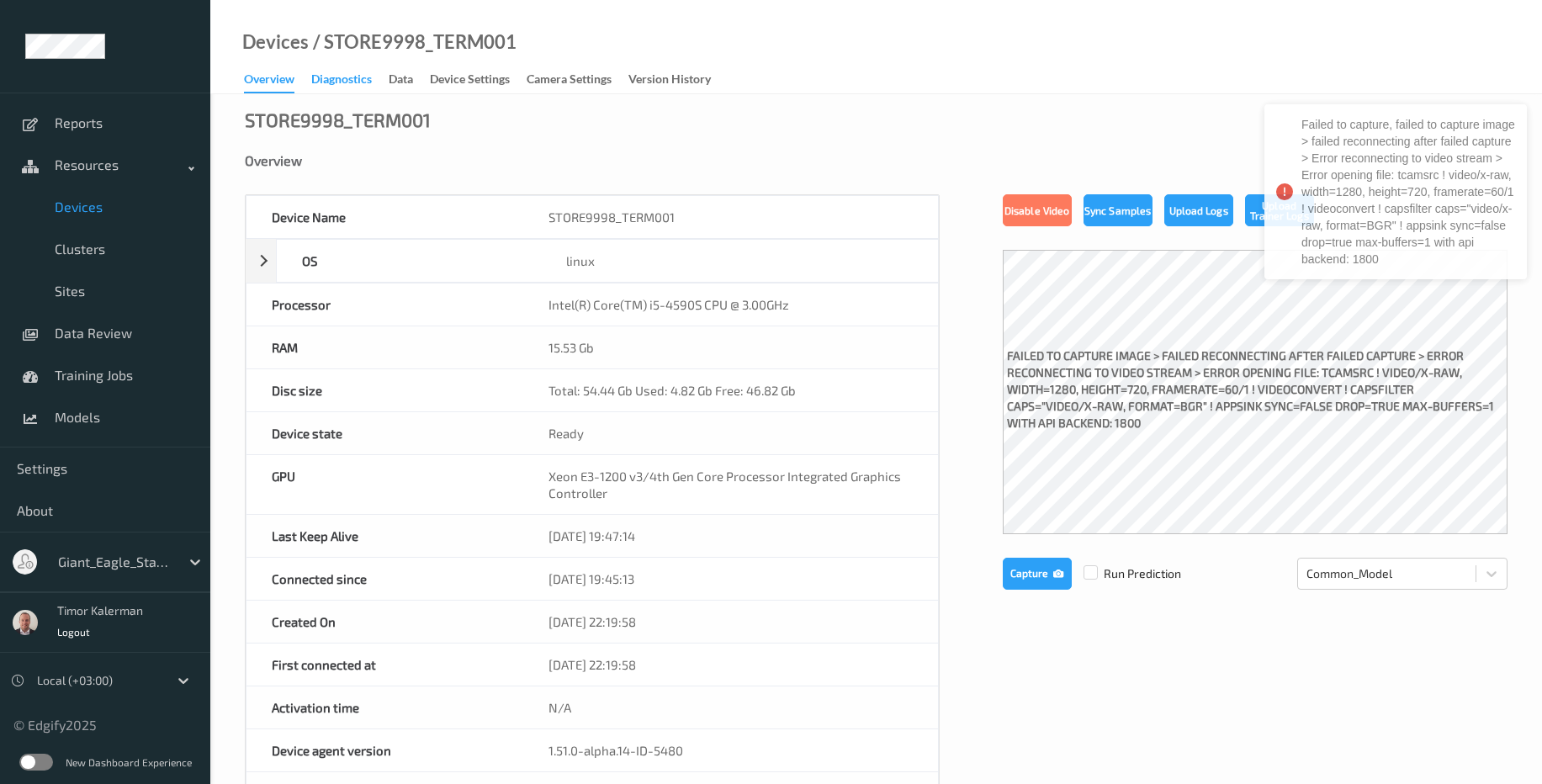
click at [340, 88] on div "Diagnostics" at bounding box center [341, 81] width 60 height 21
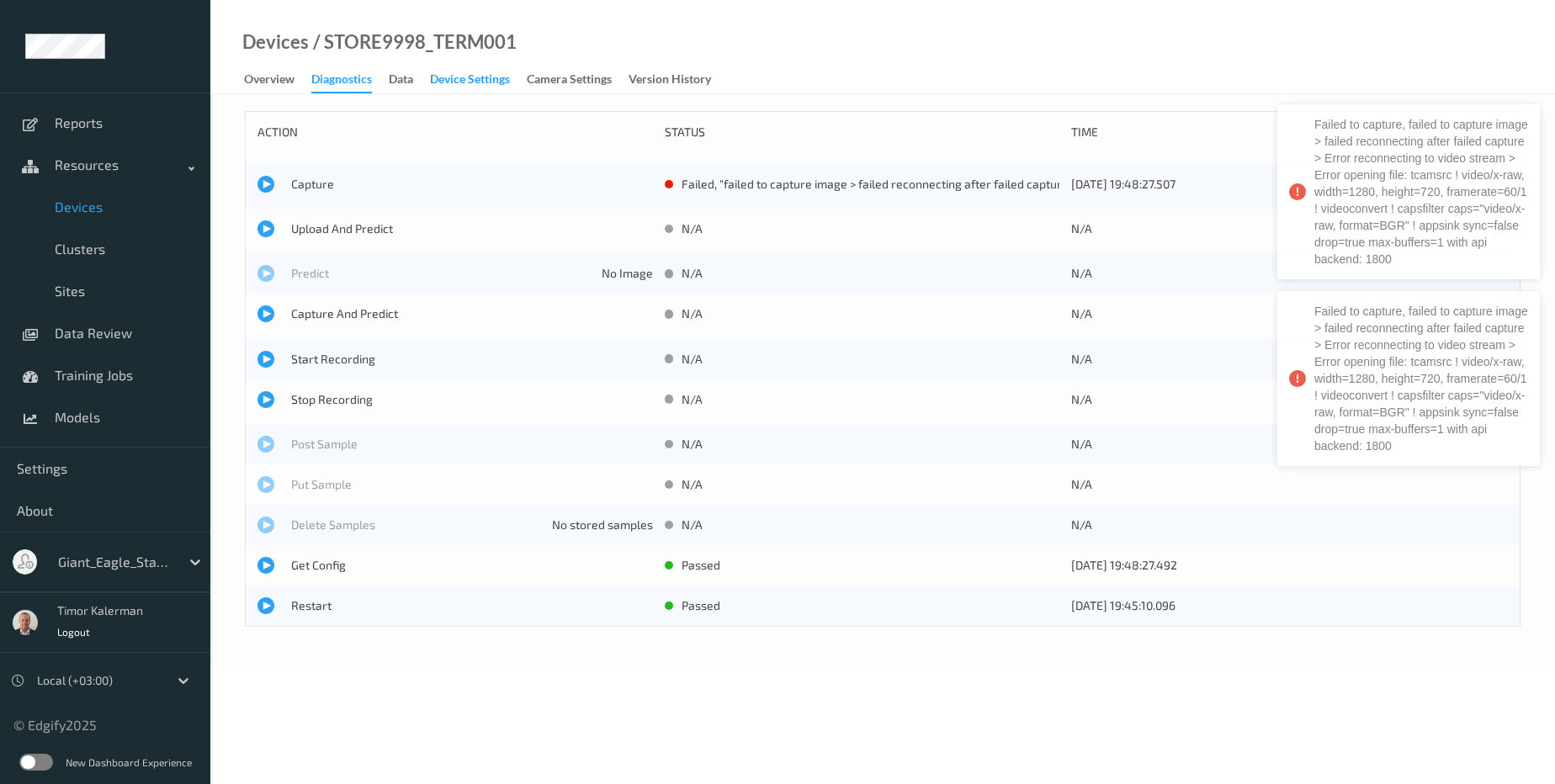
click at [439, 79] on div "Device Settings" at bounding box center [469, 81] width 80 height 21
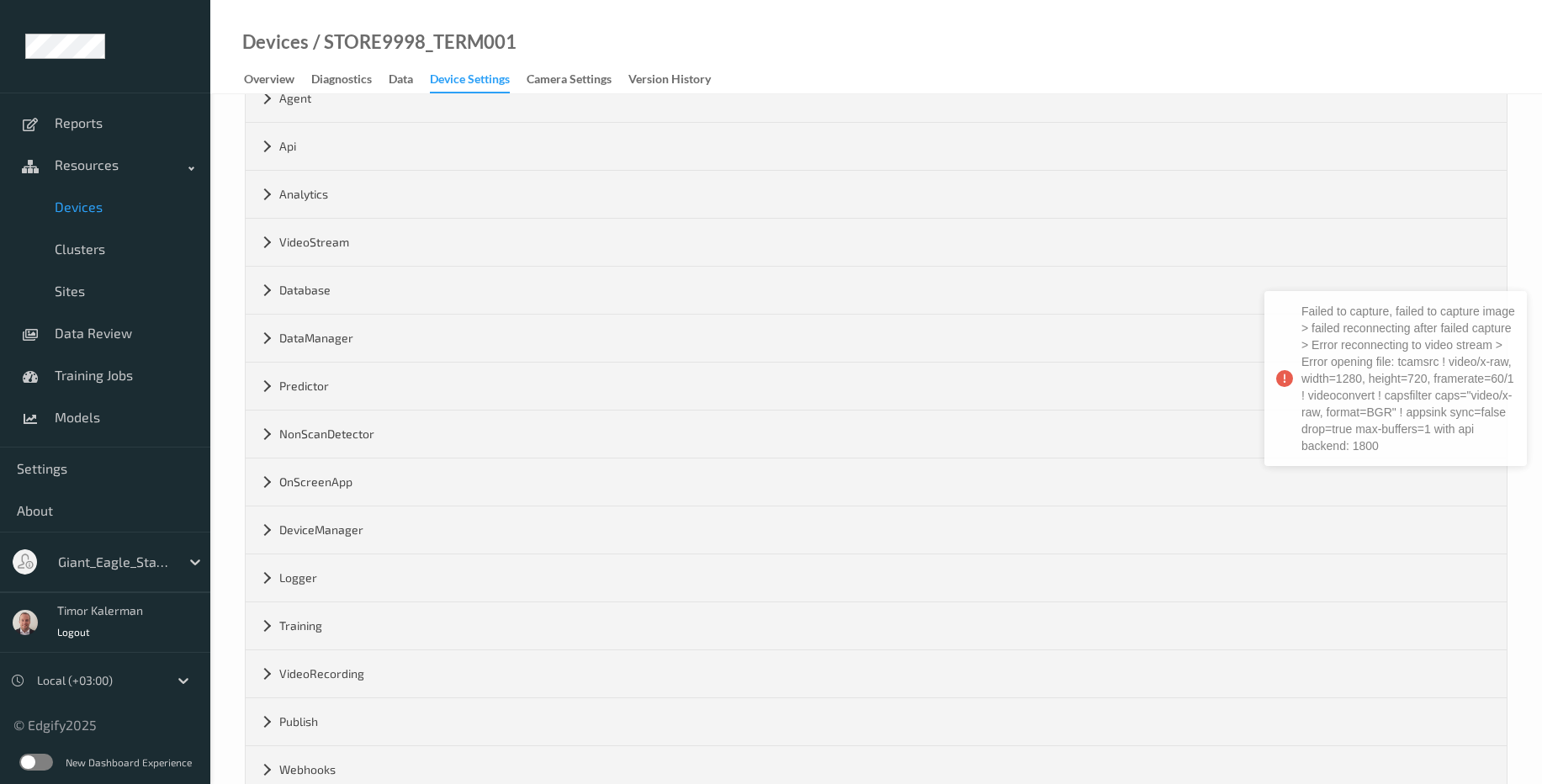
scroll to position [186, 0]
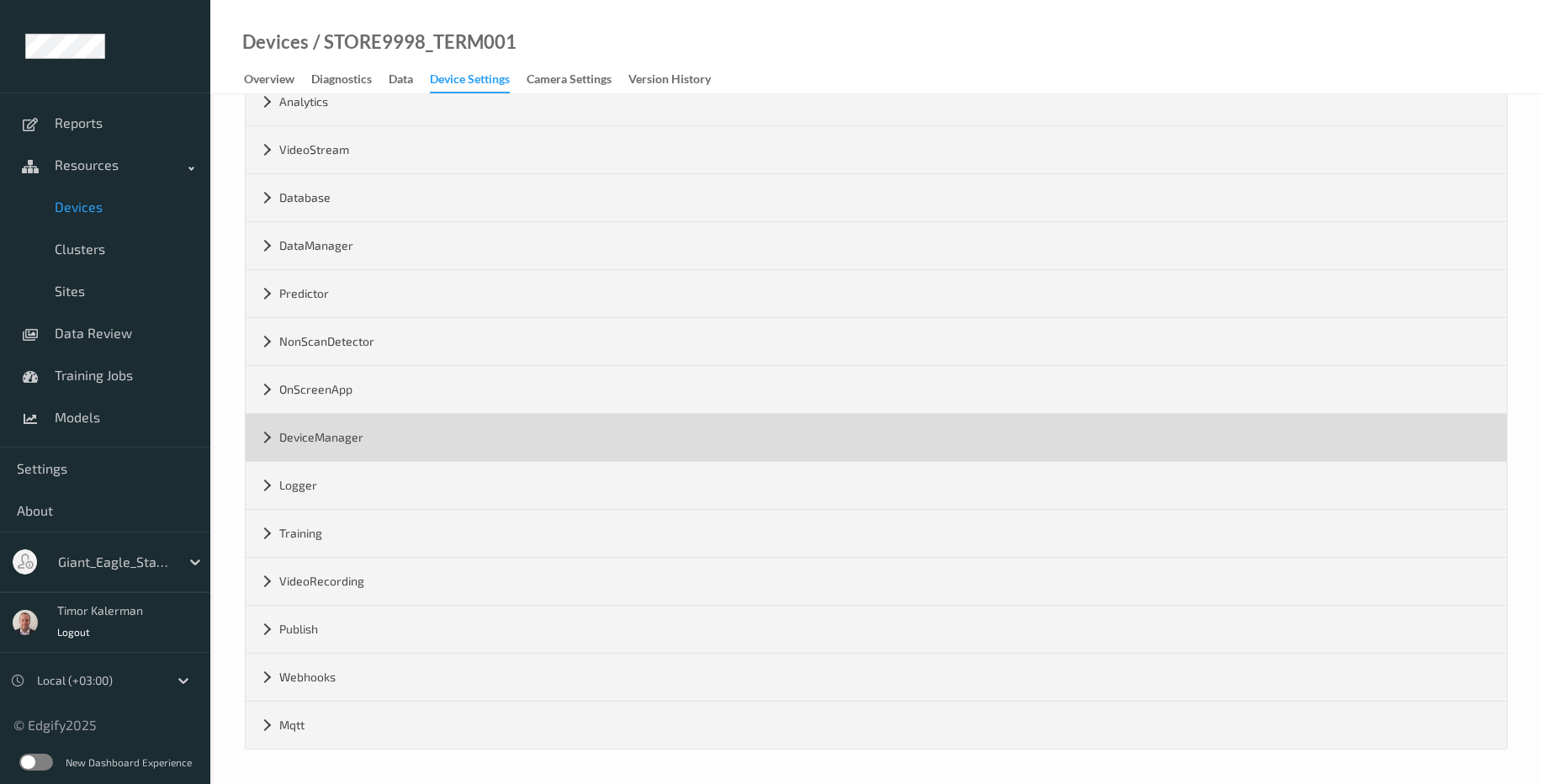
click at [361, 444] on div "DeviceManager" at bounding box center [876, 438] width 1261 height 47
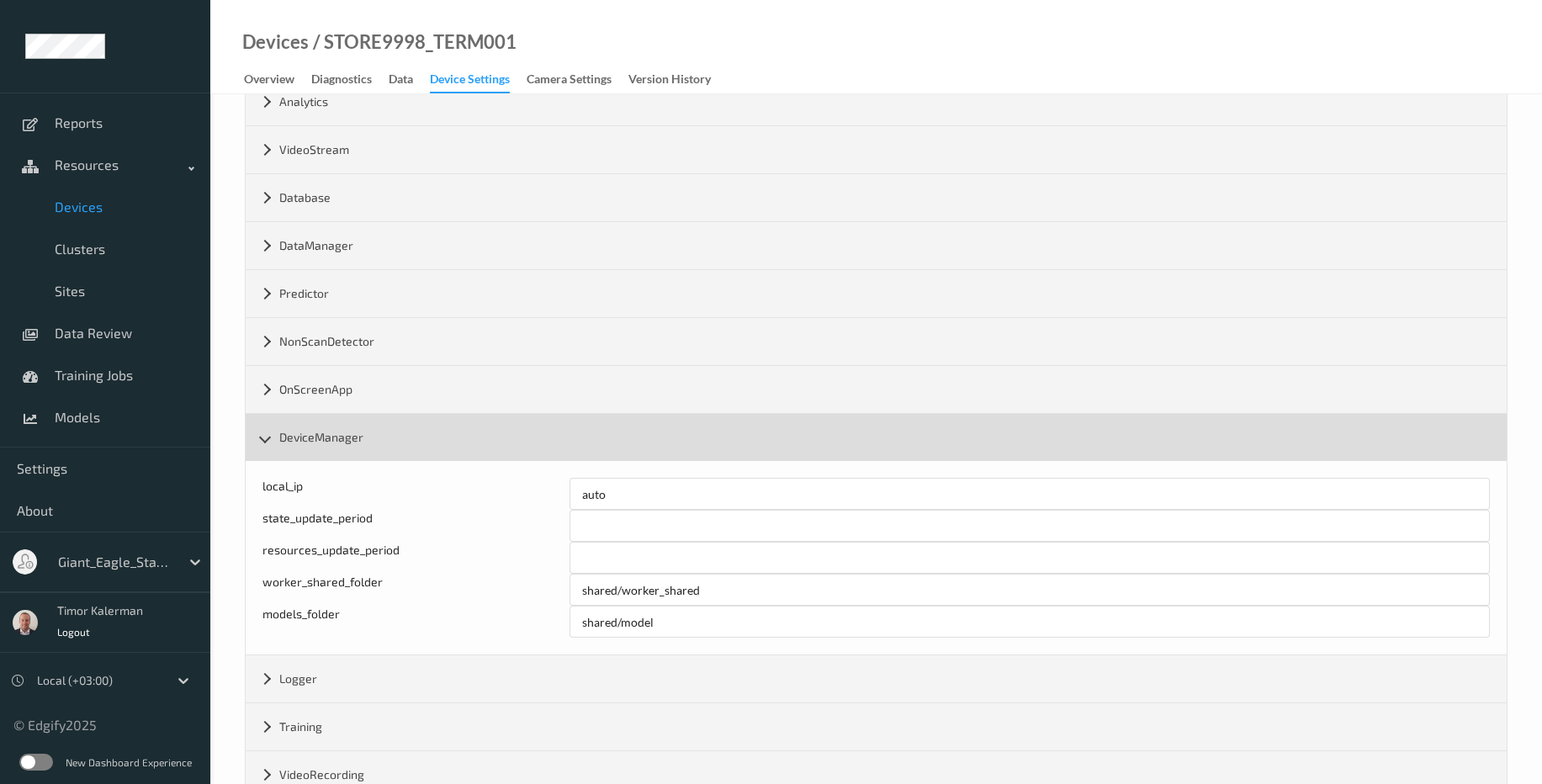
click at [363, 438] on div "DeviceManager" at bounding box center [876, 438] width 1261 height 47
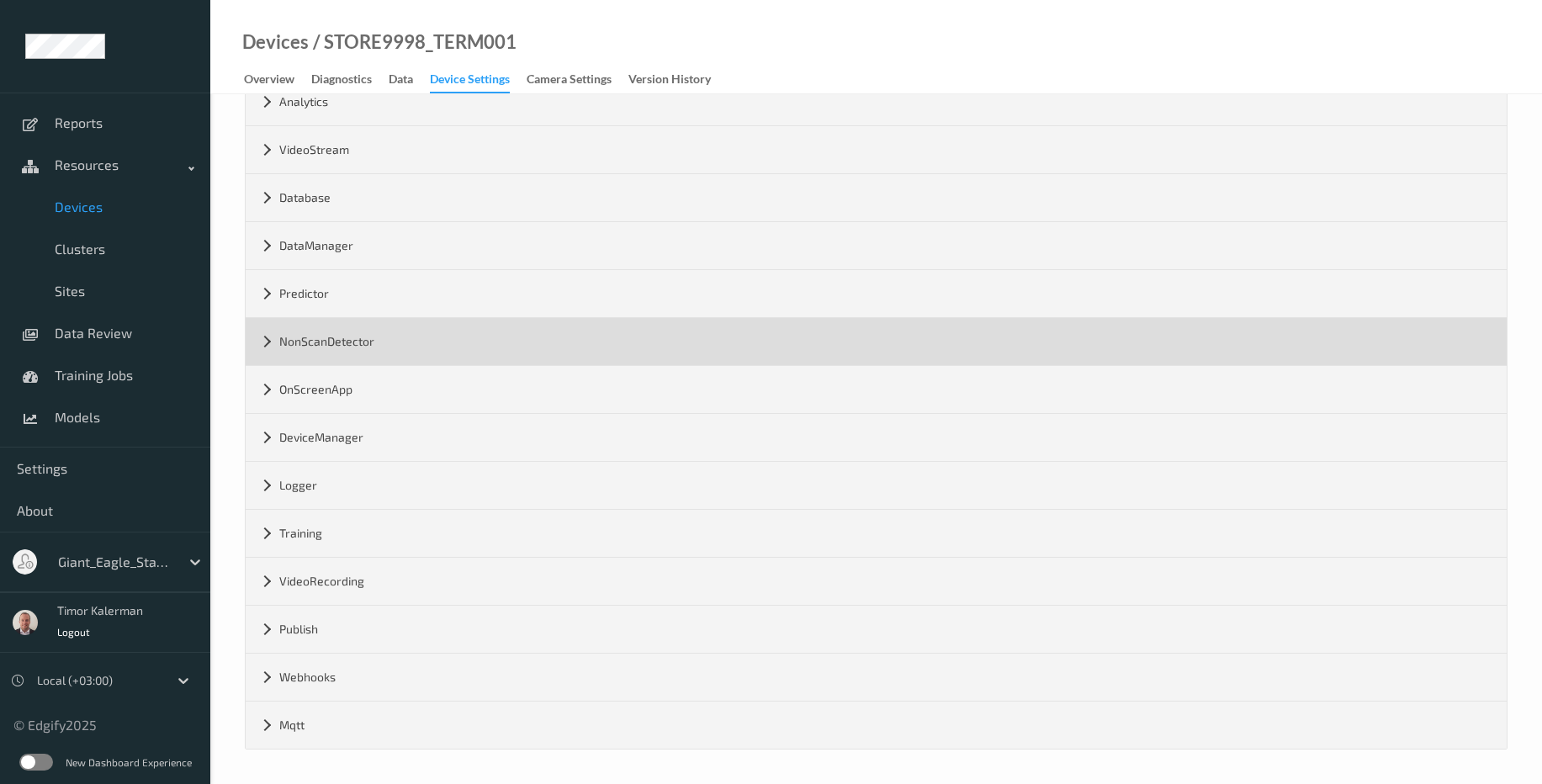
click at [366, 346] on div "NonScanDetector" at bounding box center [876, 341] width 1261 height 47
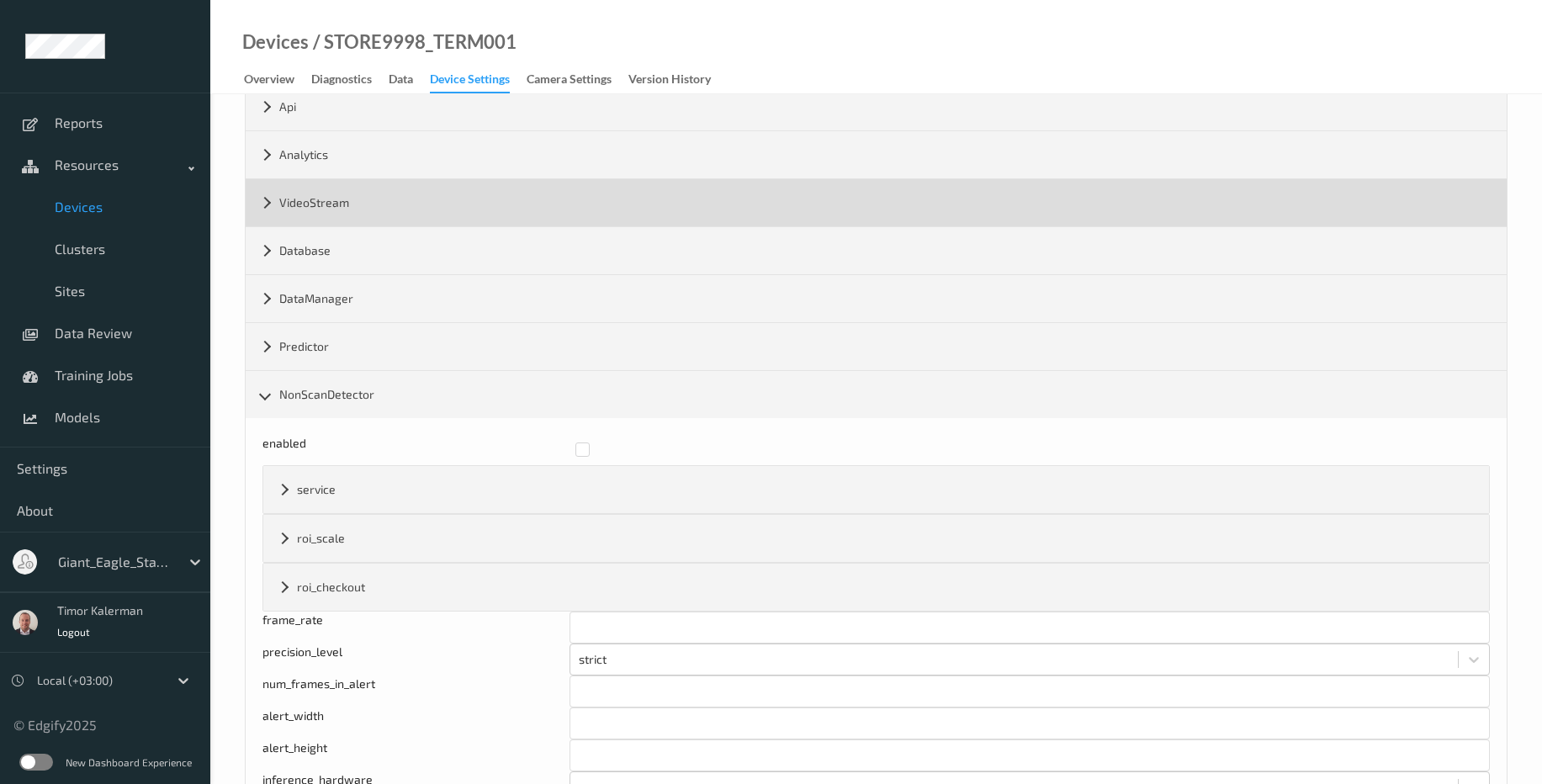
scroll to position [85, 0]
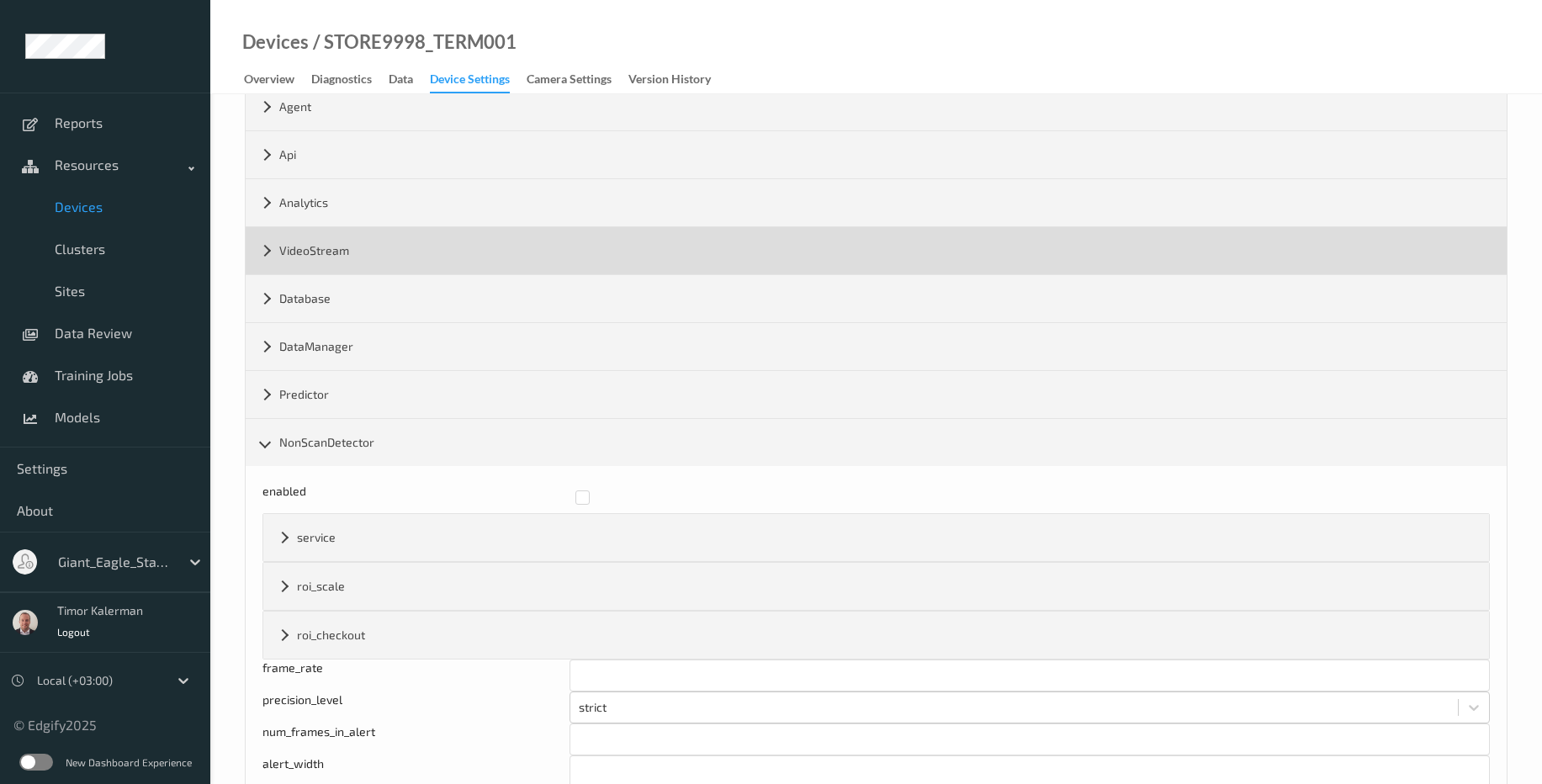
click at [360, 262] on div "VideoStream" at bounding box center [876, 251] width 1261 height 47
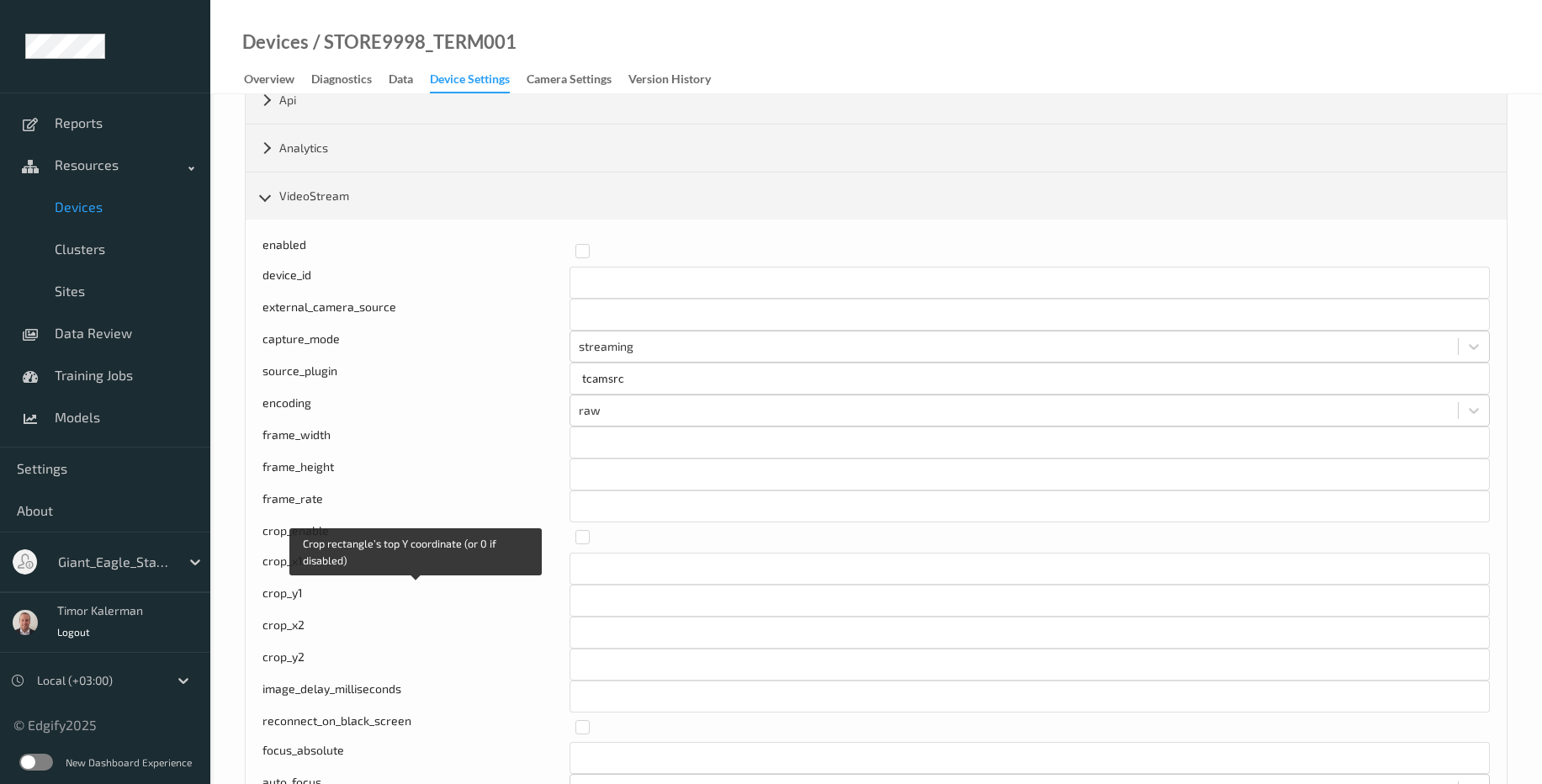
scroll to position [0, 0]
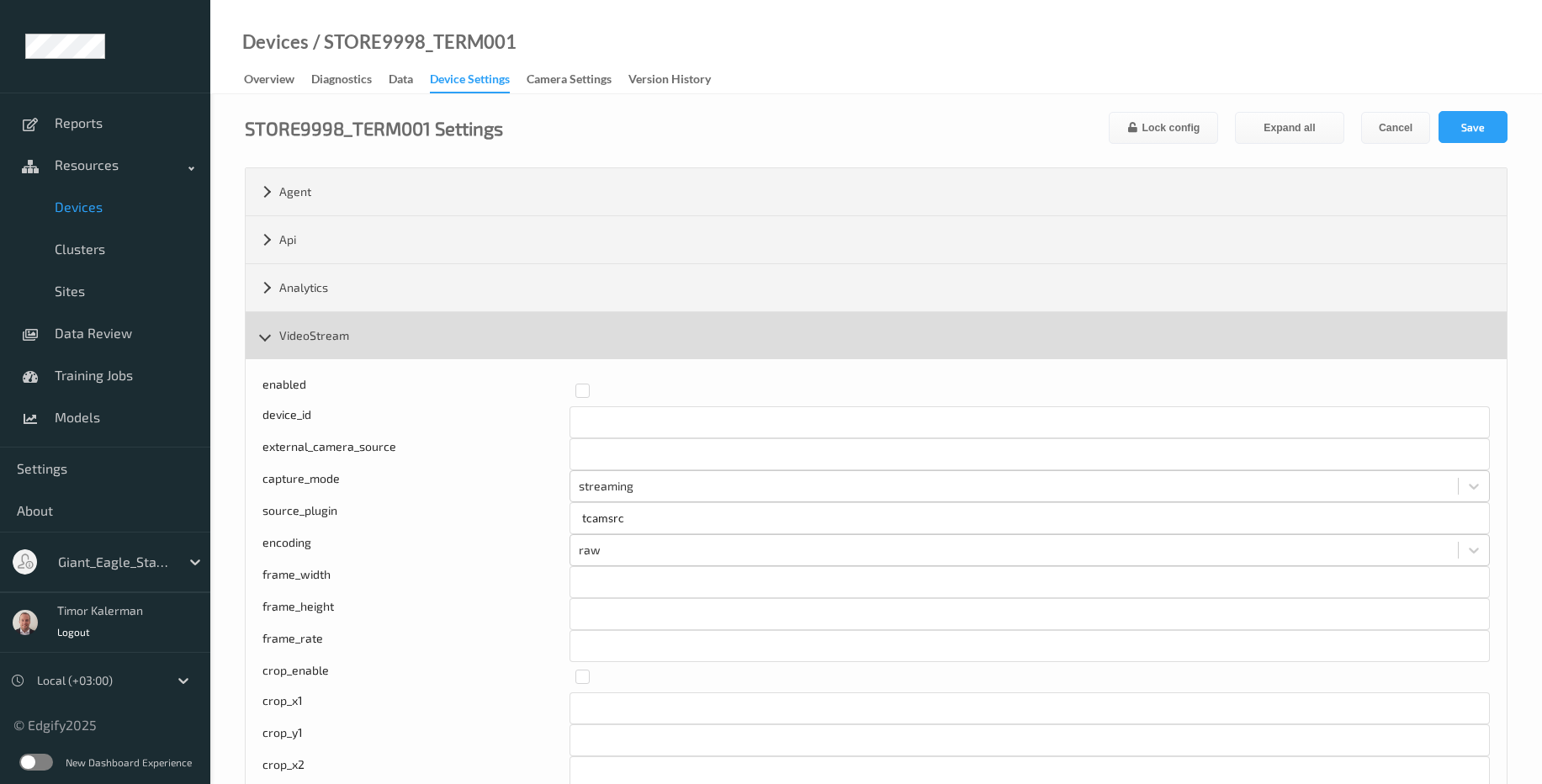
click at [359, 354] on div "VideoStream" at bounding box center [876, 336] width 1261 height 47
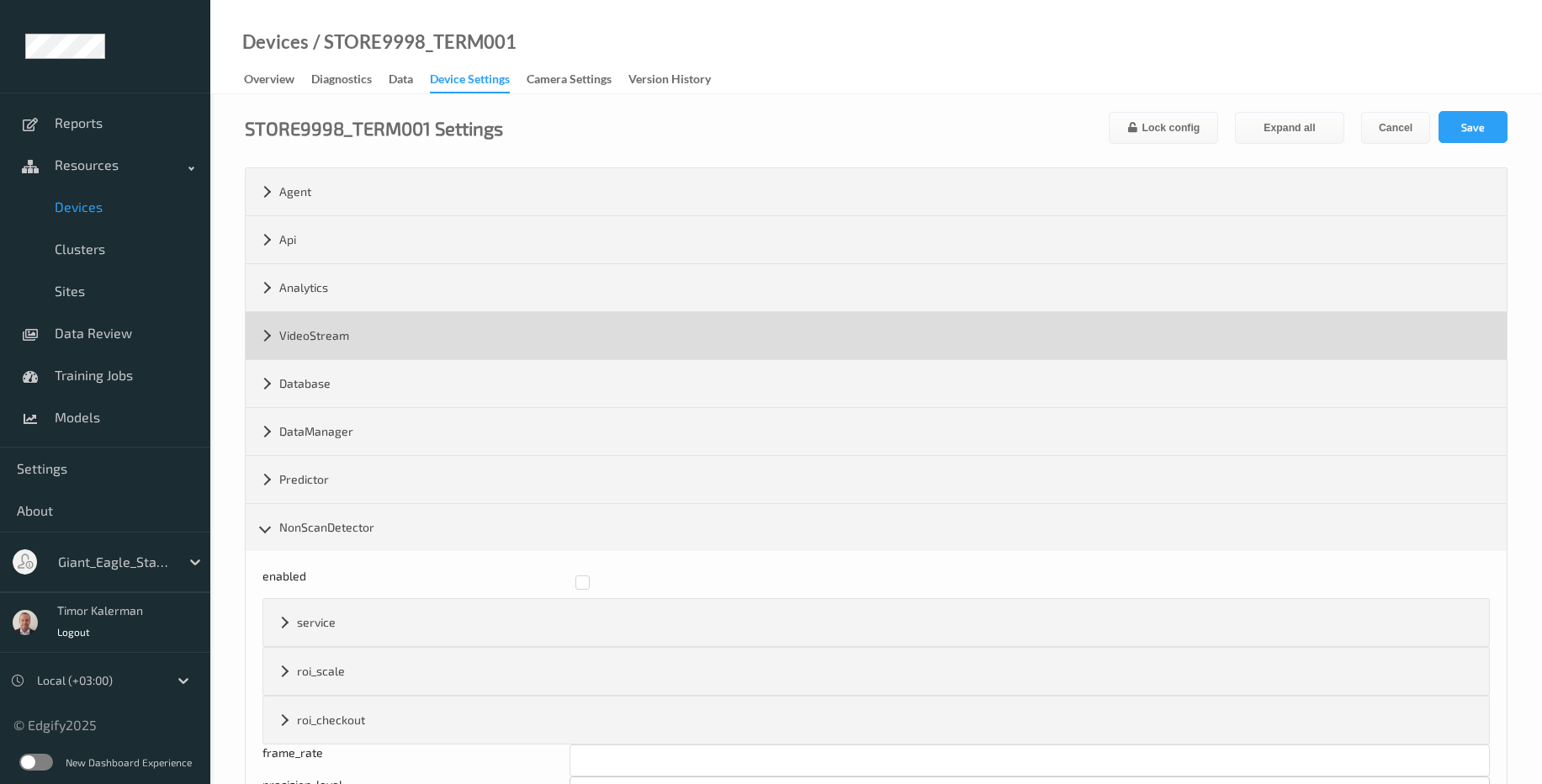
click at [359, 354] on div "VideoStream" at bounding box center [876, 336] width 1261 height 47
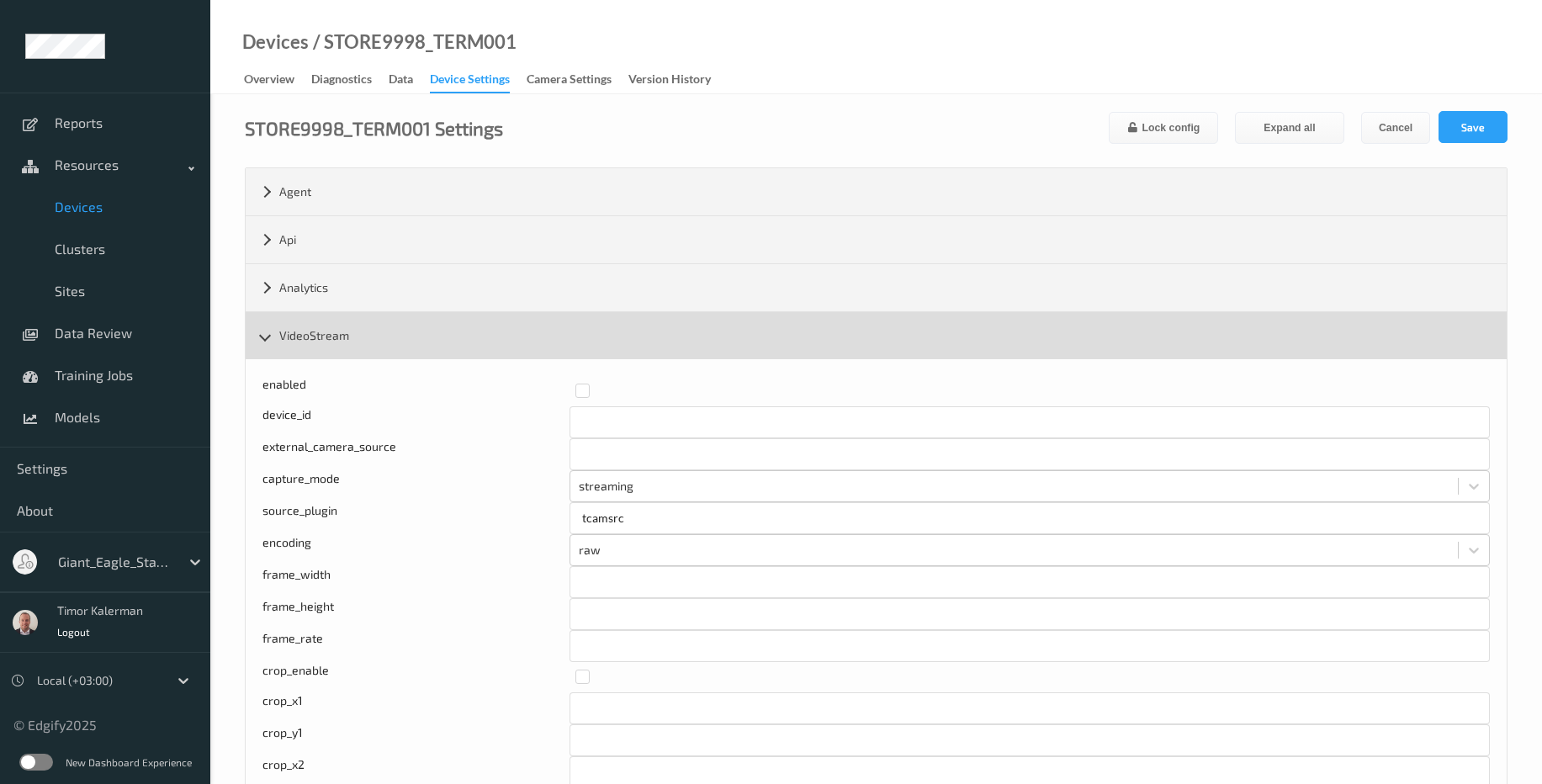
click at [342, 340] on div "VideoStream" at bounding box center [876, 336] width 1261 height 47
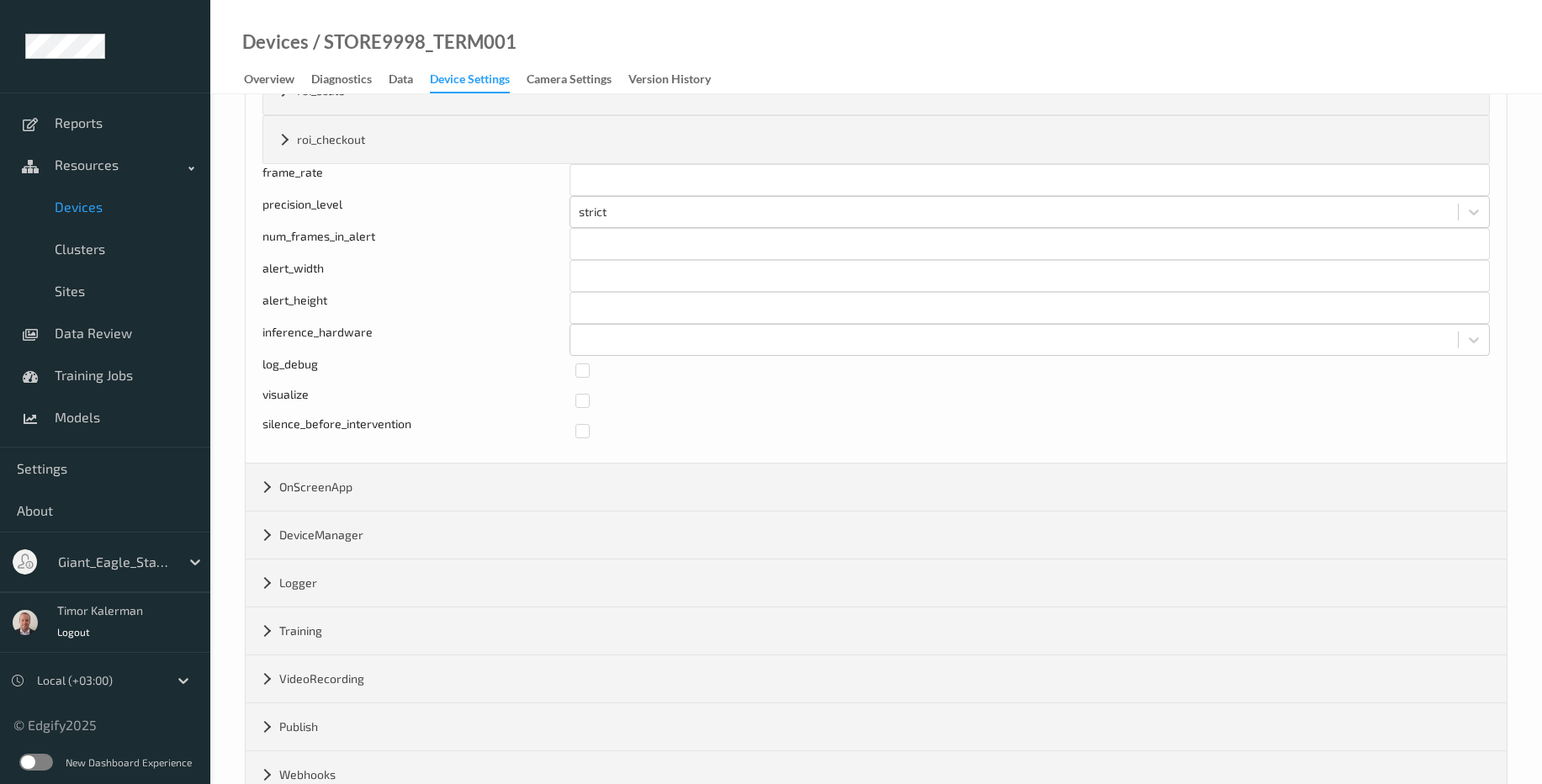
scroll to position [678, 0]
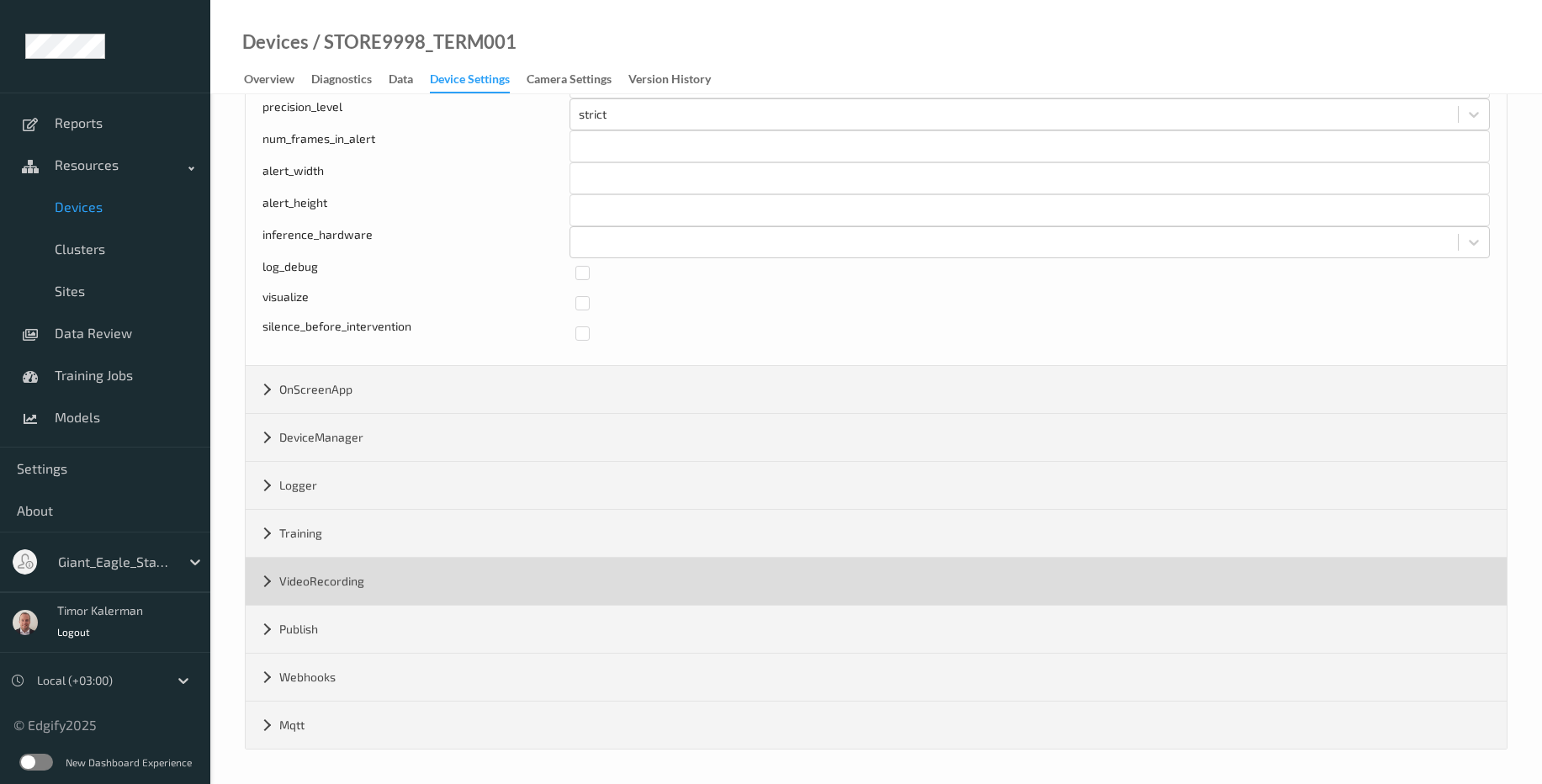
click at [374, 584] on div "VideoRecording" at bounding box center [876, 581] width 1261 height 47
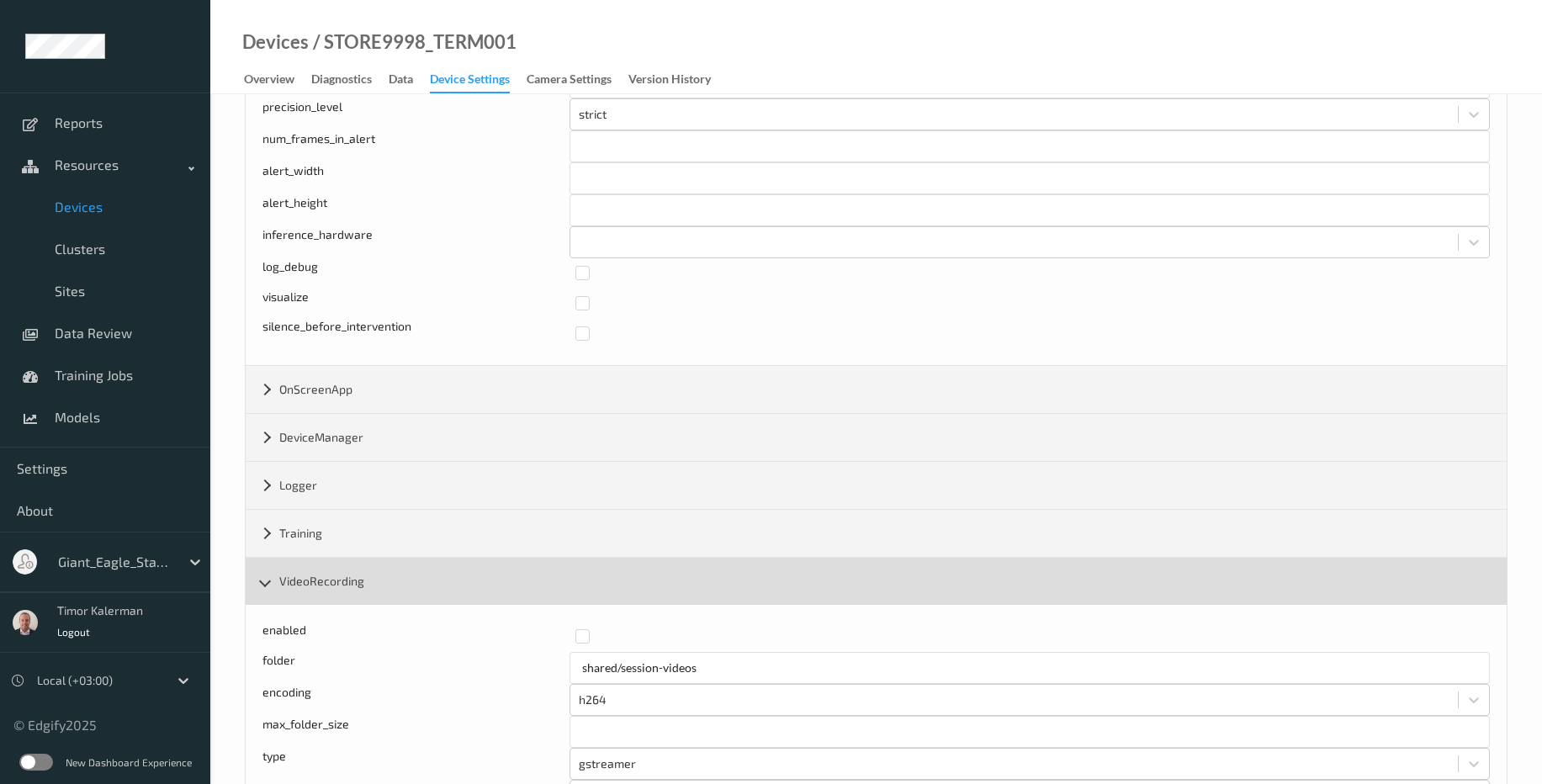
click at [374, 584] on div "VideoRecording" at bounding box center [876, 581] width 1261 height 47
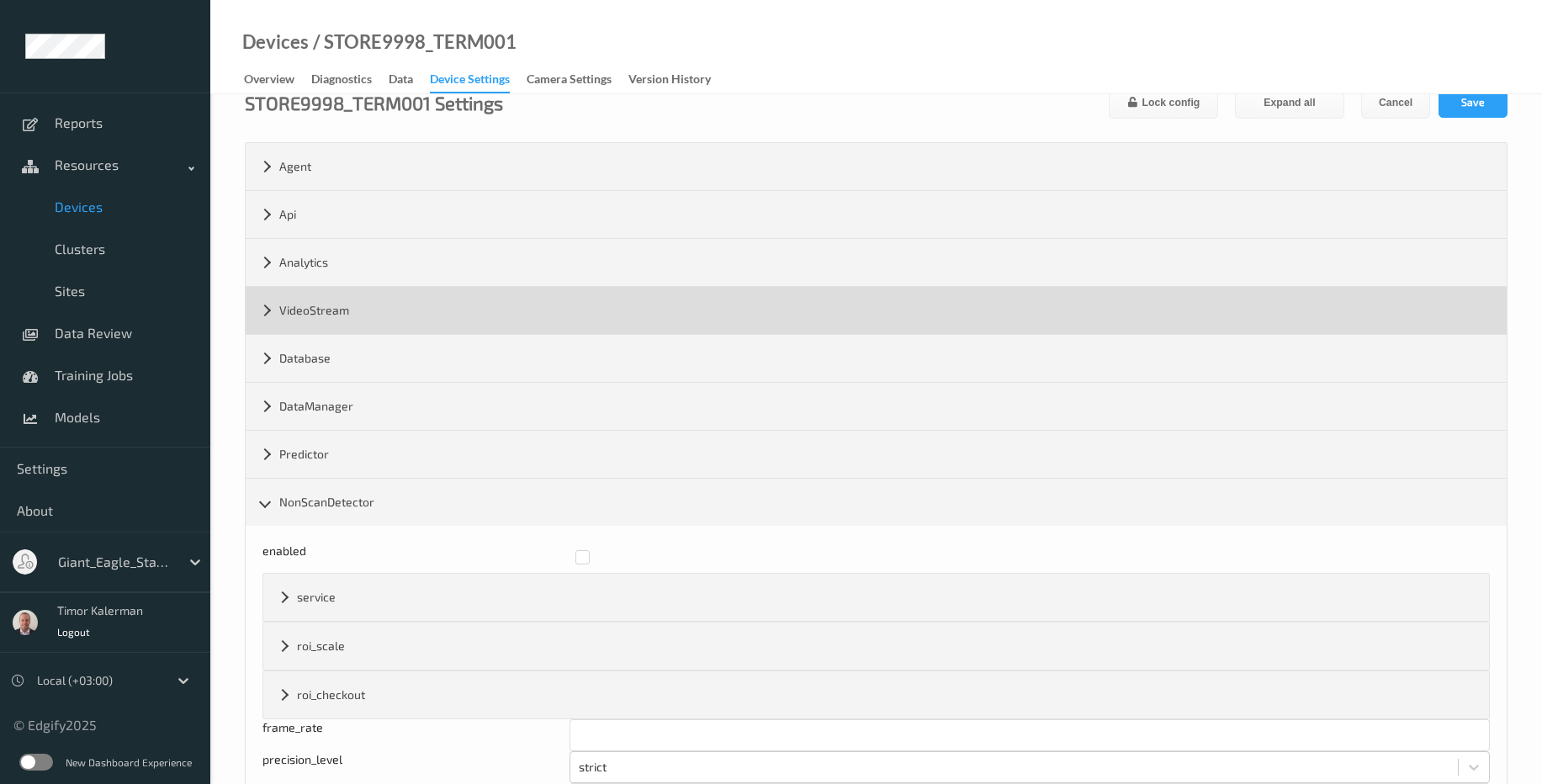
scroll to position [0, 0]
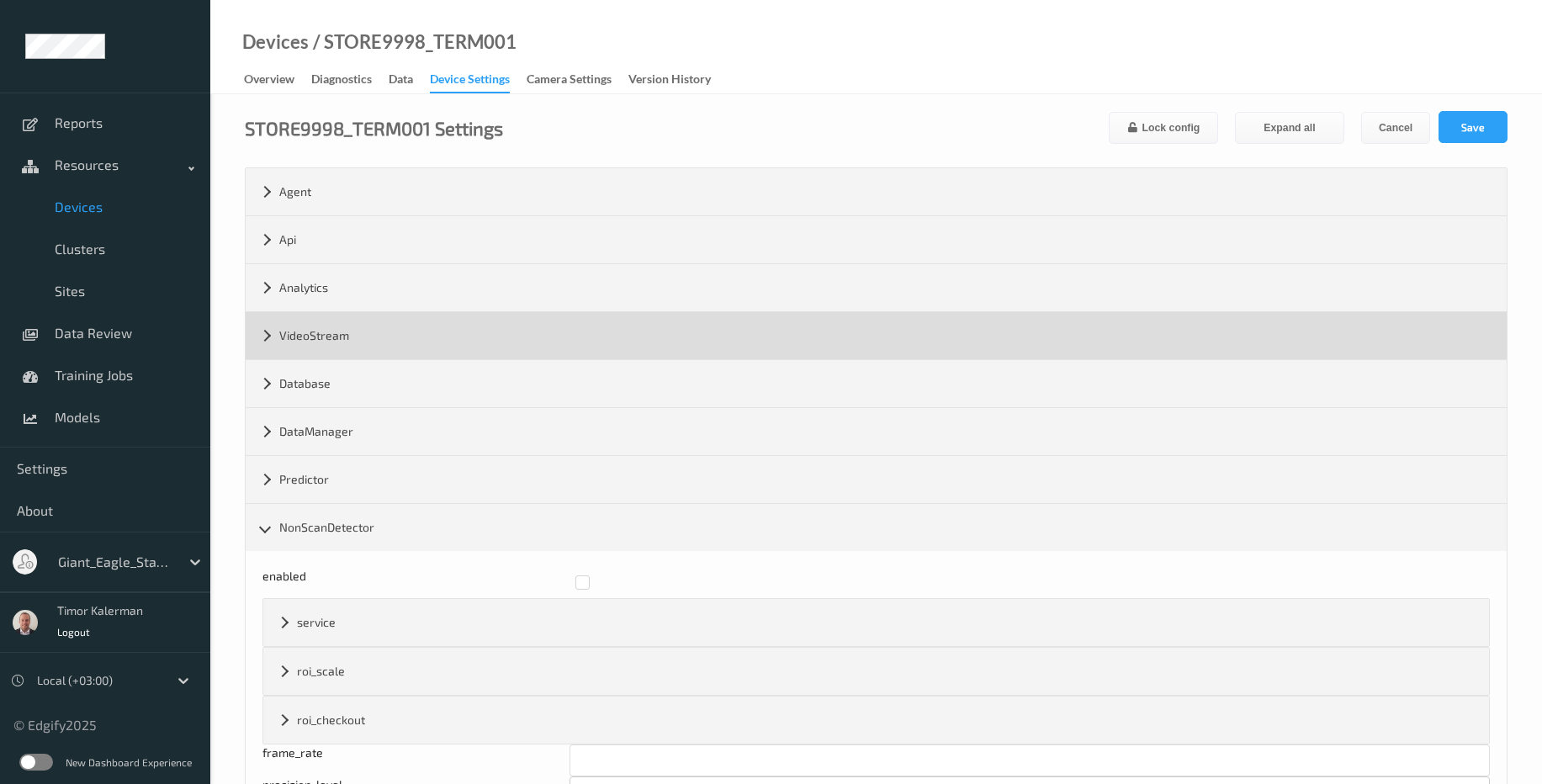
click at [387, 354] on div "VideoStream" at bounding box center [876, 336] width 1261 height 47
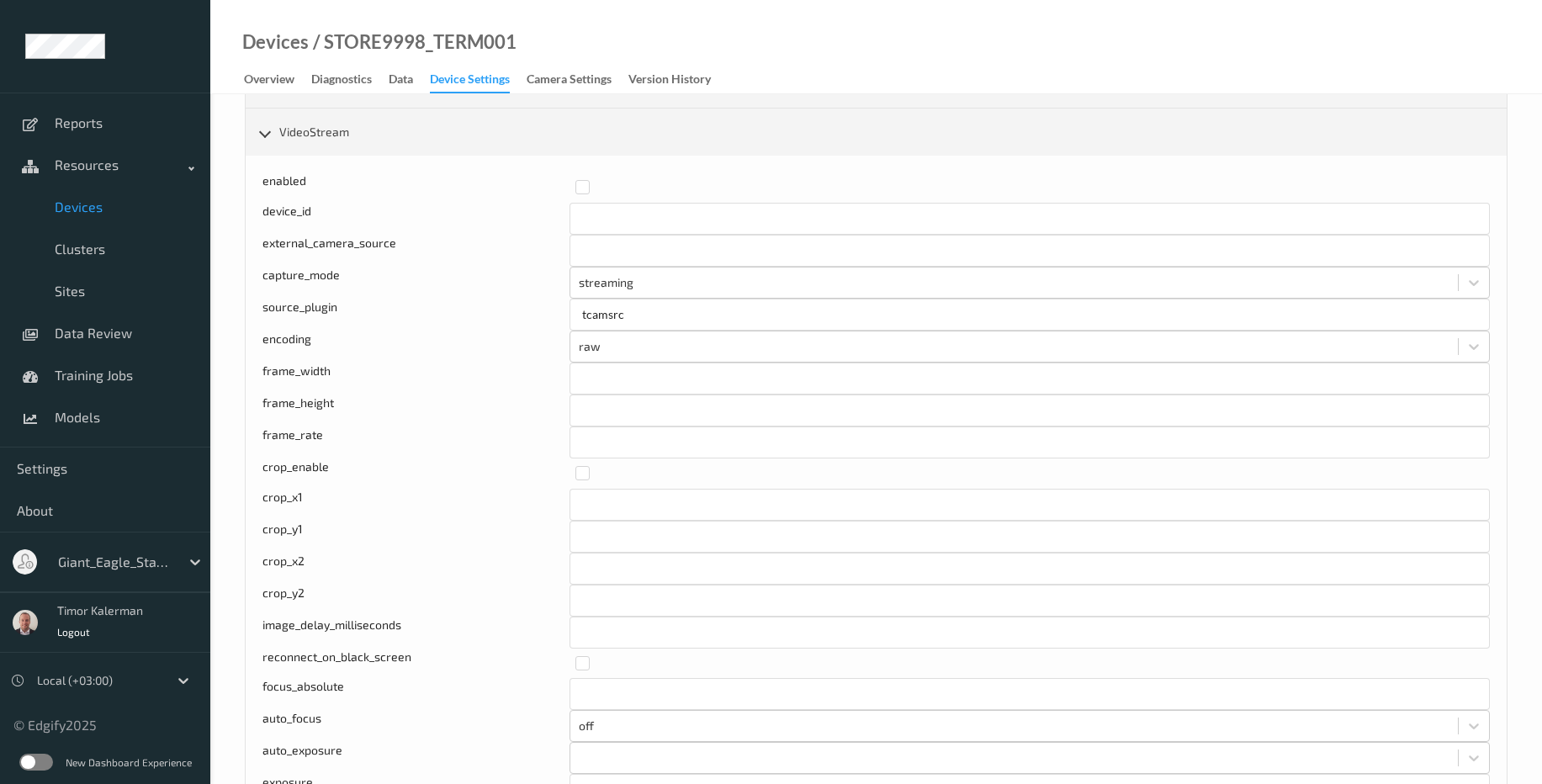
scroll to position [202, 0]
click at [598, 444] on input "**" at bounding box center [1030, 444] width 921 height 32
click at [406, 74] on div "Data" at bounding box center [401, 81] width 25 height 21
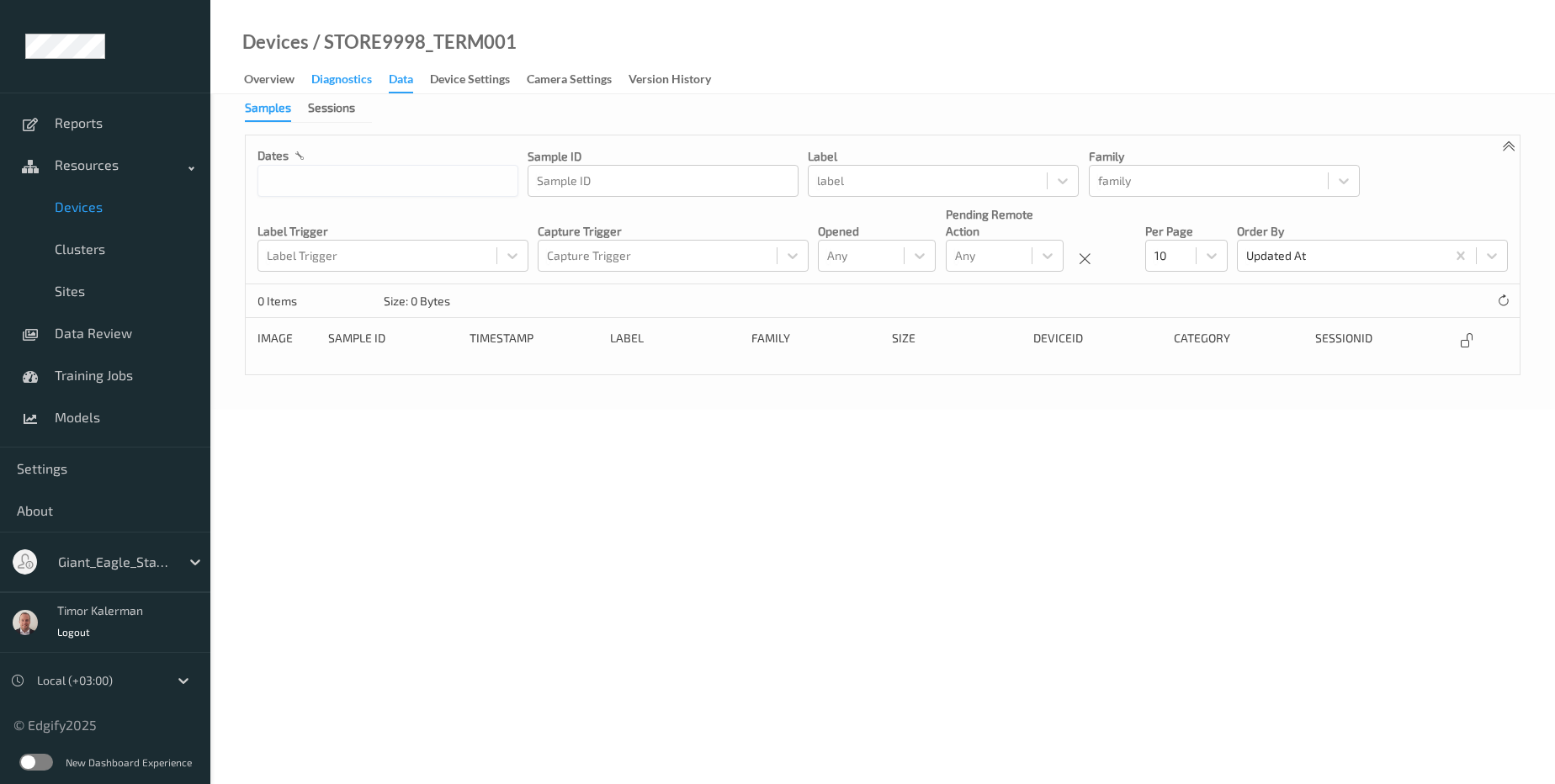
click at [339, 86] on div "Diagnostics" at bounding box center [341, 81] width 60 height 21
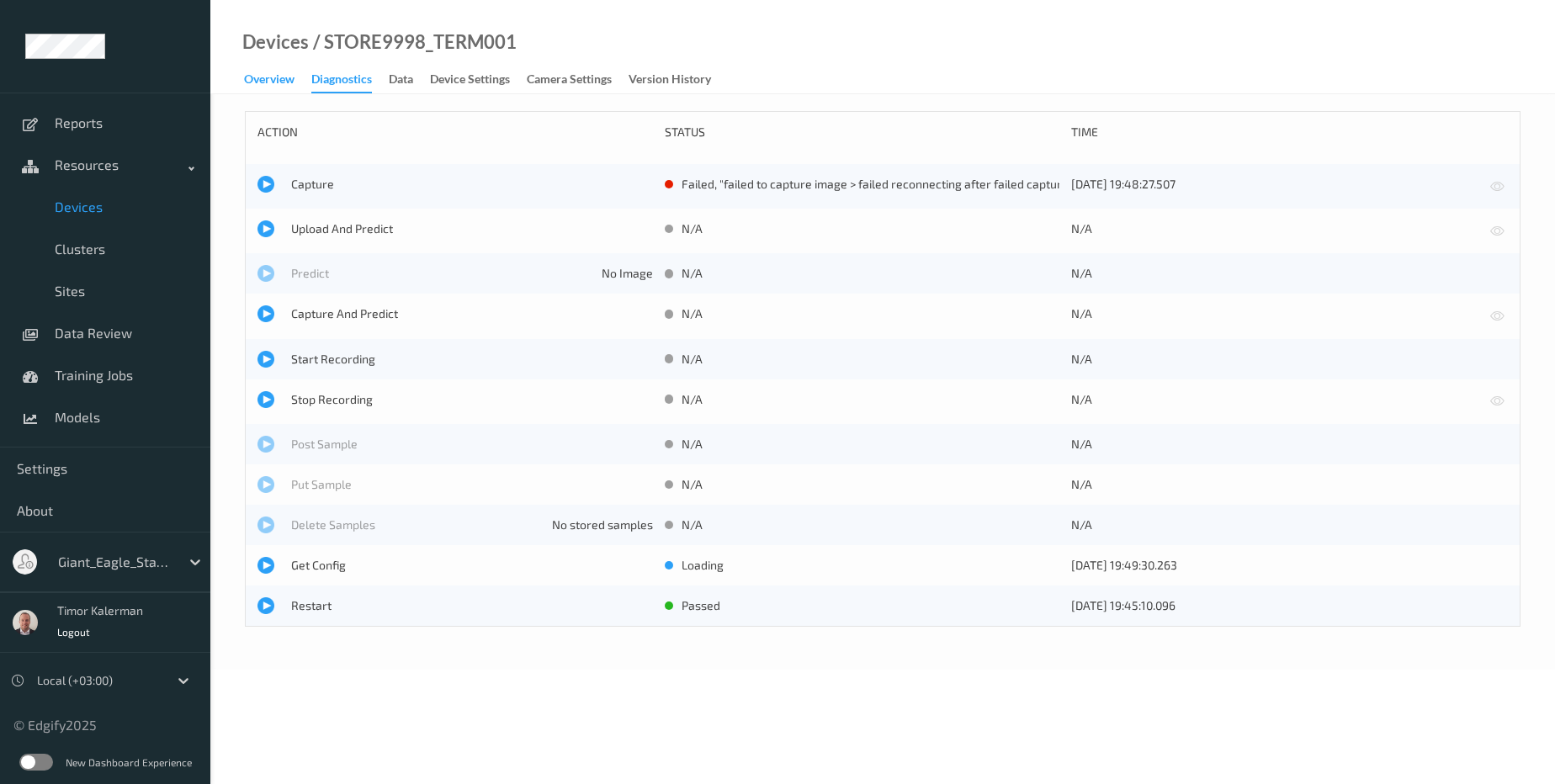
click at [273, 89] on div "Overview" at bounding box center [270, 81] width 51 height 21
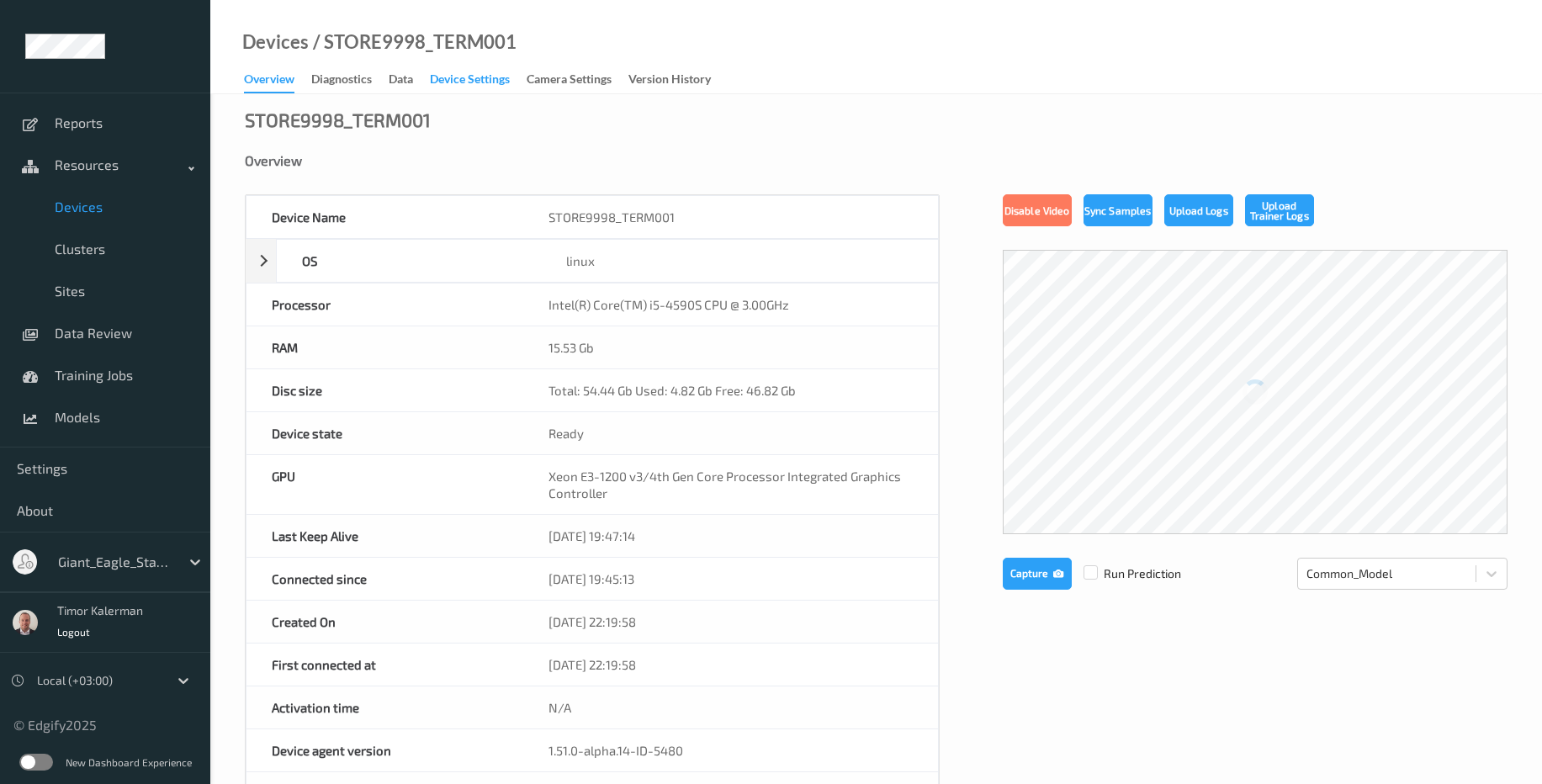
click at [471, 84] on div "Device Settings" at bounding box center [469, 81] width 80 height 21
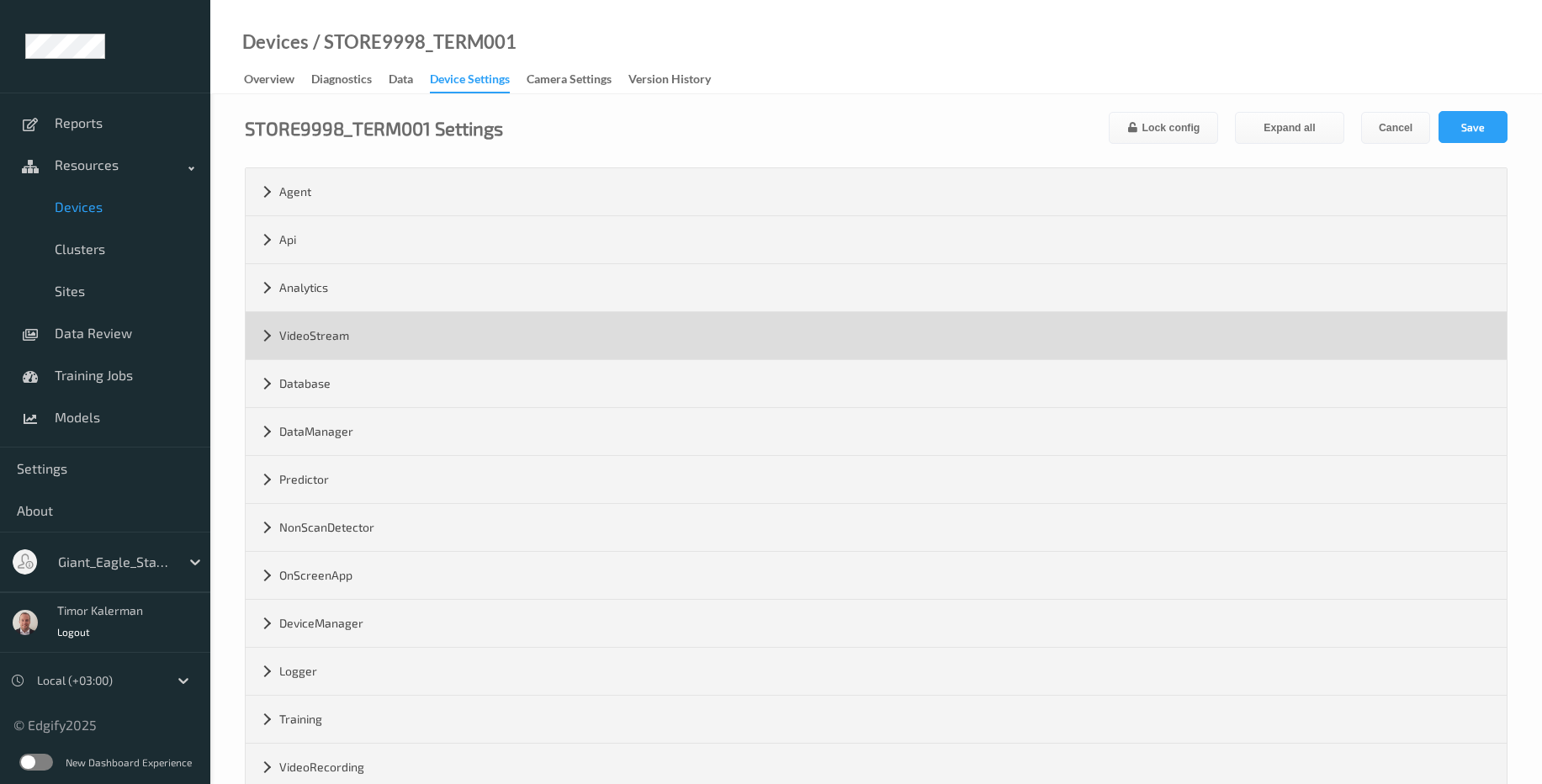
click at [375, 346] on div "VideoStream" at bounding box center [876, 336] width 1261 height 47
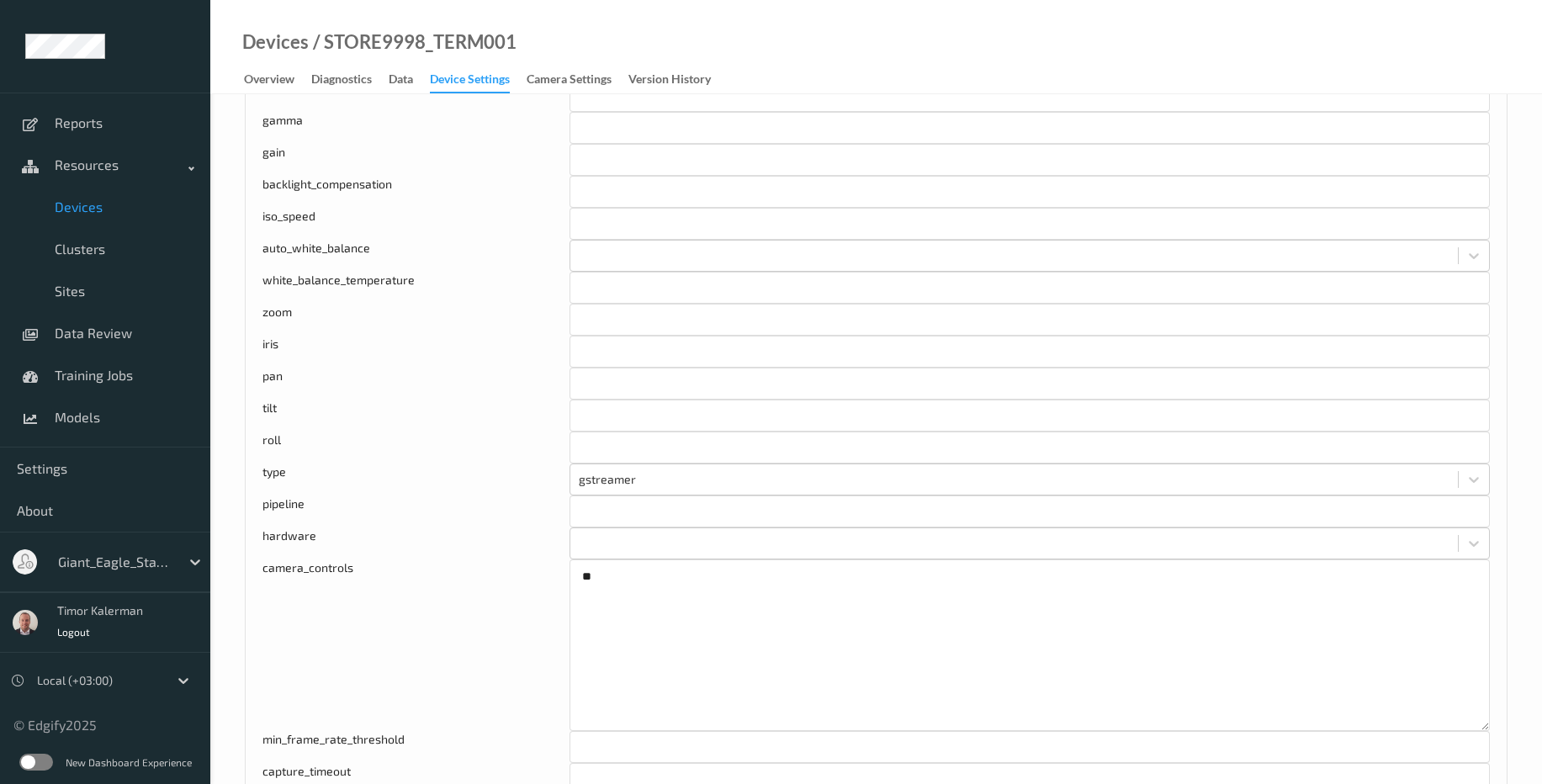
scroll to position [1110, 0]
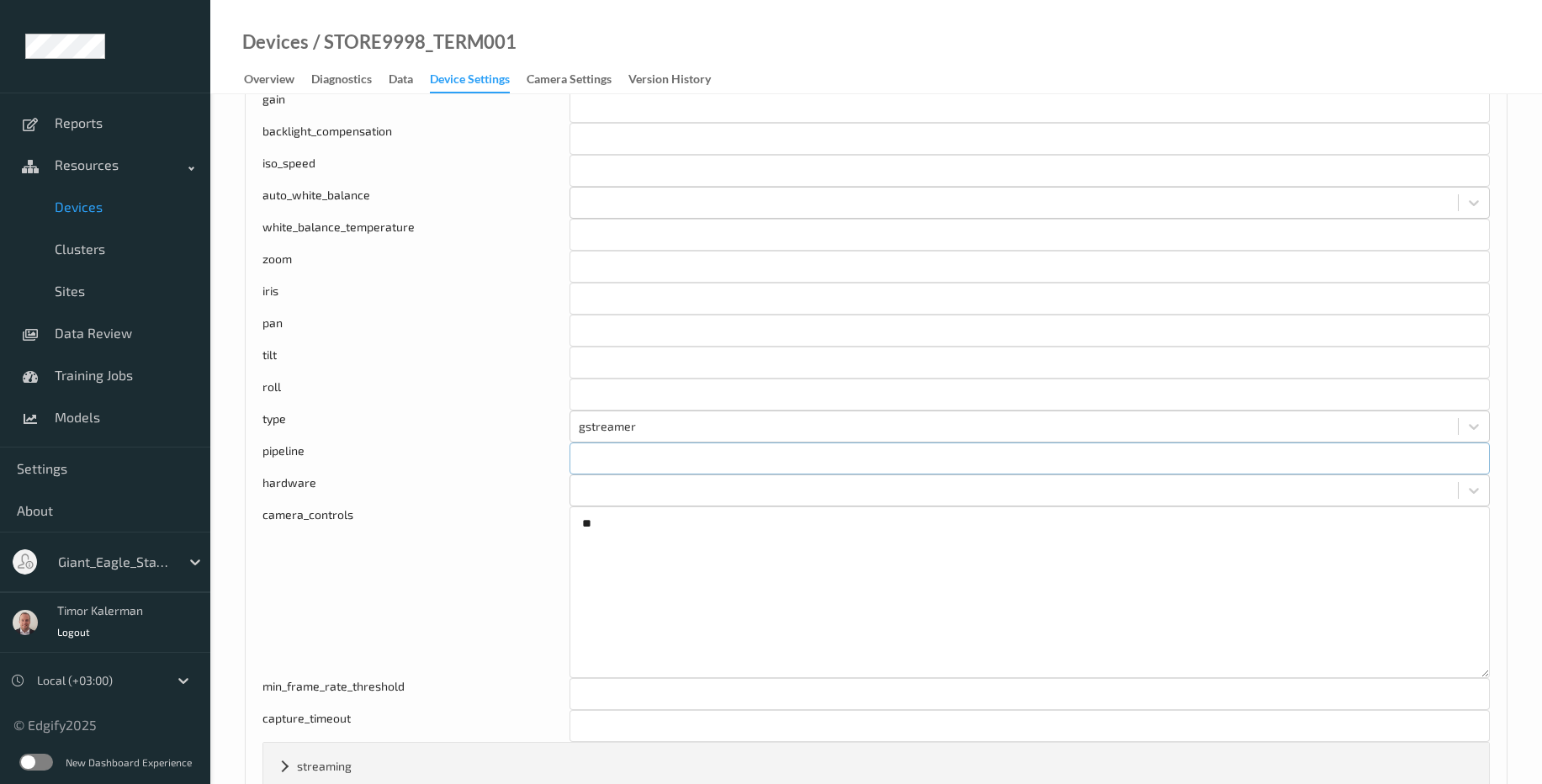
click at [653, 455] on input "text" at bounding box center [1030, 458] width 921 height 32
type input "tcamsrc ! video/x-bayer, width=1920, height=1080, framerate=30/1 ! tcamconvert …"
click at [704, 458] on input "tcamsrc ! video/x-bayer, width=1920, height=1080, framerate=30/1 ! tcamconvert …" at bounding box center [1030, 458] width 921 height 32
